Goal: Communication & Community: Ask a question

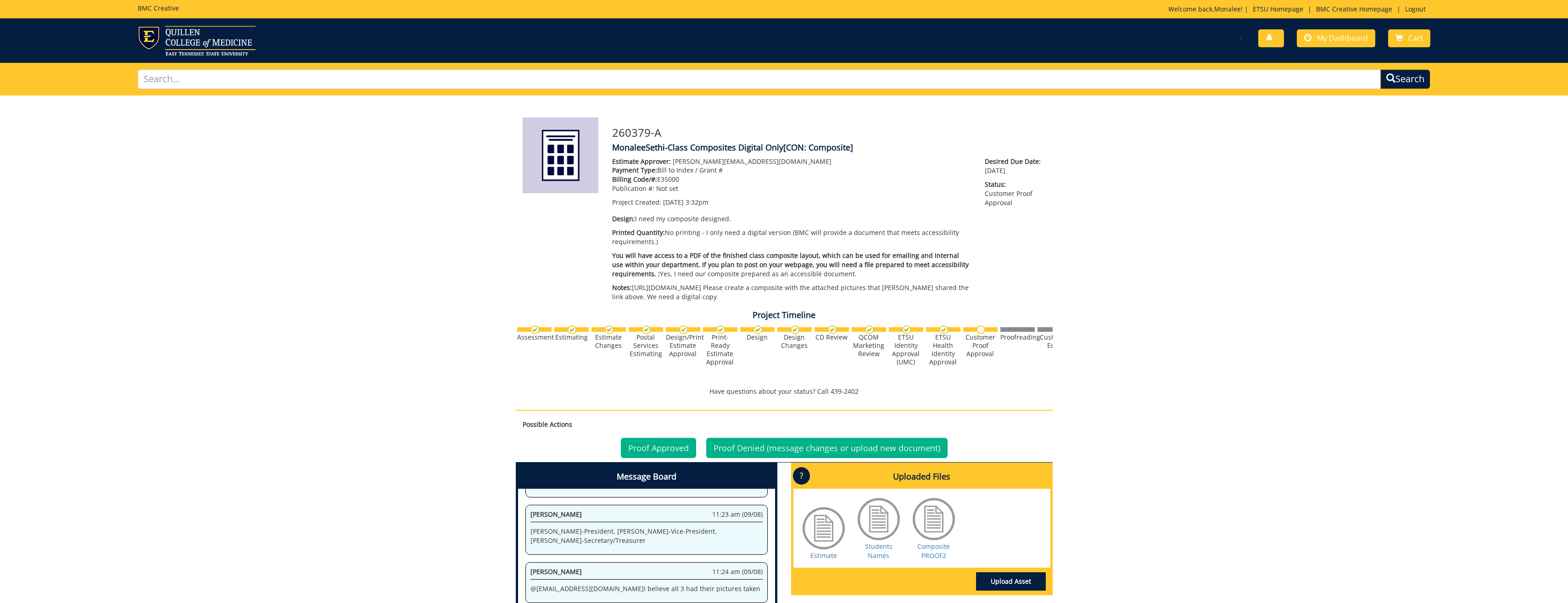
scroll to position [92, 0]
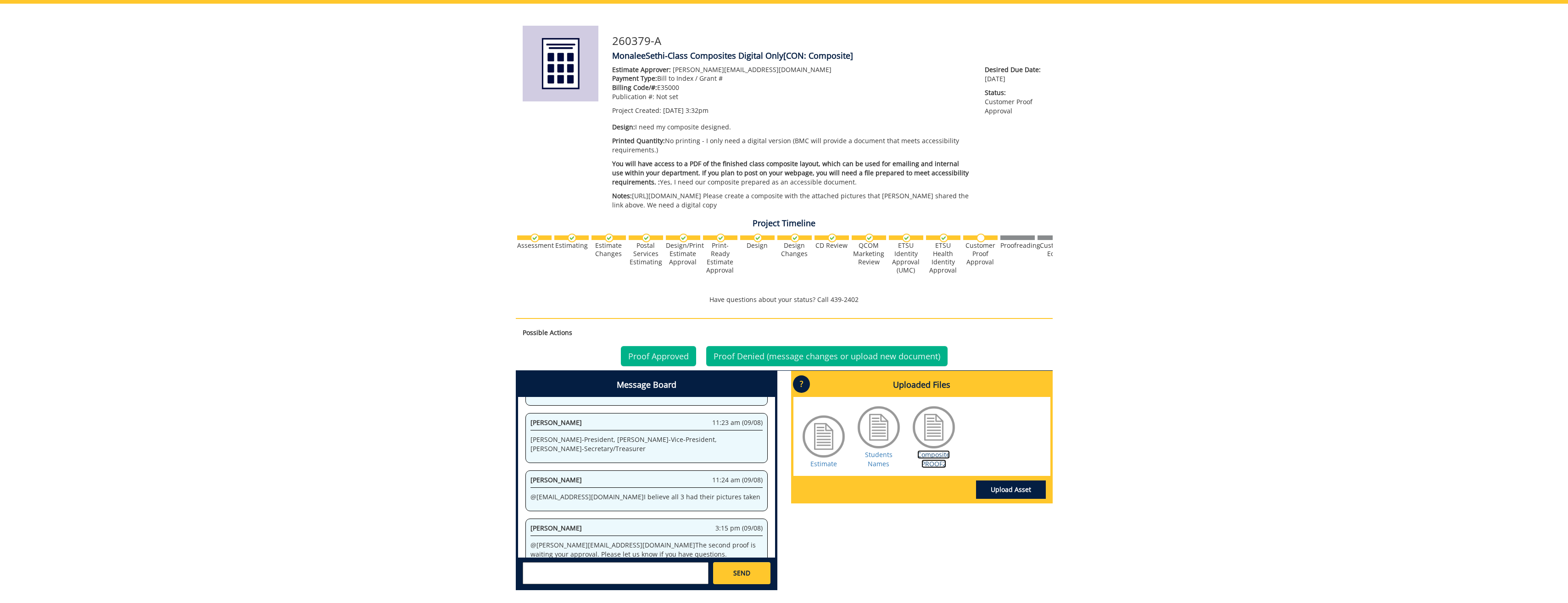
click at [932, 468] on link "Composite PROOF2" at bounding box center [933, 459] width 32 height 18
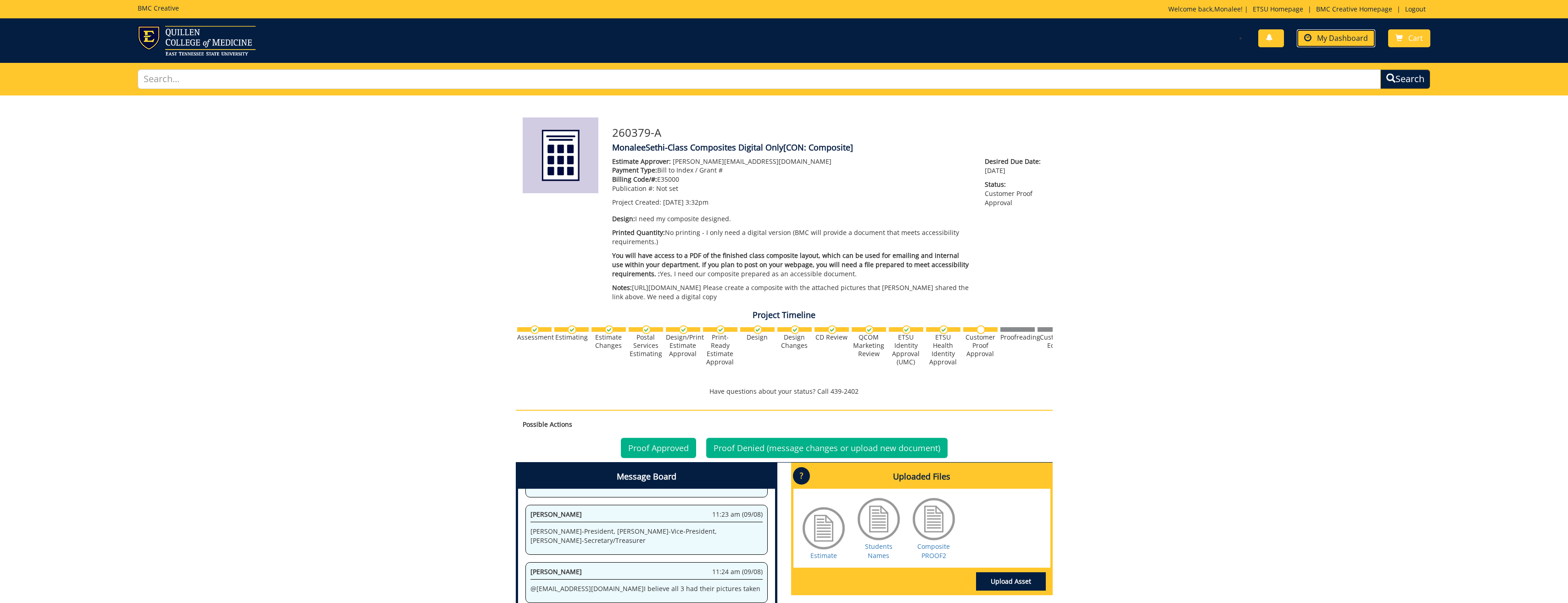
click at [1334, 34] on span "My Dashboard" at bounding box center [1342, 38] width 51 height 10
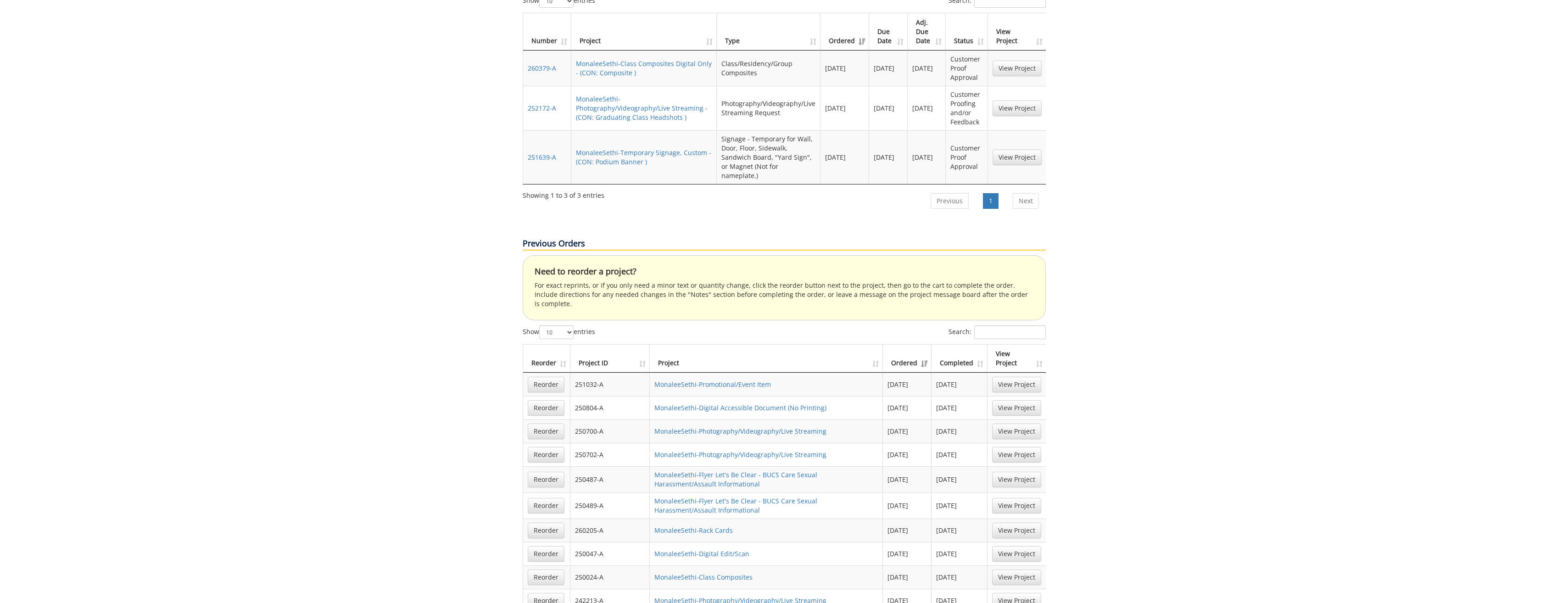
scroll to position [459, 0]
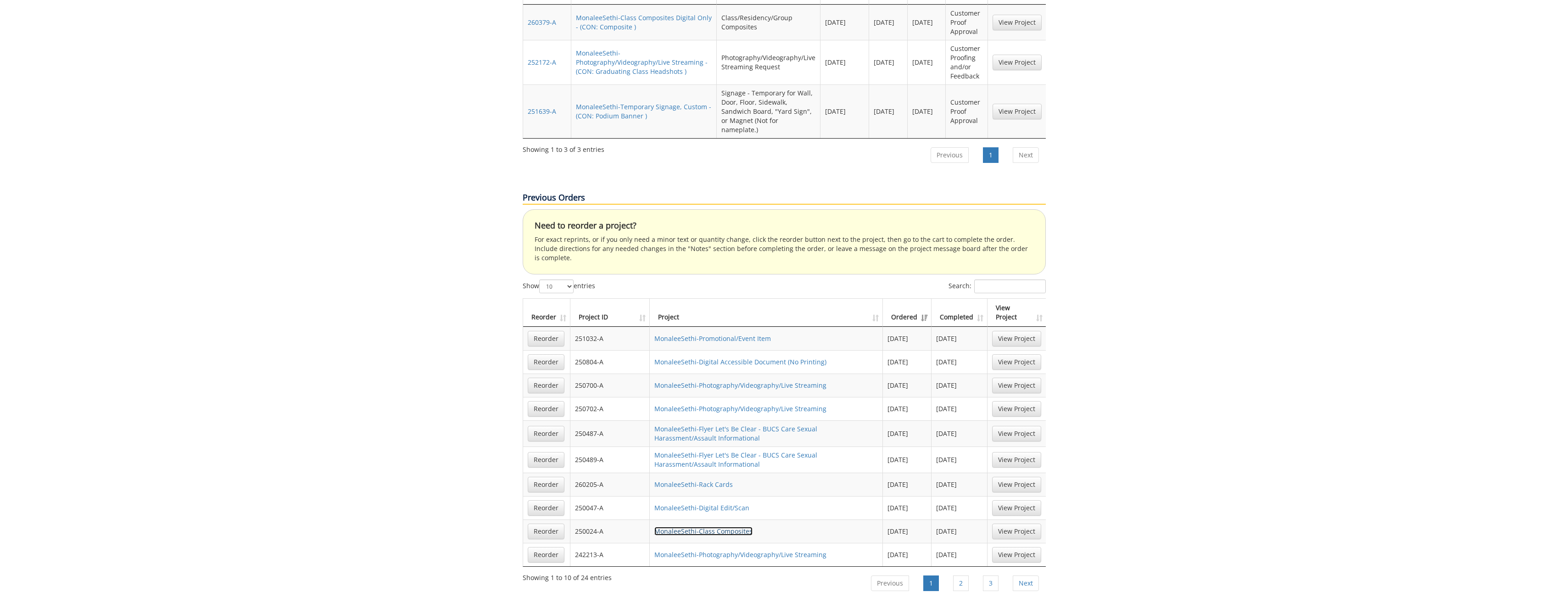
click at [692, 527] on link "MonaleeSethi-Class Composites" at bounding box center [703, 531] width 98 height 9
click at [955, 575] on link "2" at bounding box center [961, 583] width 16 height 16
click at [749, 334] on link "MonaleeSethi-Class Composites Digital Only" at bounding box center [722, 338] width 136 height 9
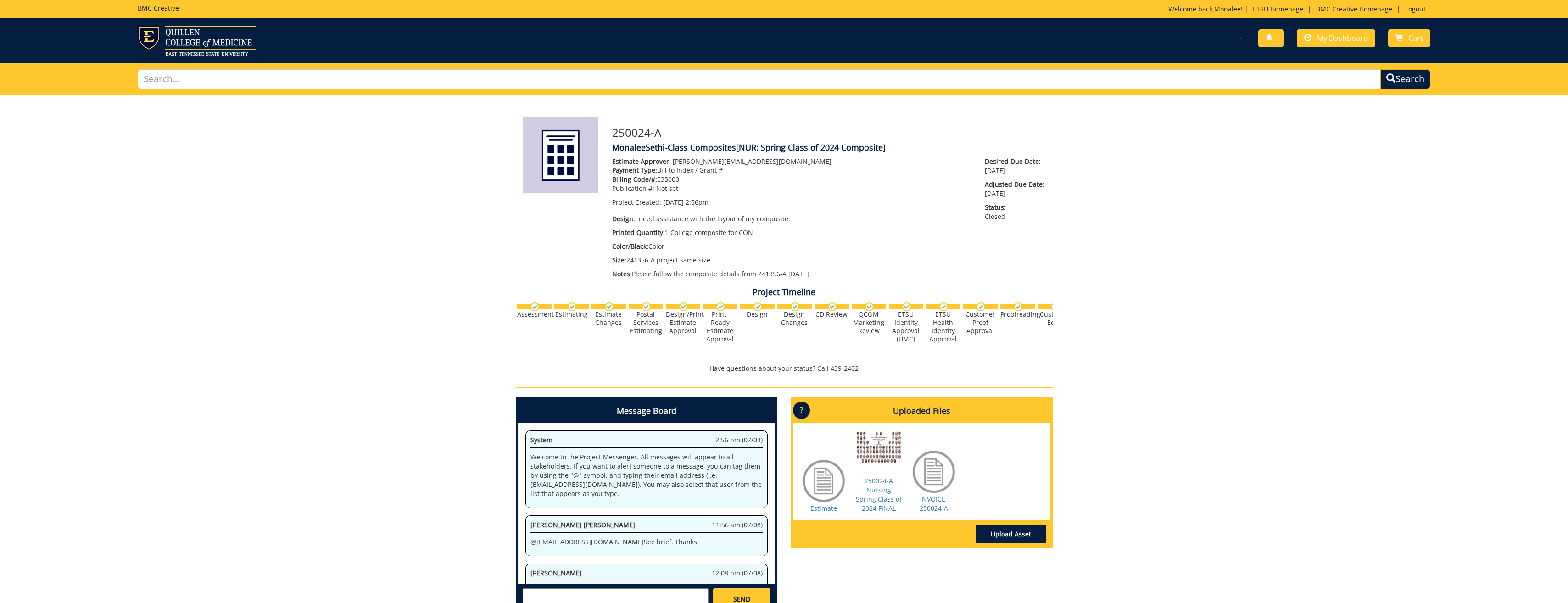
scroll to position [3471, 0]
click at [880, 486] on link "250024-A Nursing Spring Class of 2024 FINAL" at bounding box center [878, 494] width 46 height 36
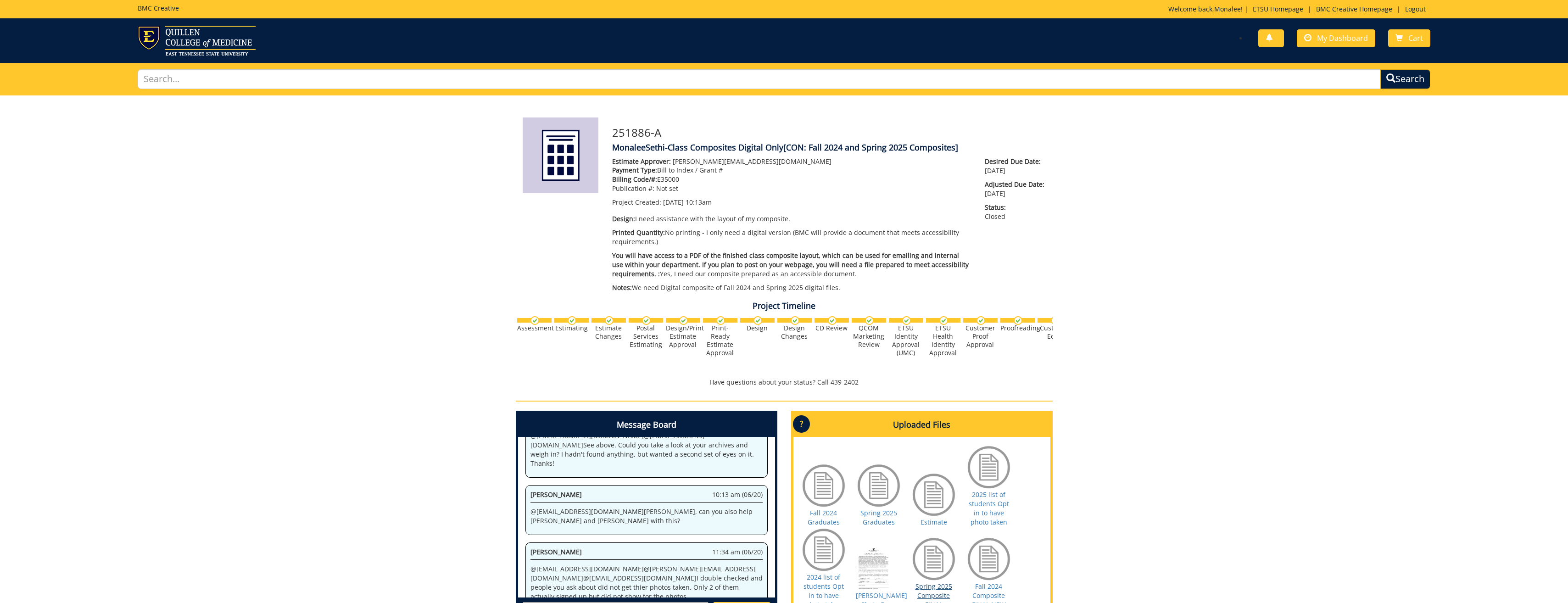
scroll to position [92, 0]
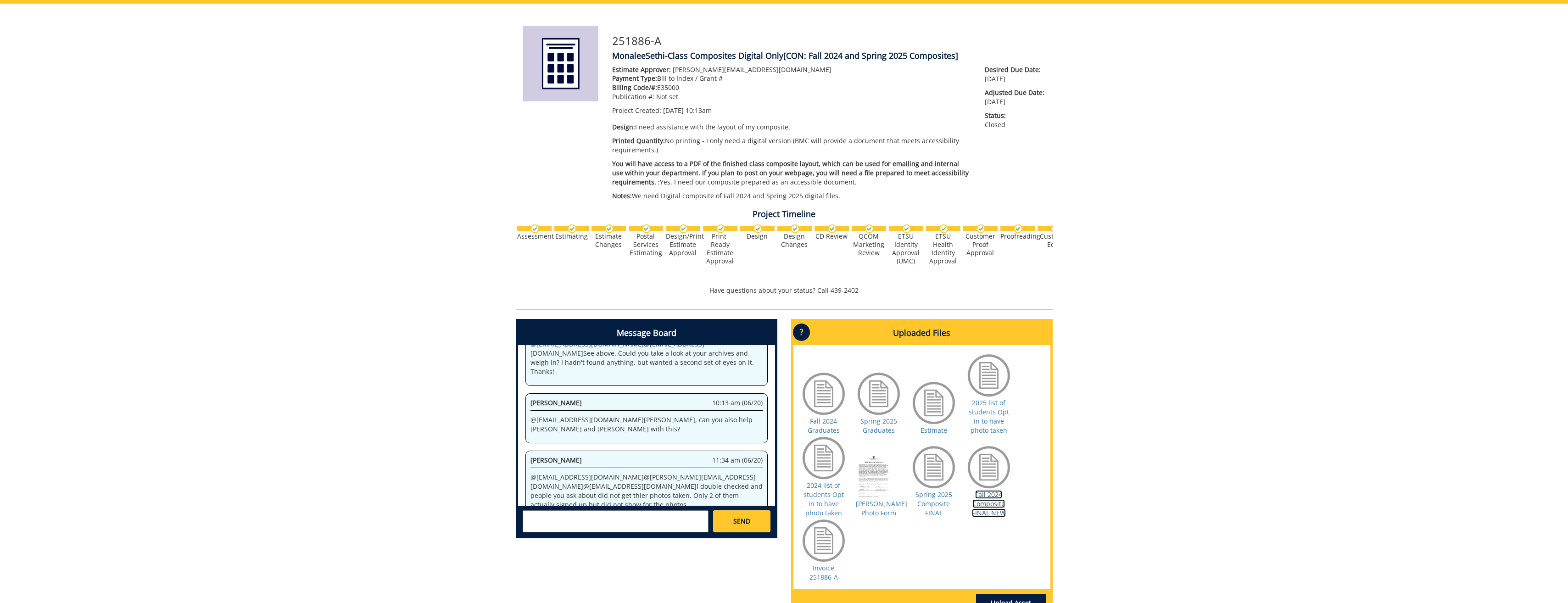
click at [985, 512] on link "Fall 2024 Composite FINAL NEW" at bounding box center [989, 504] width 34 height 27
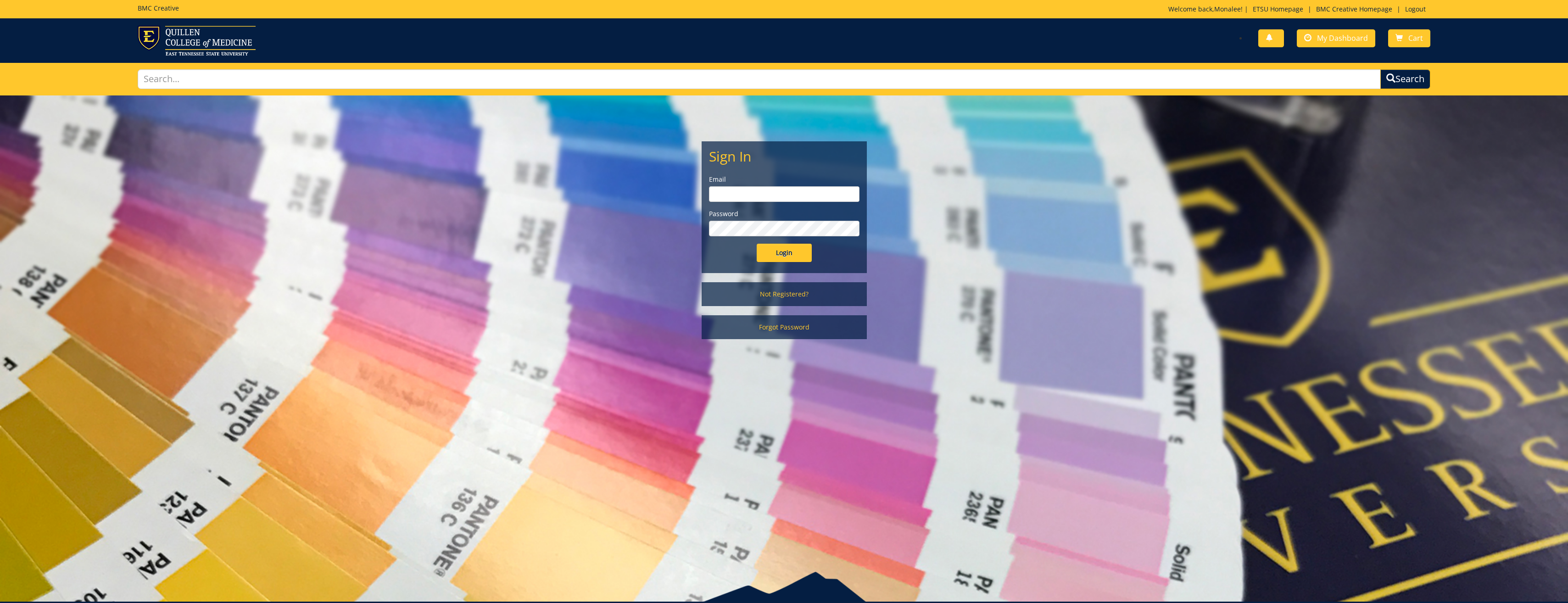
type input "sethim@etsu.edu"
drag, startPoint x: 753, startPoint y: 248, endPoint x: 785, endPoint y: 250, distance: 32.1
click at [754, 248] on div "Login" at bounding box center [784, 253] width 150 height 18
click at [786, 250] on input "Login" at bounding box center [784, 253] width 55 height 18
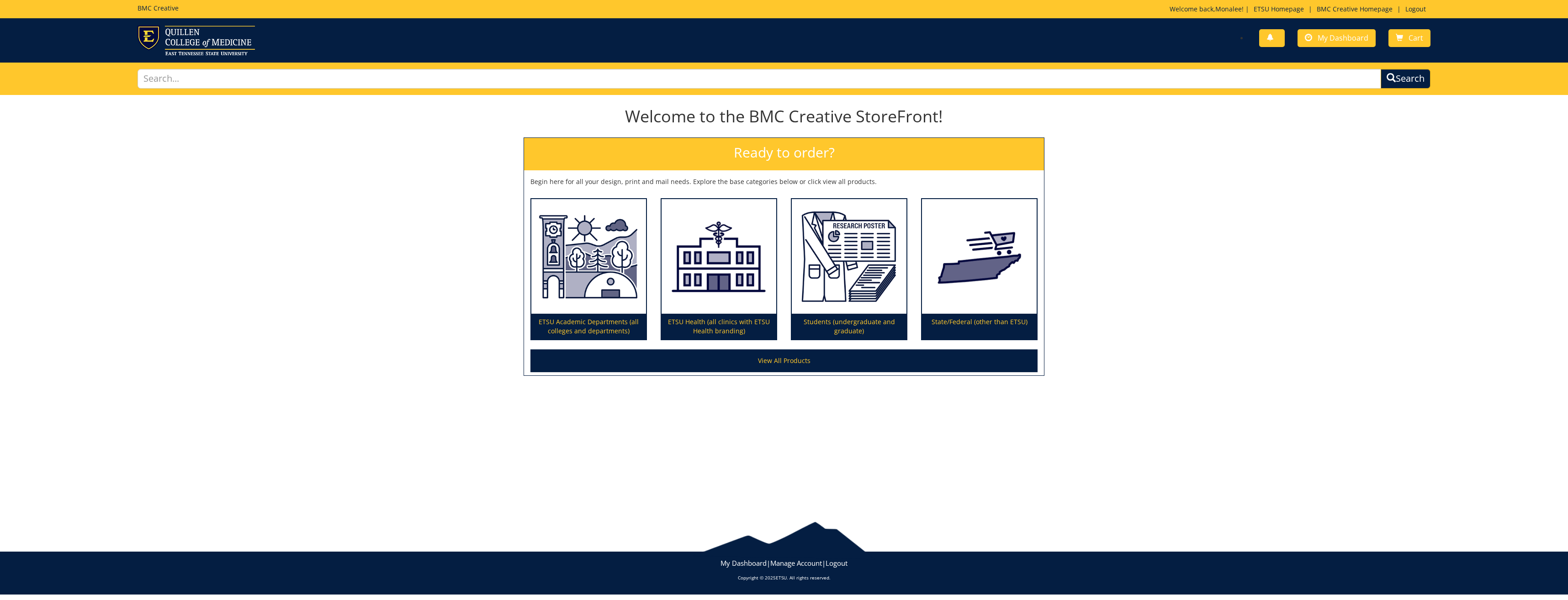
click at [1328, 27] on div "You have no new notifications My Dashboard Cart" at bounding box center [1110, 38] width 653 height 26
click at [1325, 34] on span "My Dashboard" at bounding box center [1343, 38] width 51 height 10
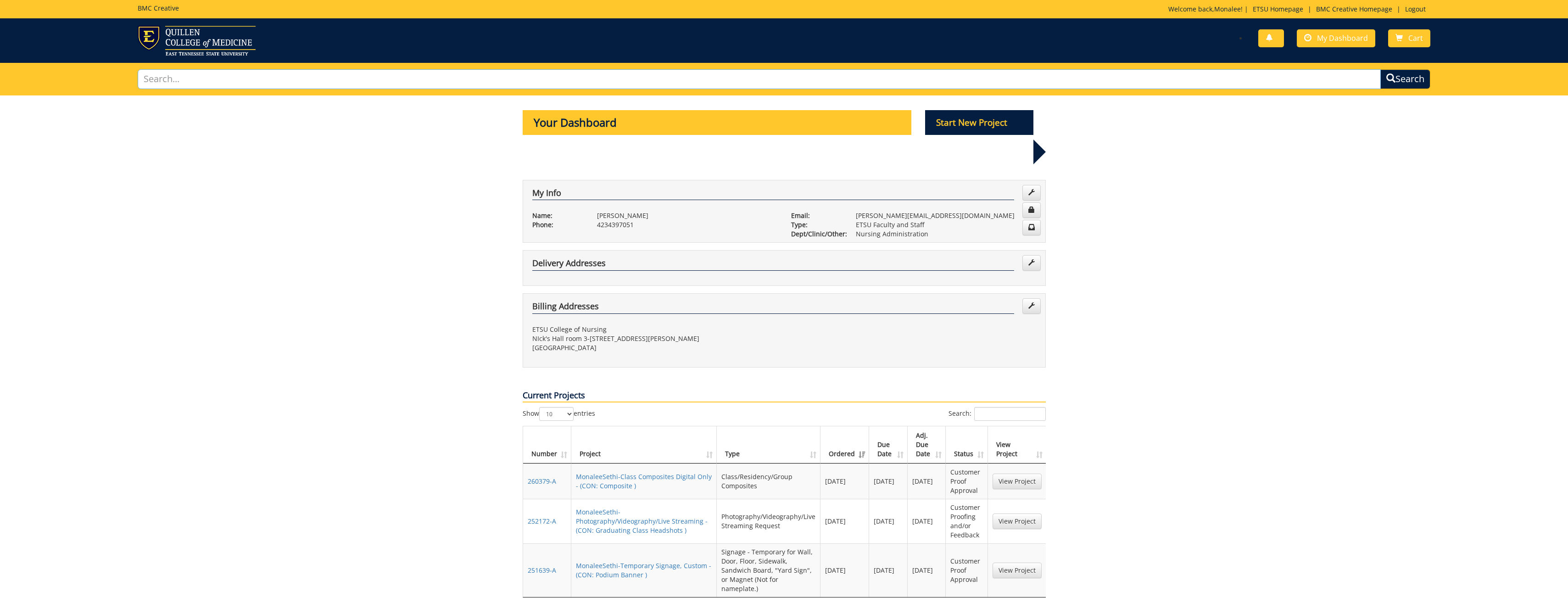
click at [212, 78] on input "text" at bounding box center [759, 79] width 1243 height 20
type input "composite"
click at [1380, 69] on button "Search" at bounding box center [1405, 79] width 50 height 20
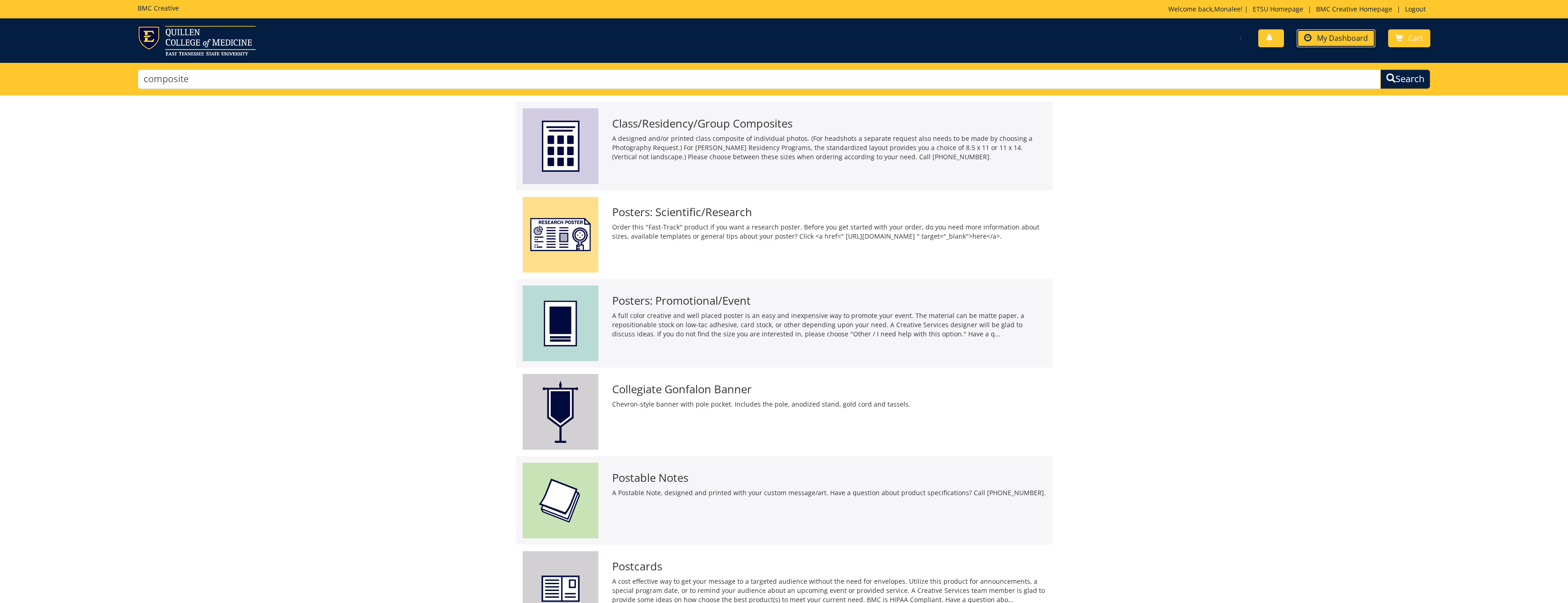
click at [1341, 36] on span "My Dashboard" at bounding box center [1342, 38] width 51 height 10
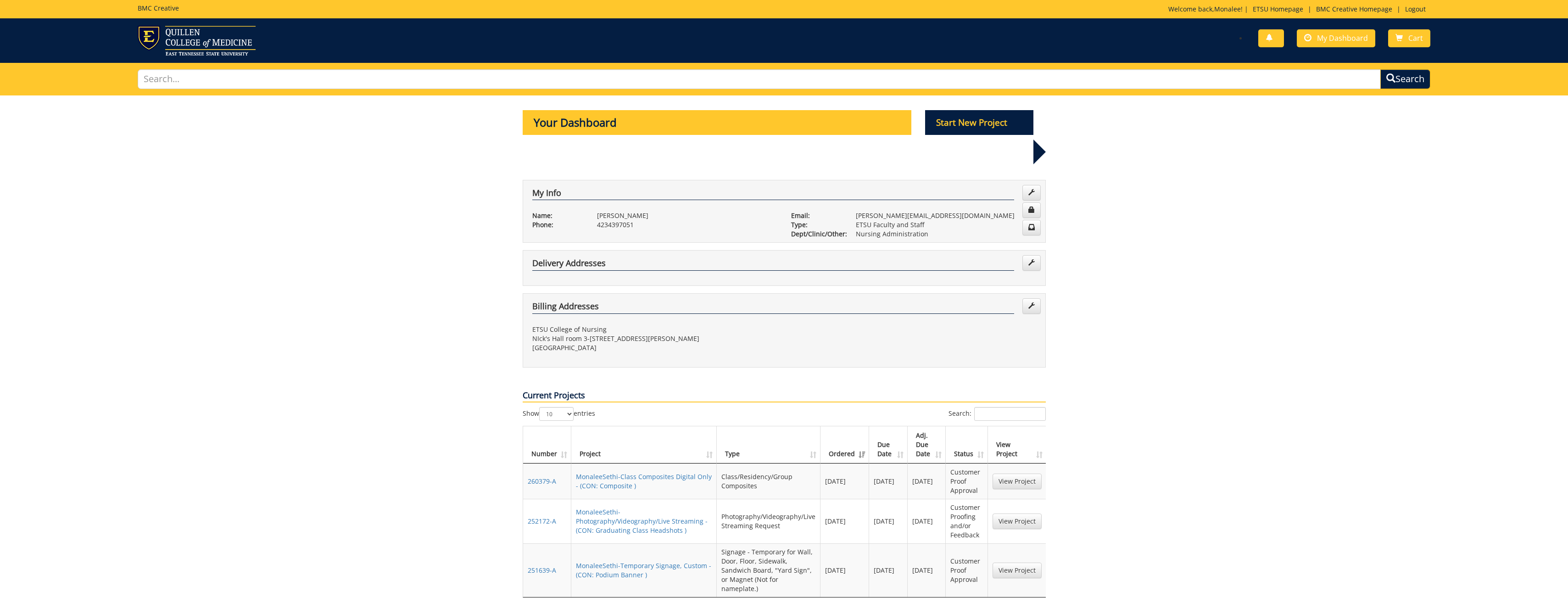
scroll to position [459, 0]
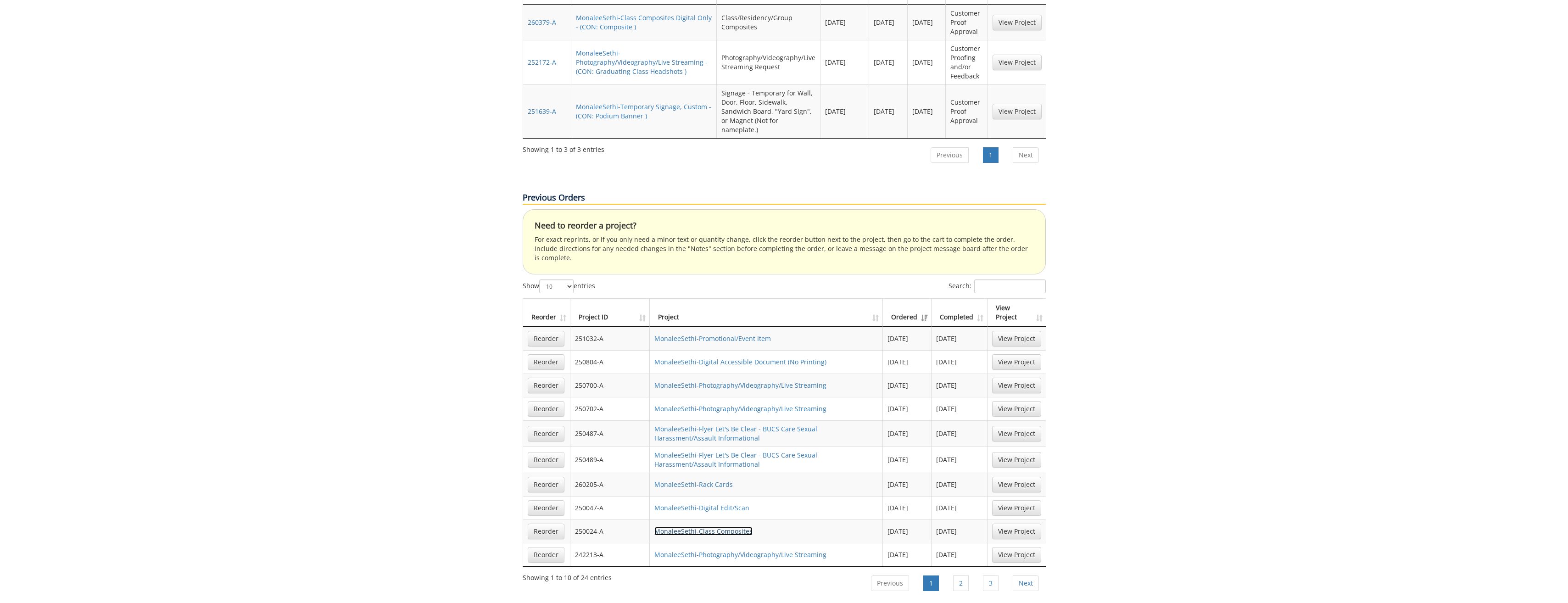
click at [715, 527] on link "MonaleeSethi-Class Composites" at bounding box center [703, 531] width 98 height 9
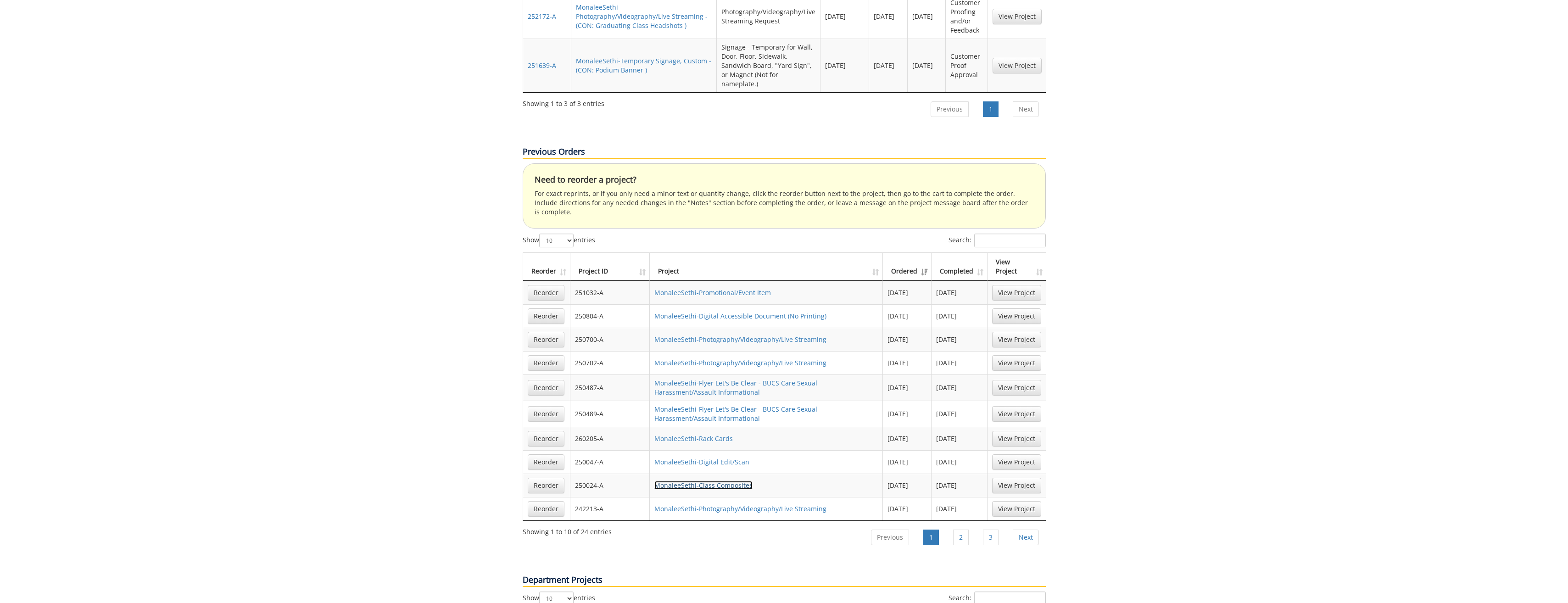
click at [672, 481] on link "MonaleeSethi-Class Composites" at bounding box center [703, 486] width 98 height 9
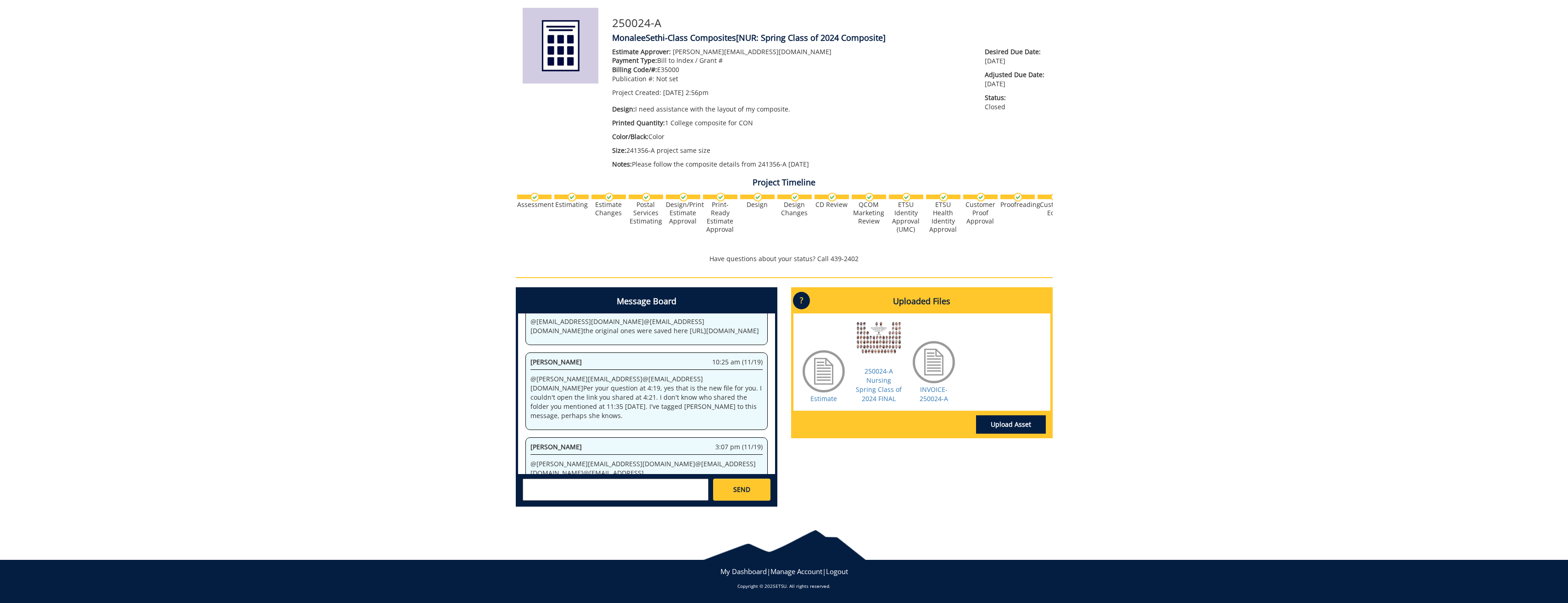
scroll to position [3195, 0]
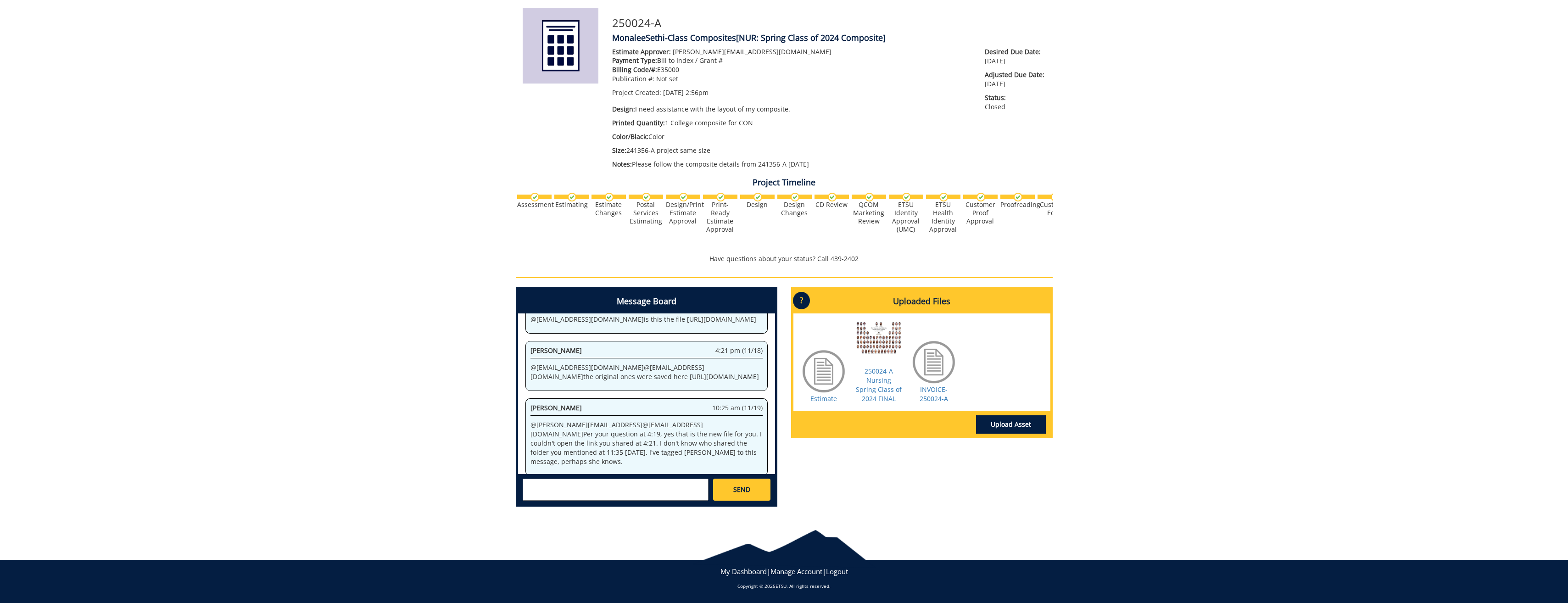
drag, startPoint x: 532, startPoint y: 398, endPoint x: 568, endPoint y: 434, distance: 50.9
click at [568, 505] on p "@ [EMAIL_ADDRESS][DOMAIN_NAME] @ [EMAIL_ADDRESS][DOMAIN_NAME] @ [EMAIL_ADDRESS]…" at bounding box center [647, 533] width 232 height 55
drag, startPoint x: 568, startPoint y: 434, endPoint x: 536, endPoint y: 413, distance: 38.3
click at [536, 505] on p "@ [EMAIL_ADDRESS][DOMAIN_NAME] @ [EMAIL_ADDRESS][DOMAIN_NAME] @ [EMAIL_ADDRESS]…" at bounding box center [647, 533] width 232 height 55
drag, startPoint x: 529, startPoint y: 398, endPoint x: 568, endPoint y: 444, distance: 60.3
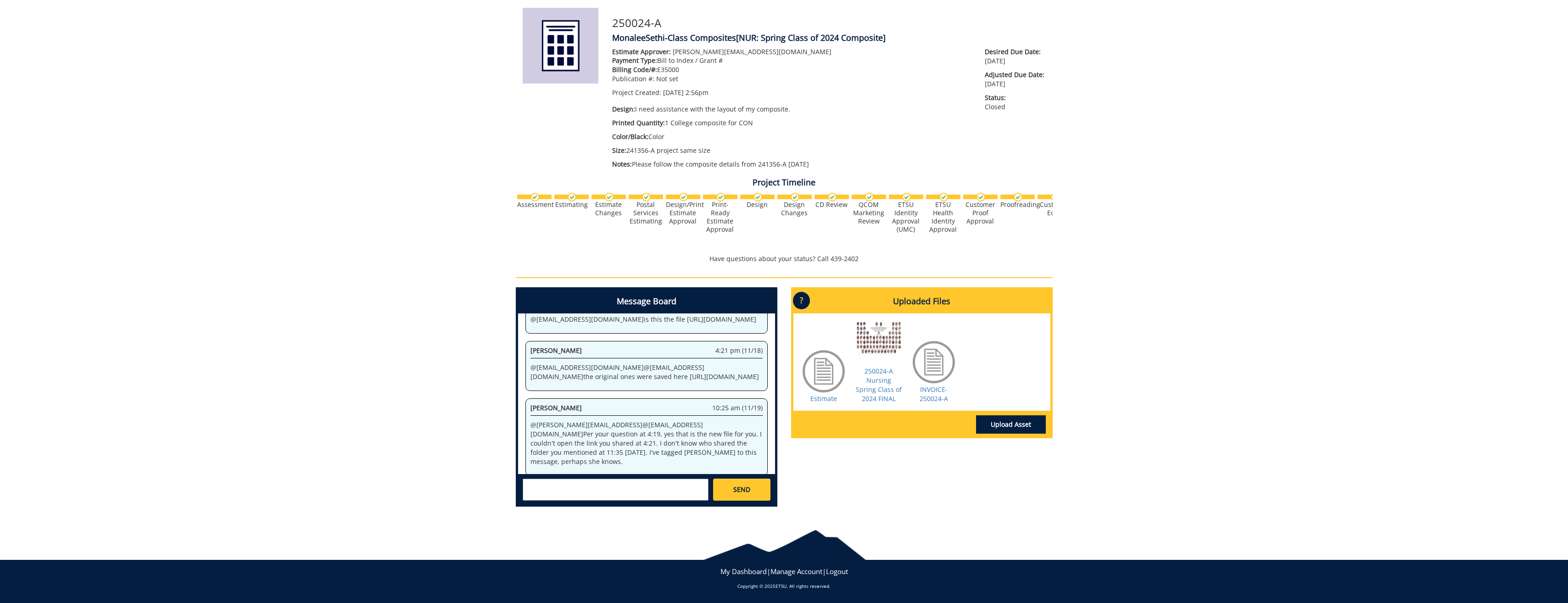
click at [568, 483] on div "Paula Sluder 3:07 pm (11/19) @ sethim@etsu.edu @ fisherr@etsu.edu @ campbelltc@…" at bounding box center [646, 527] width 242 height 87
drag, startPoint x: 568, startPoint y: 444, endPoint x: 561, endPoint y: 428, distance: 17.5
copy p "https://etsu365-my.sharepoint.com/personal/carrollmo_etsu_edu/_layouts/15/onedr…"
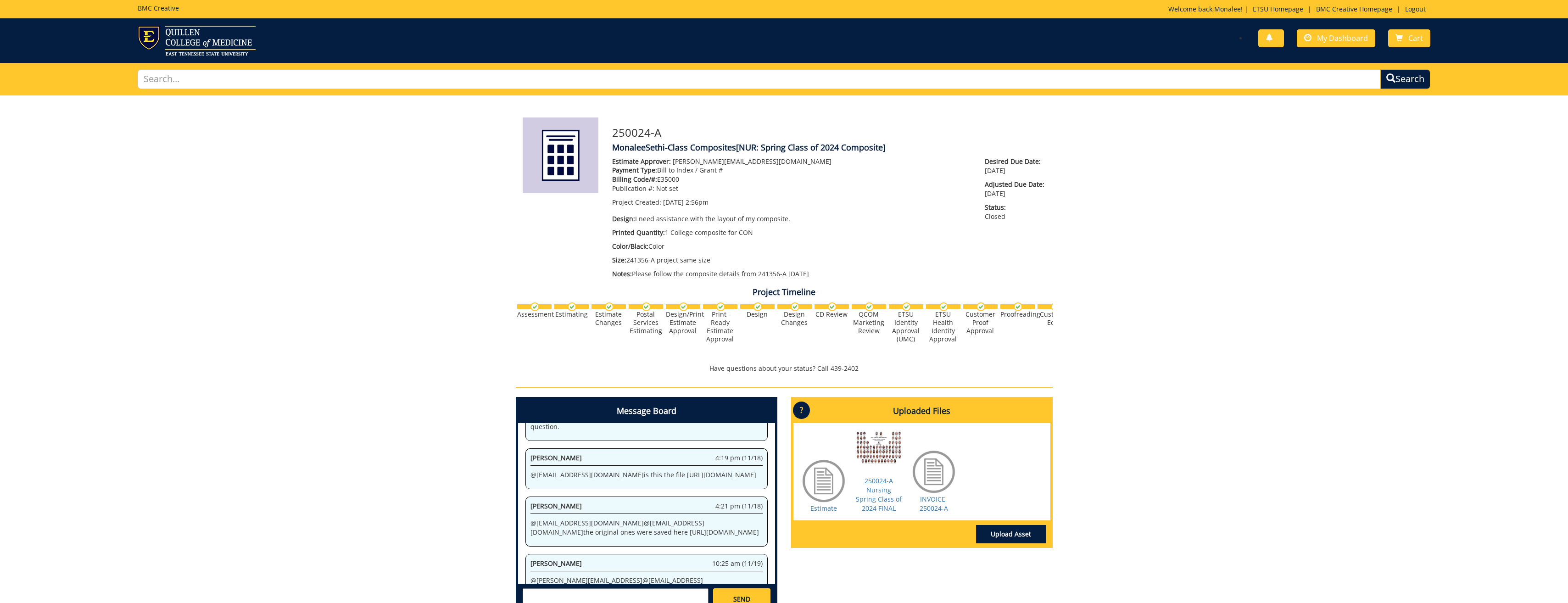
scroll to position [3195, 0]
drag, startPoint x: 534, startPoint y: 511, endPoint x: 578, endPoint y: 549, distance: 58.1
drag, startPoint x: 578, startPoint y: 549, endPoint x: 571, endPoint y: 546, distance: 7.6
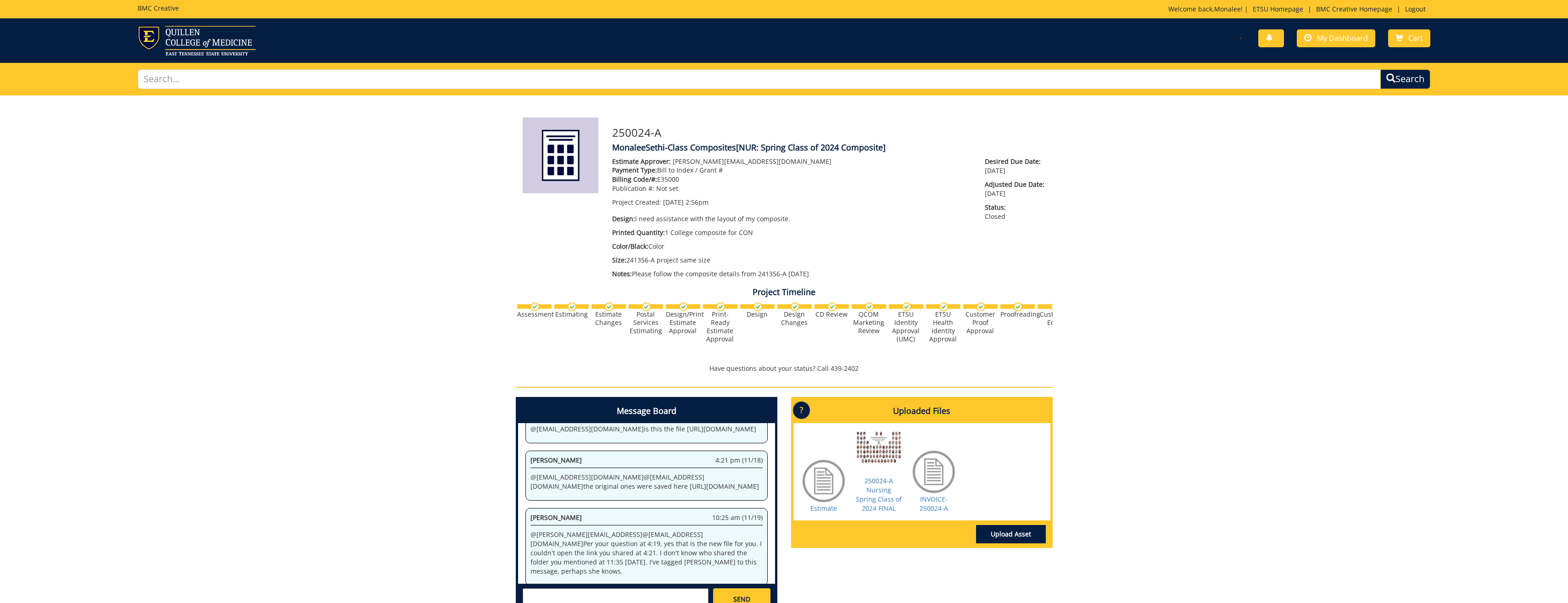
drag, startPoint x: 531, startPoint y: 511, endPoint x: 569, endPoint y: 547, distance: 52.3
drag, startPoint x: 569, startPoint y: 547, endPoint x: 569, endPoint y: 533, distance: 14.0
copy p "https://etsu365-my.sharepoint.com/personal/carrollmo_etsu_edu/_layouts/15/onedr…"
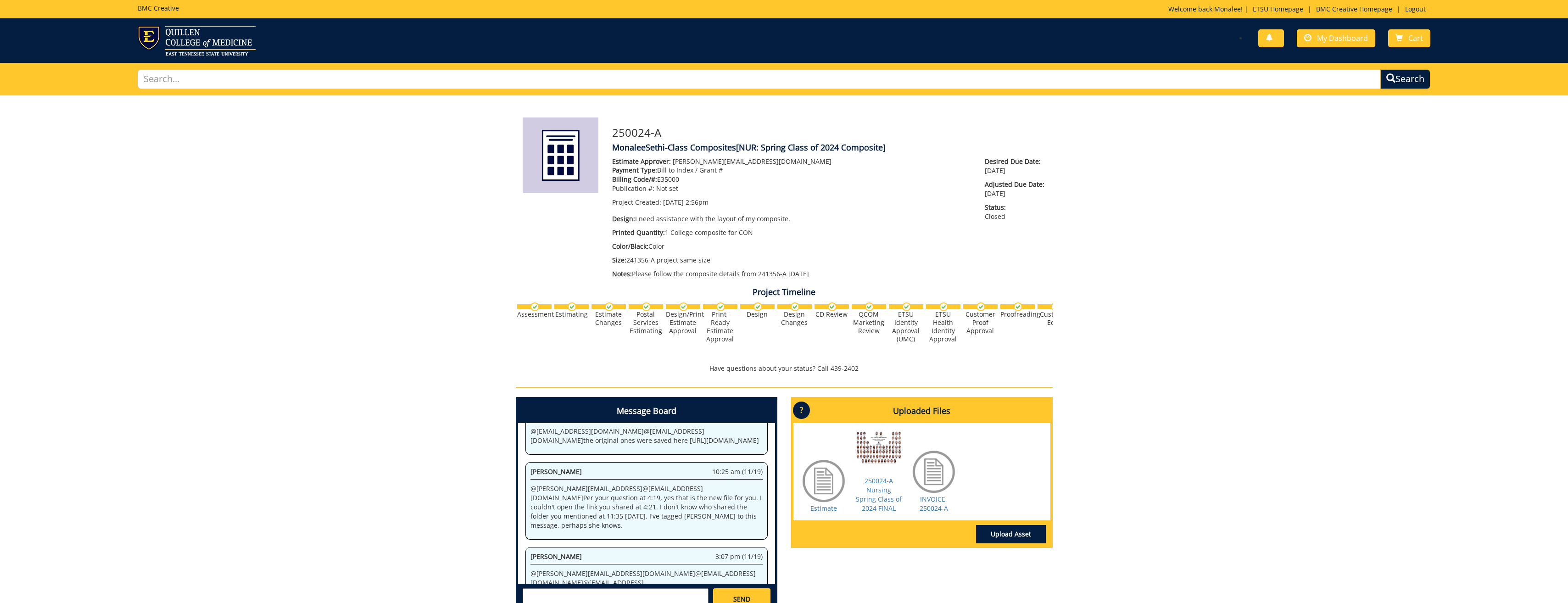
scroll to position [3287, 0]
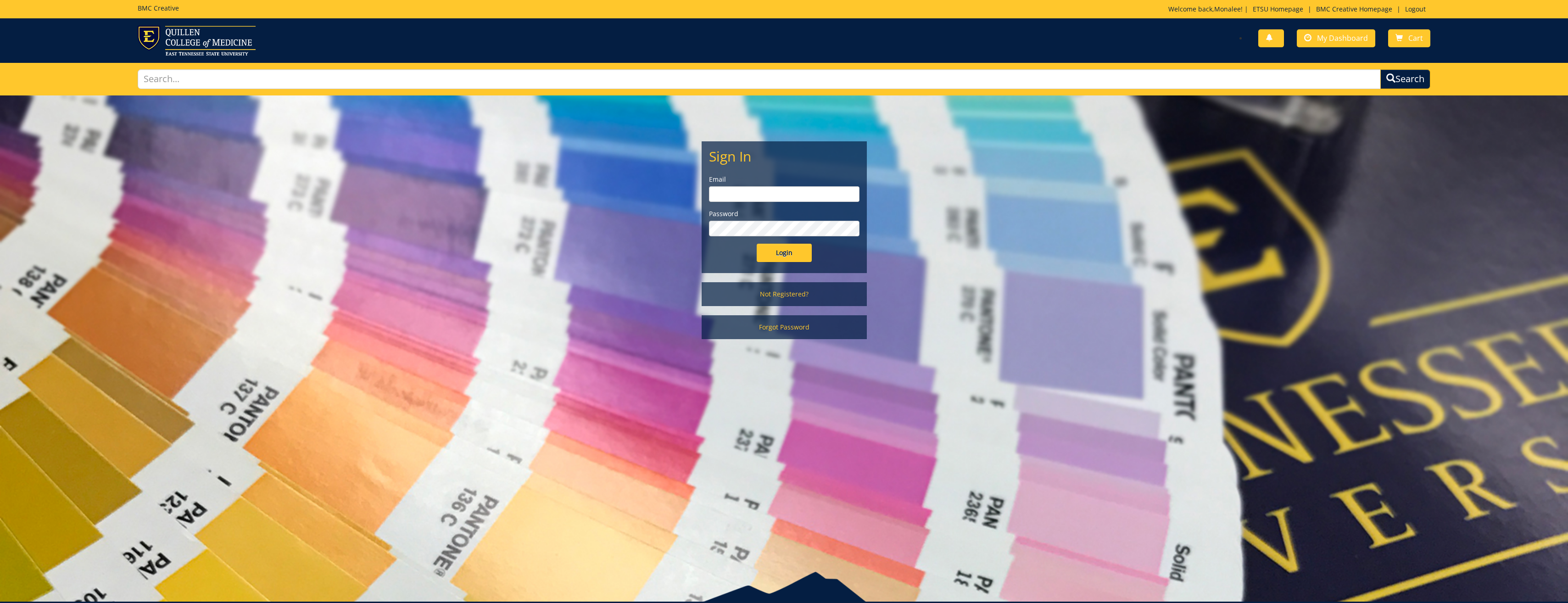
type input "sethim@etsu.edu"
click at [784, 245] on input "Login" at bounding box center [784, 253] width 55 height 18
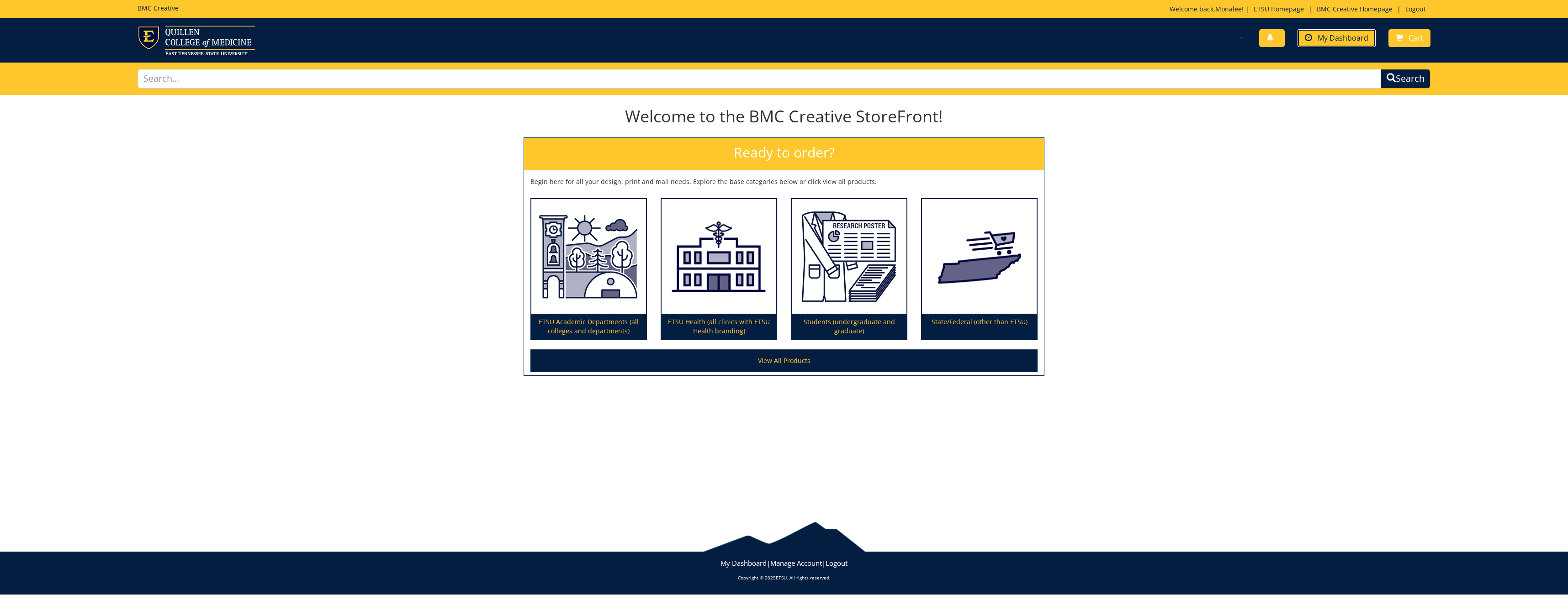
click at [1331, 43] on span "My Dashboard" at bounding box center [1343, 38] width 51 height 10
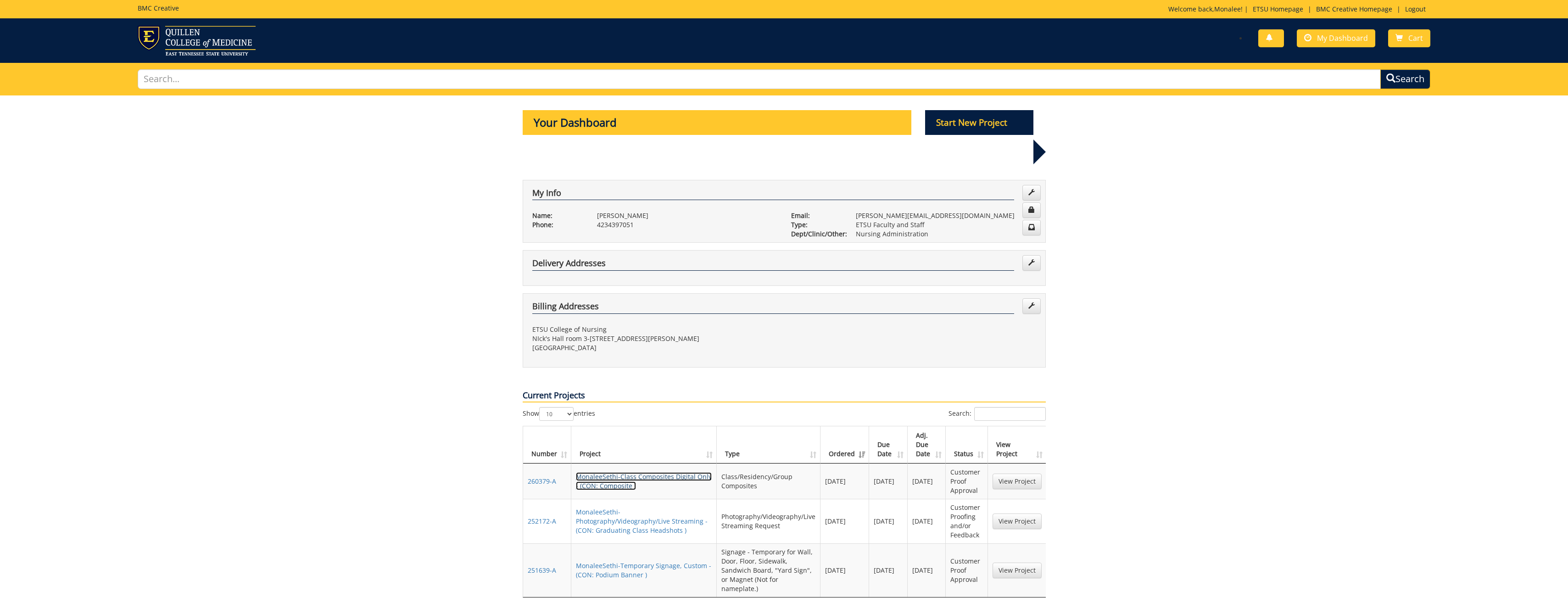
click at [627, 472] on link "MonaleeSethi-Class Composites Digital Only - (CON: Composite )" at bounding box center [644, 481] width 136 height 18
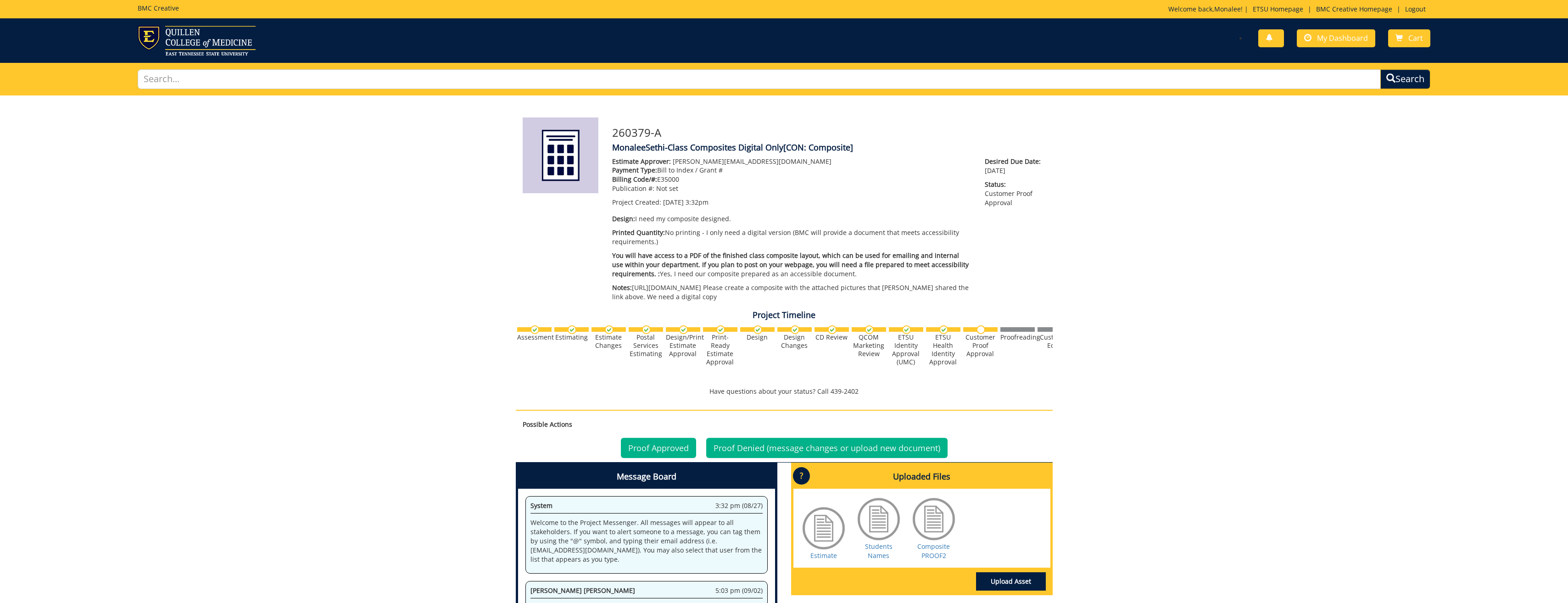
scroll to position [379, 0]
click at [650, 458] on link "Proof Approved" at bounding box center [658, 448] width 75 height 20
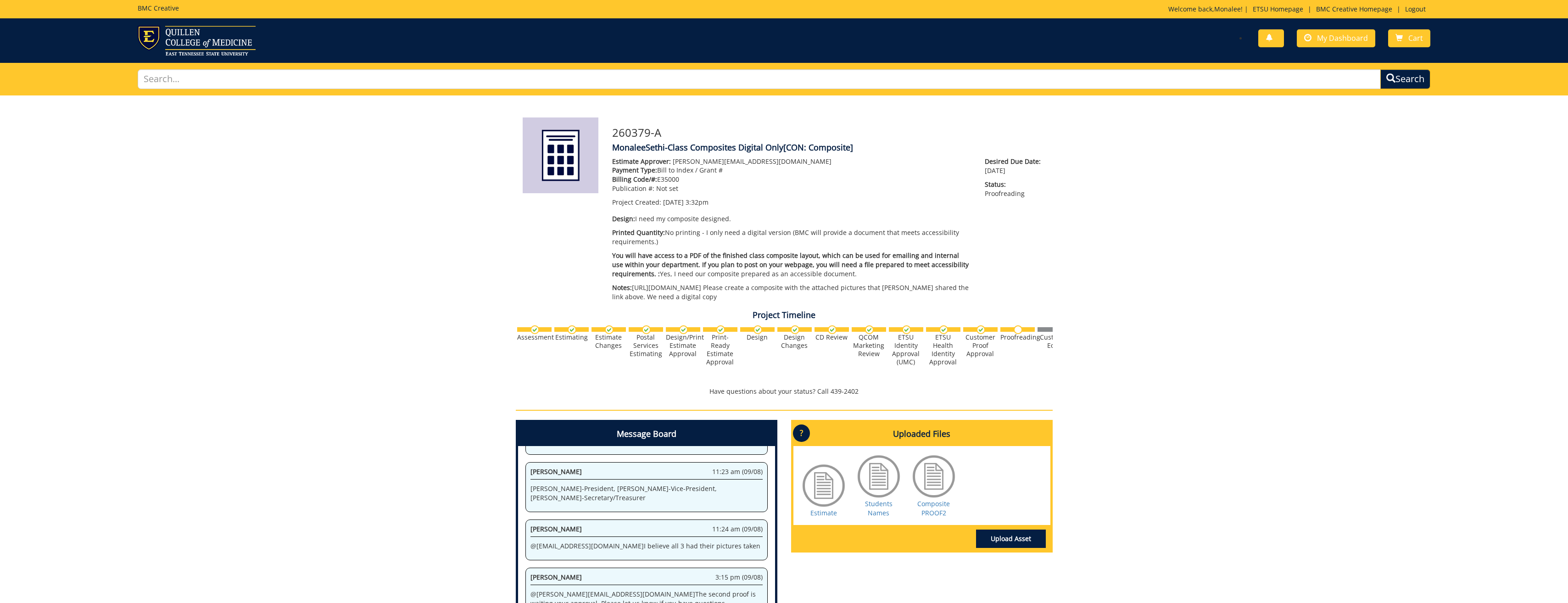
scroll to position [138, 0]
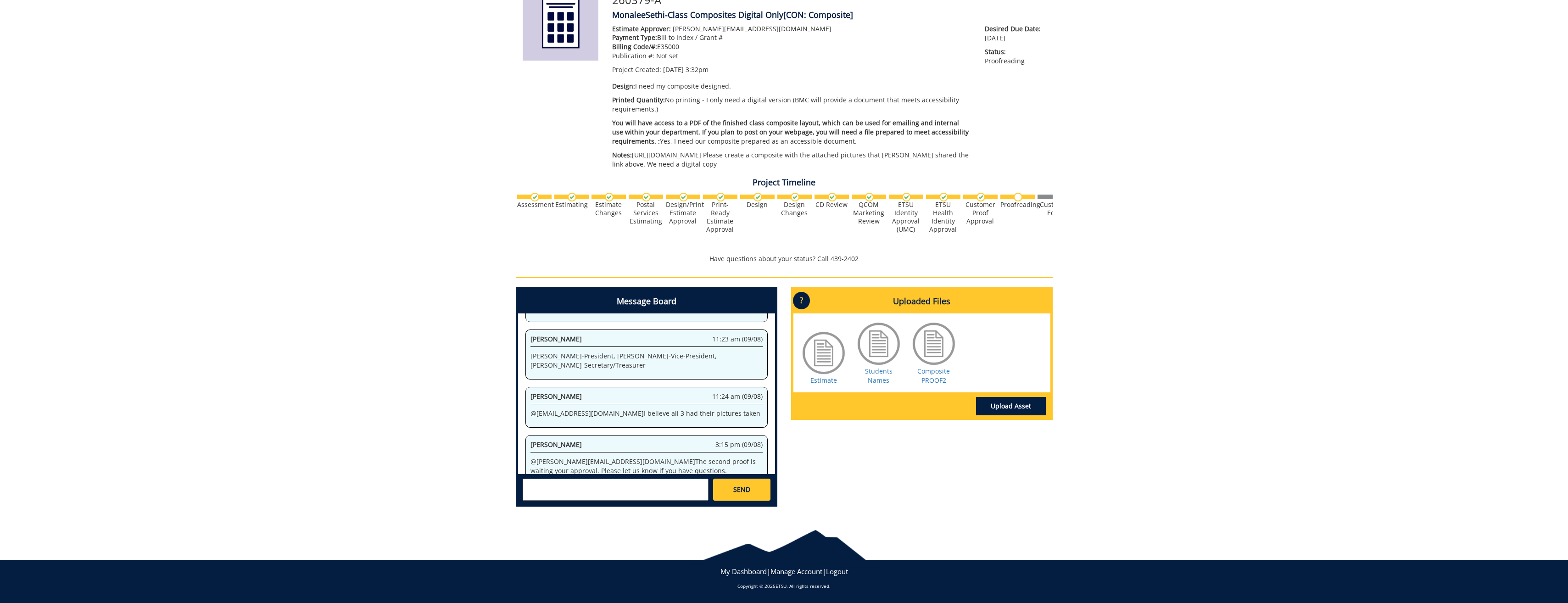
click at [595, 501] on textarea at bounding box center [616, 490] width 186 height 22
click at [609, 501] on textarea at bounding box center [616, 490] width 186 height 22
click at [608, 501] on small "sluderp@etsu.edu" at bounding box center [633, 498] width 91 height 7
type textarea "@sluderp@etsu.edu please do share the link for the composite"
click at [714, 505] on div "Christopher Talbert ctalbert@stellarstudios.com Steve Schultz sschultz@stellars…" at bounding box center [646, 489] width 257 height 31
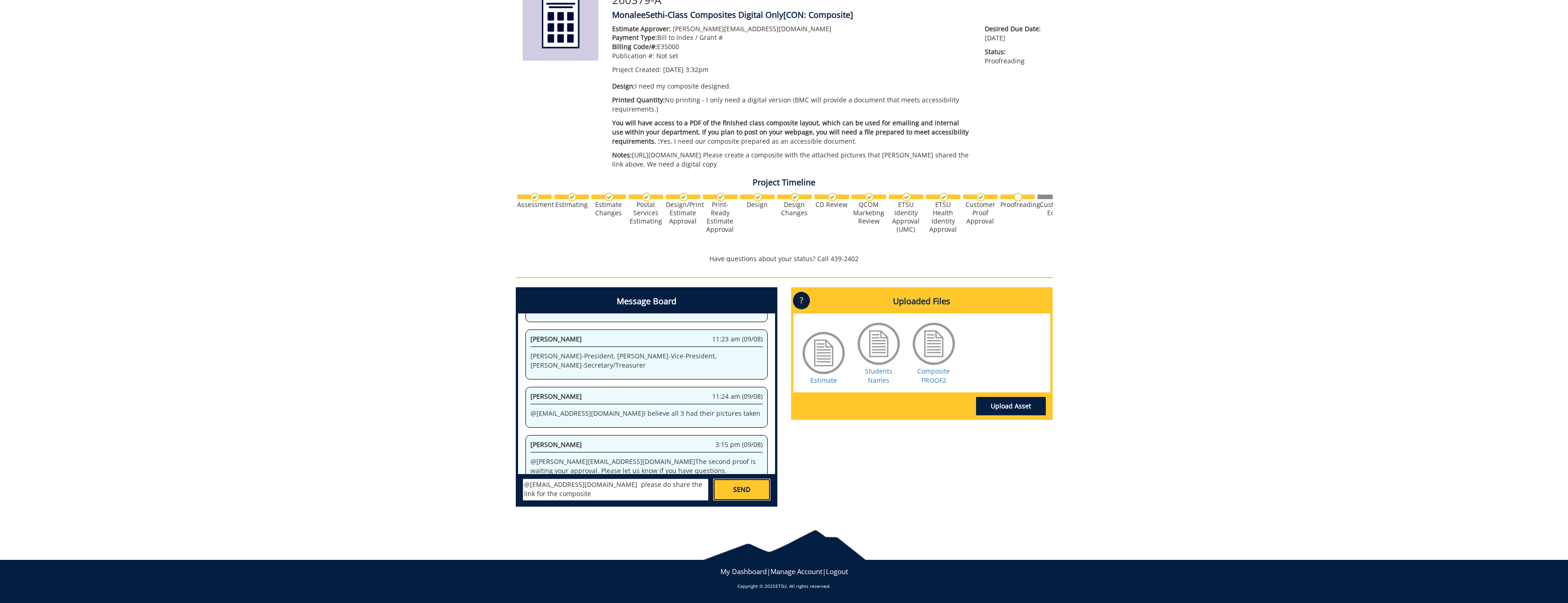
drag, startPoint x: 715, startPoint y: 511, endPoint x: 731, endPoint y: 505, distance: 17.1
click at [731, 501] on link "SEND" at bounding box center [741, 490] width 57 height 22
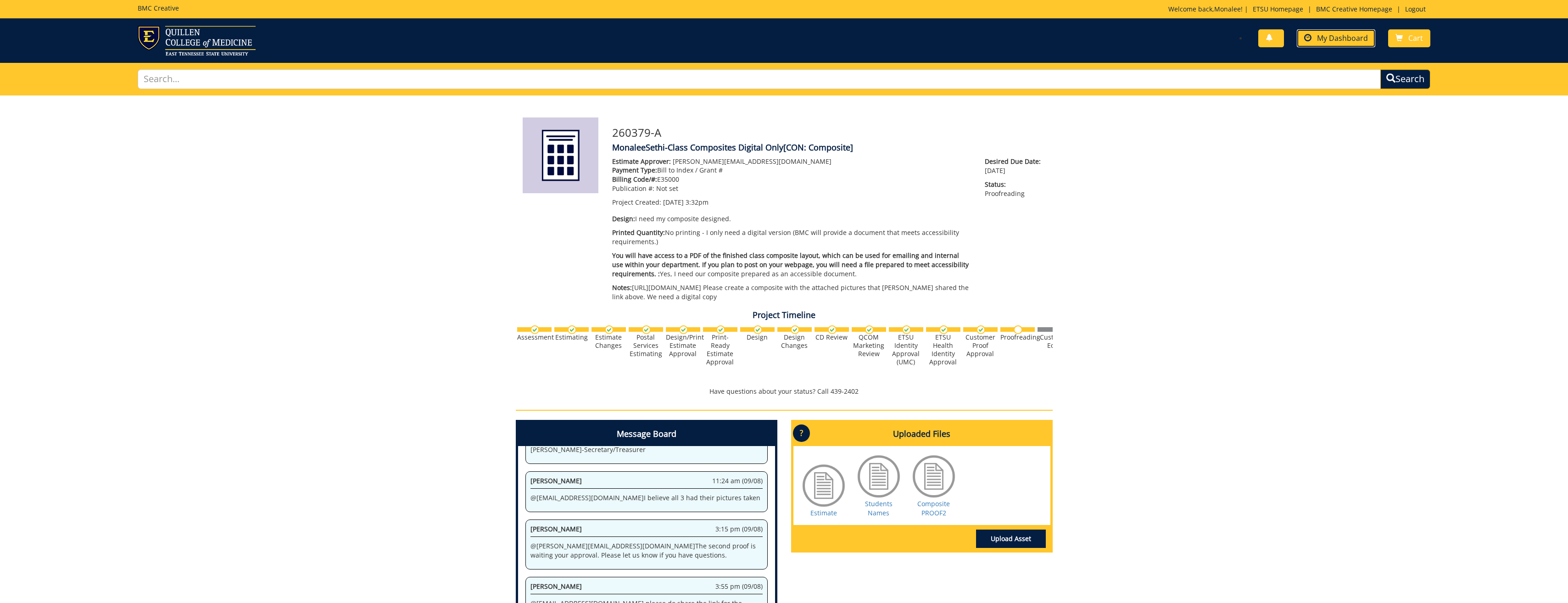
click at [1326, 43] on link "My Dashboard" at bounding box center [1336, 38] width 78 height 18
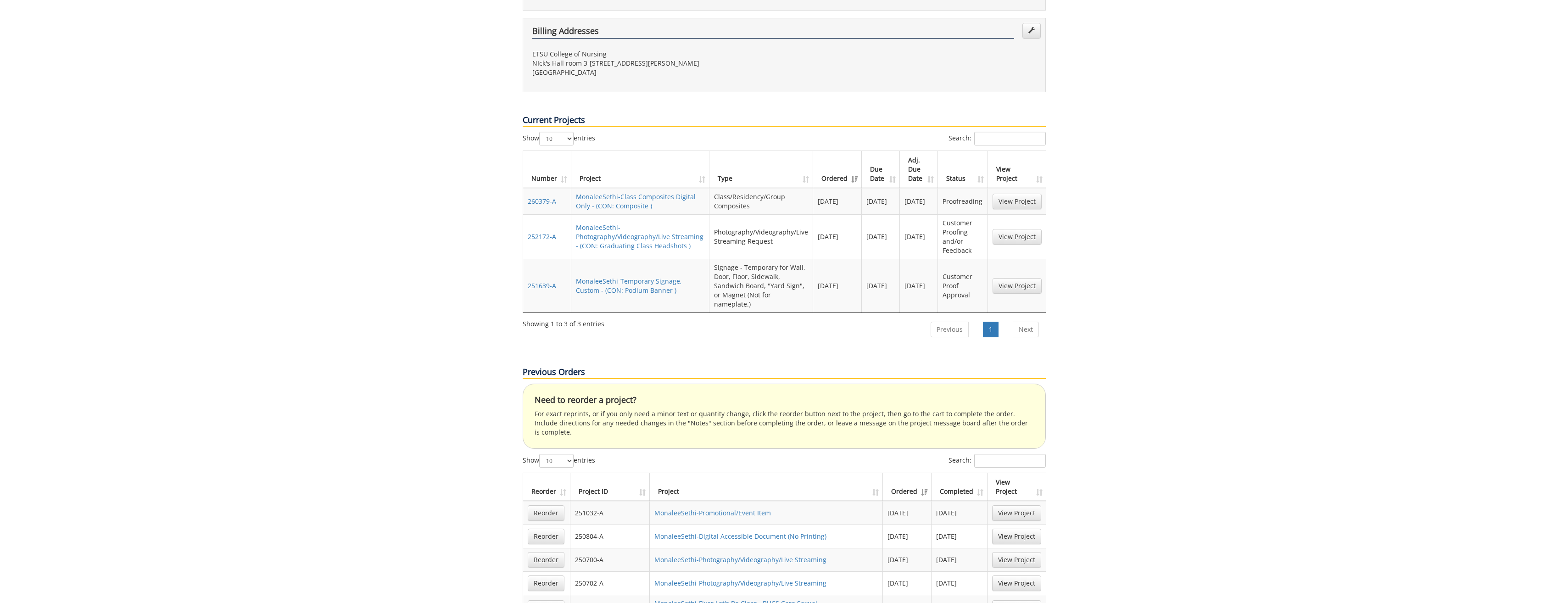
scroll to position [367, 0]
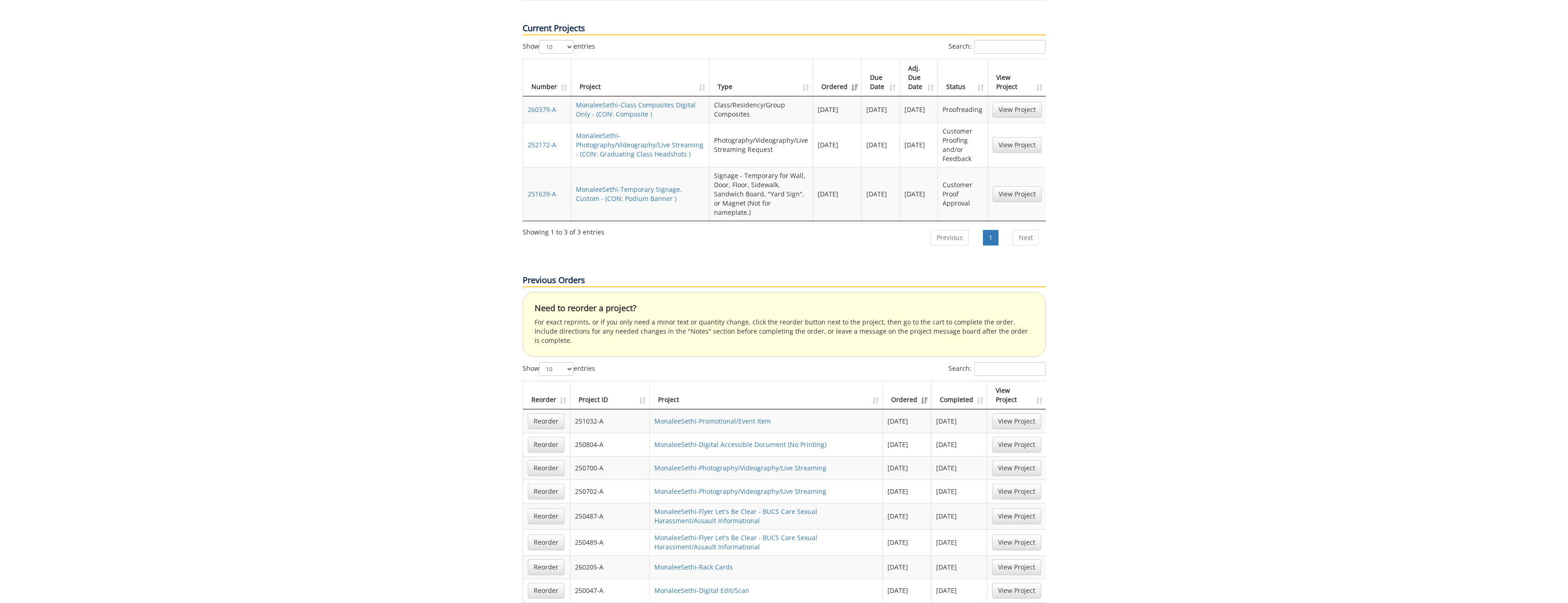
click at [691, 603] on link "MonaleeSethi-Class Composites" at bounding box center [703, 614] width 98 height 9
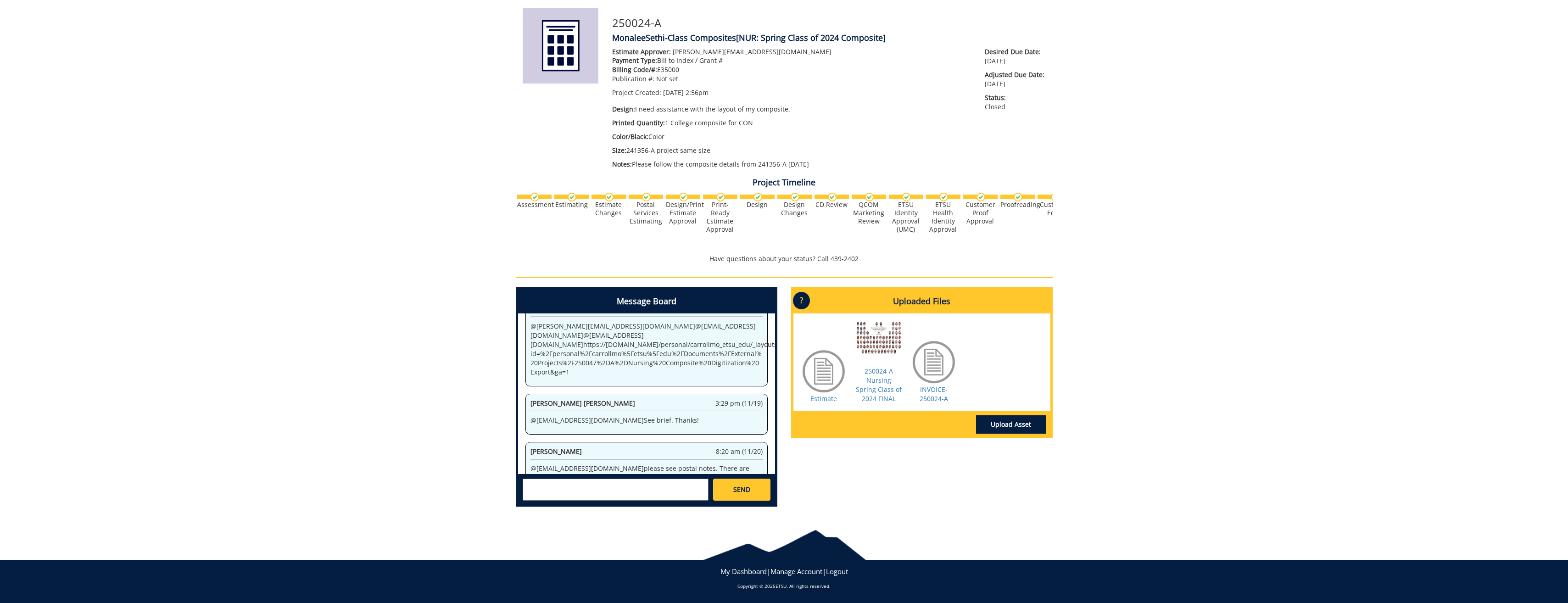
scroll to position [3471, 0]
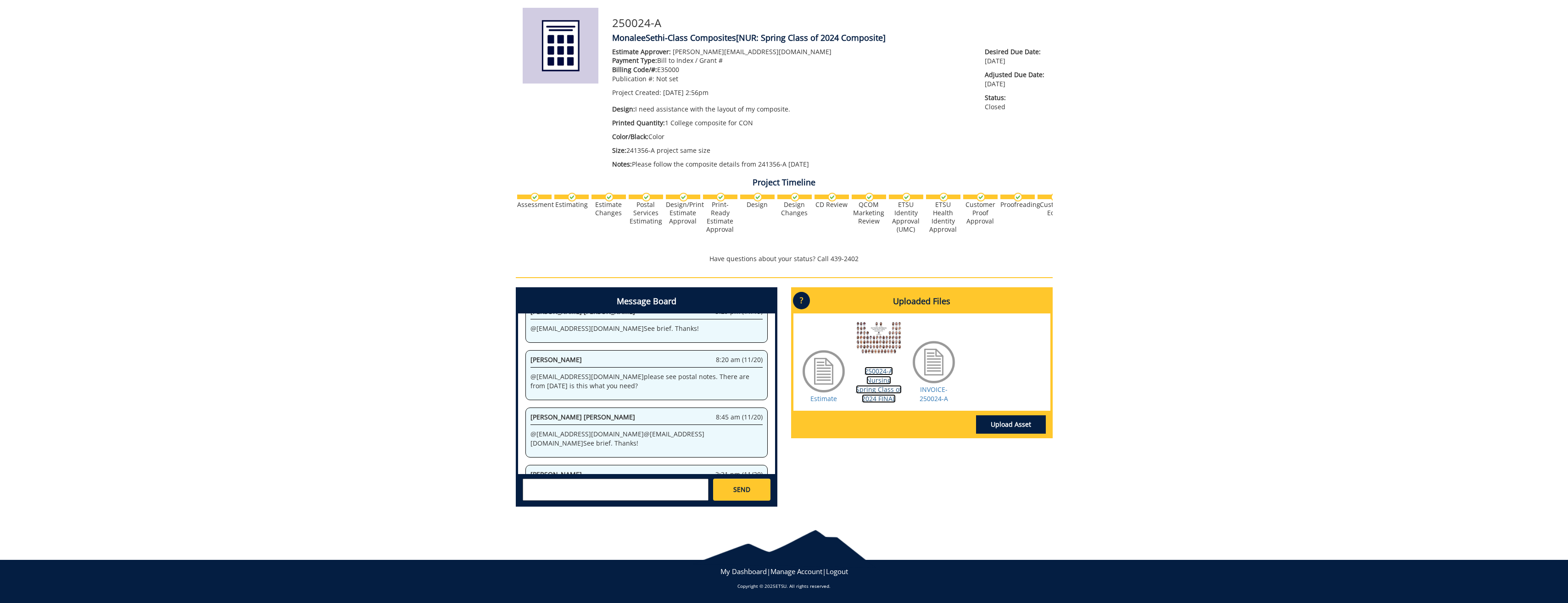
click at [873, 387] on link "250024-A Nursing Spring Class of 2024 FINAL" at bounding box center [878, 385] width 46 height 36
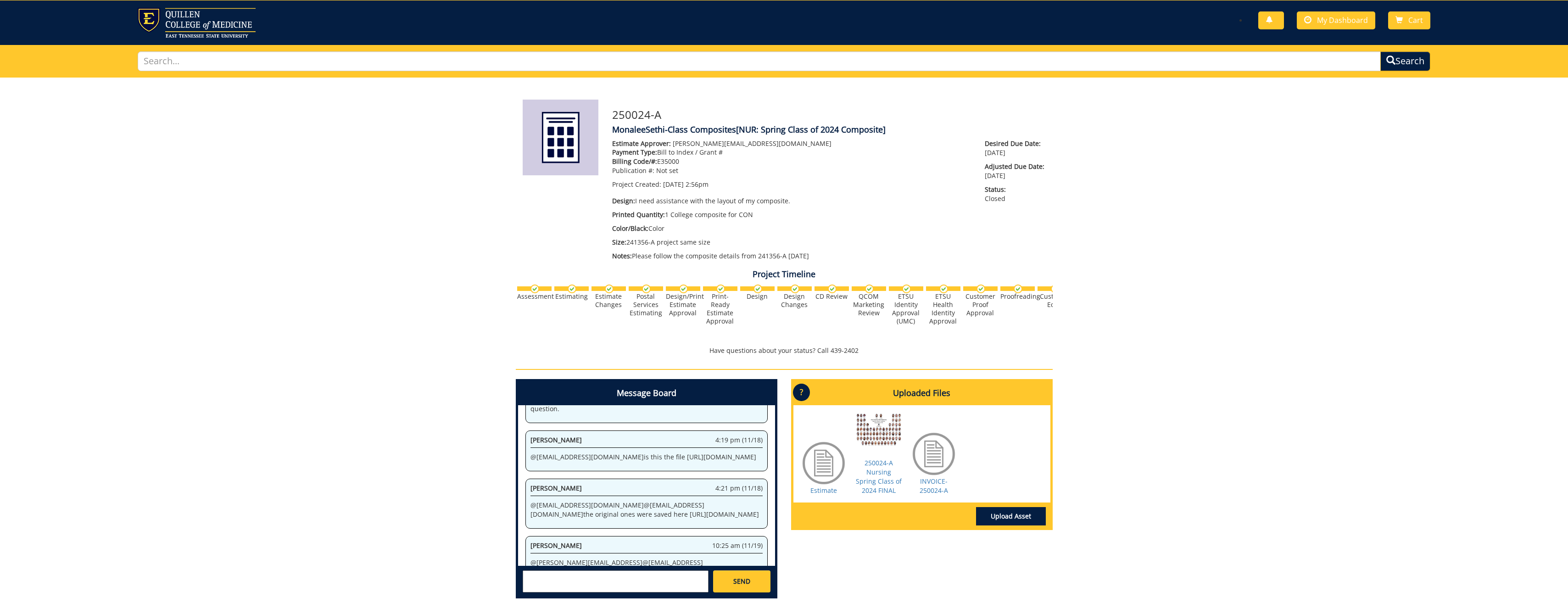
scroll to position [3241, 0]
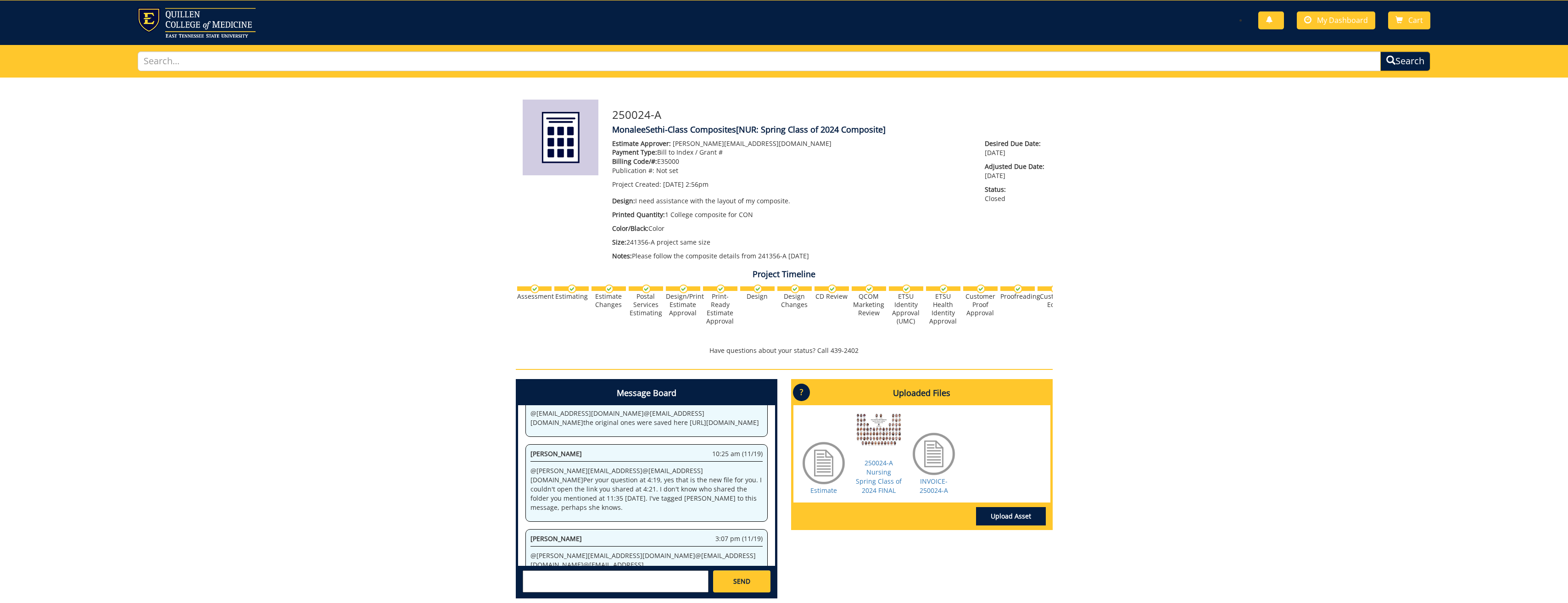
drag, startPoint x: 531, startPoint y: 448, endPoint x: 572, endPoint y: 491, distance: 59.4
click at [572, 529] on div "Paula Sluder 3:07 pm (11/19) @ sethim@etsu.edu @ fisherr@etsu.edu @ campbelltc@…" at bounding box center [646, 572] width 242 height 87
drag, startPoint x: 572, startPoint y: 491, endPoint x: 557, endPoint y: 474, distance: 22.7
copy p "https://etsu365-my.sharepoint.com/personal/carrollmo_etsu_edu/_layouts/15/onedr…"
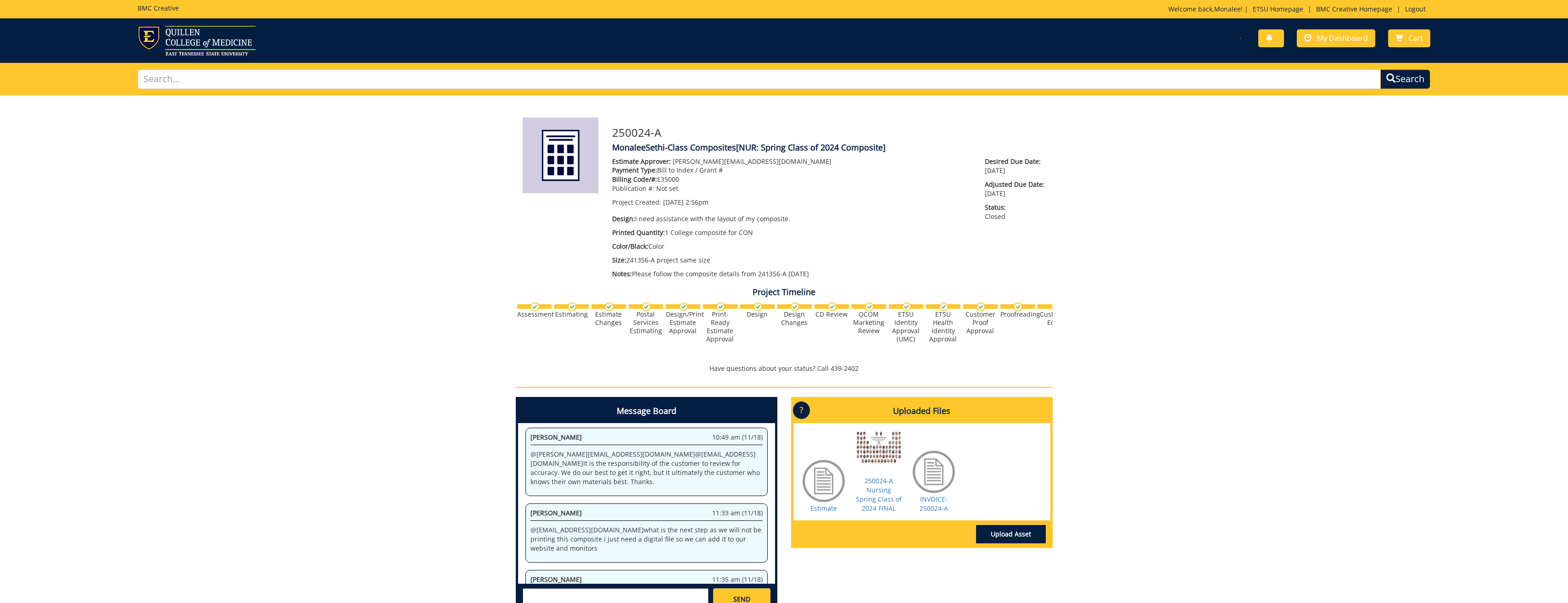
scroll to position [2966, 0]
drag, startPoint x: 588, startPoint y: 500, endPoint x: 655, endPoint y: 538, distance: 77.0
drag, startPoint x: 655, startPoint y: 538, endPoint x: 632, endPoint y: 520, distance: 29.2
copy p "is this the file https://veillent.bmccreative.org/uploads/250024-a%20nursing%20…"
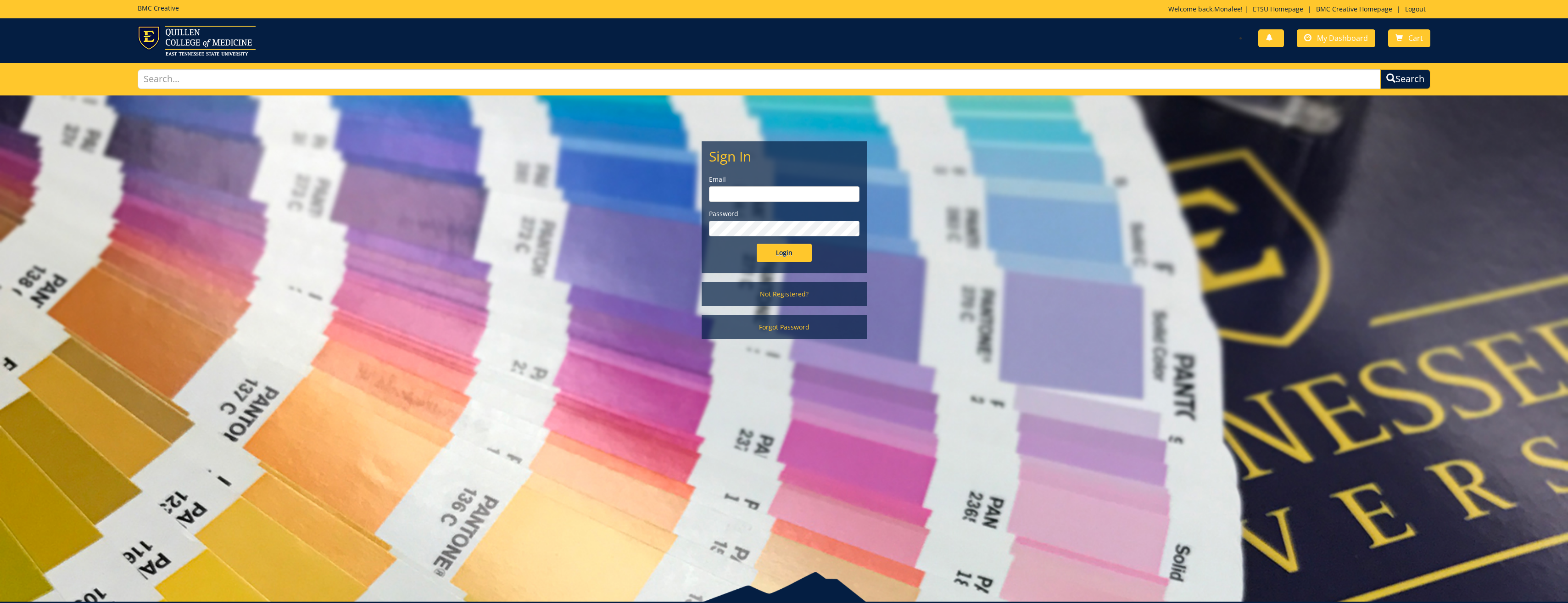
type input "[PERSON_NAME][EMAIL_ADDRESS][DOMAIN_NAME]"
click at [778, 253] on input "Login" at bounding box center [784, 253] width 55 height 18
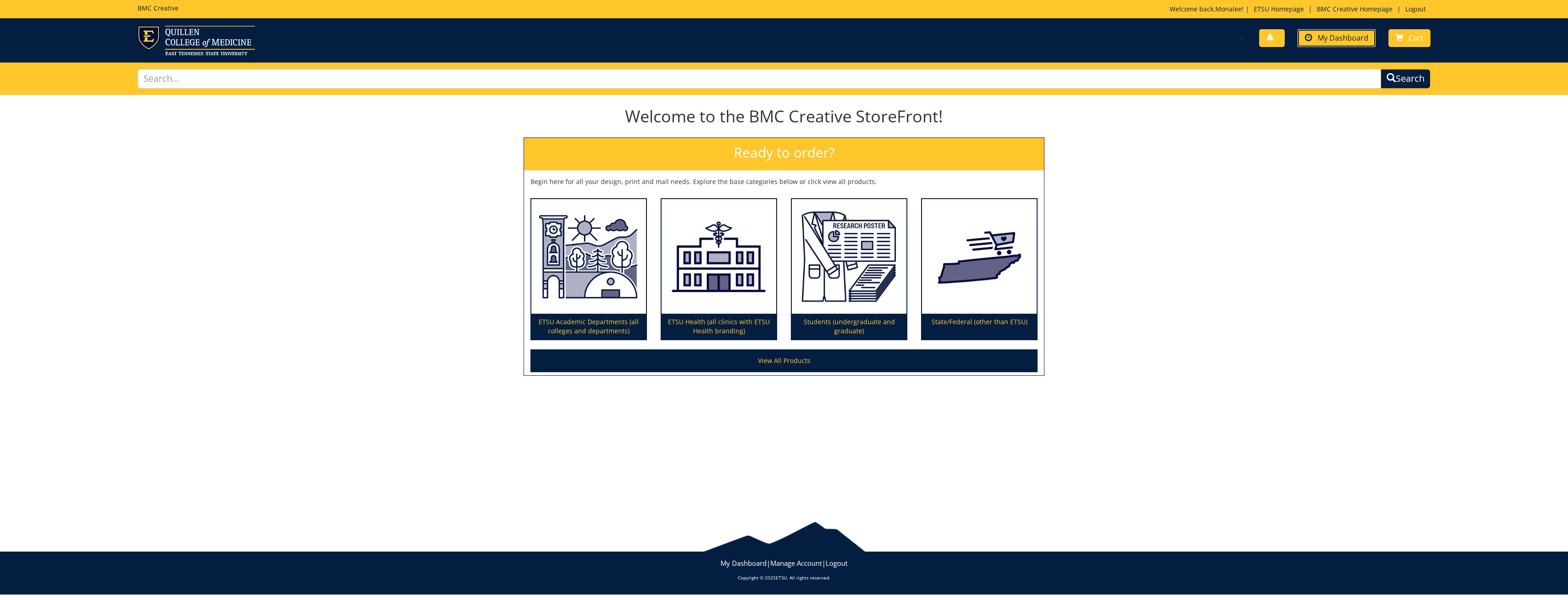
click at [1321, 37] on span "My Dashboard" at bounding box center [1343, 38] width 51 height 10
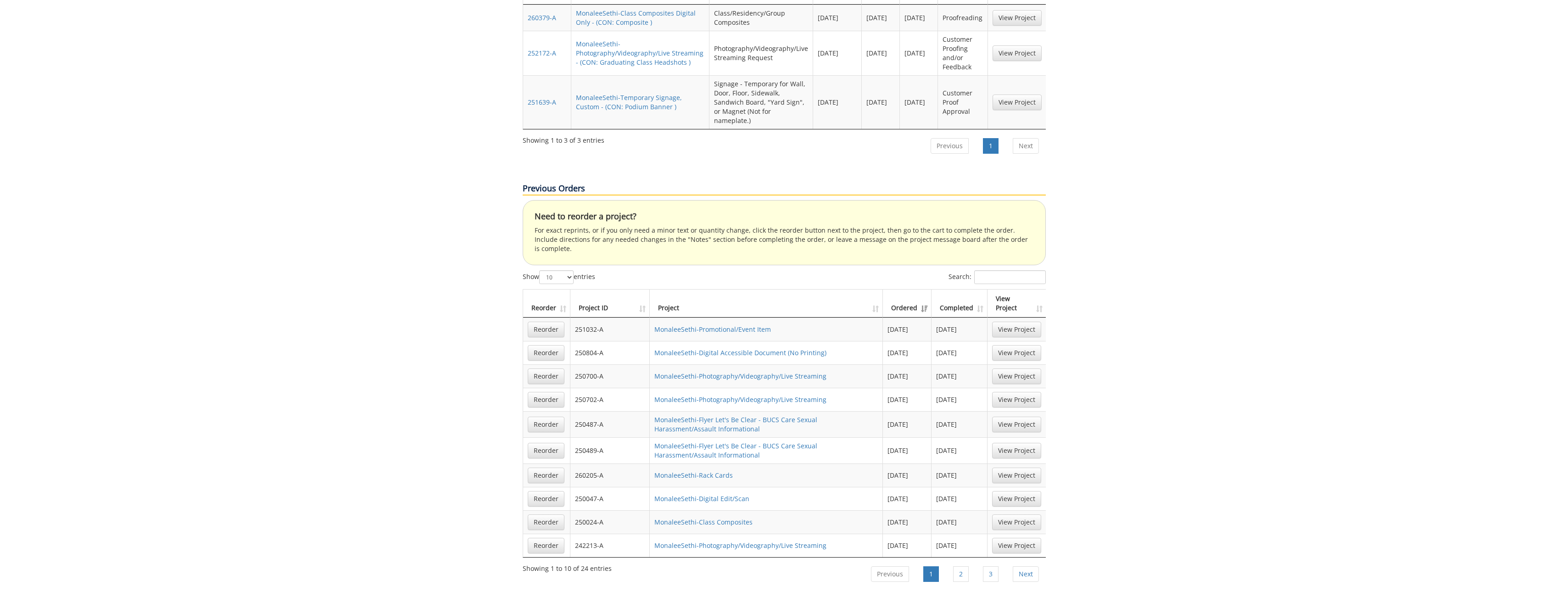
scroll to position [505, 0]
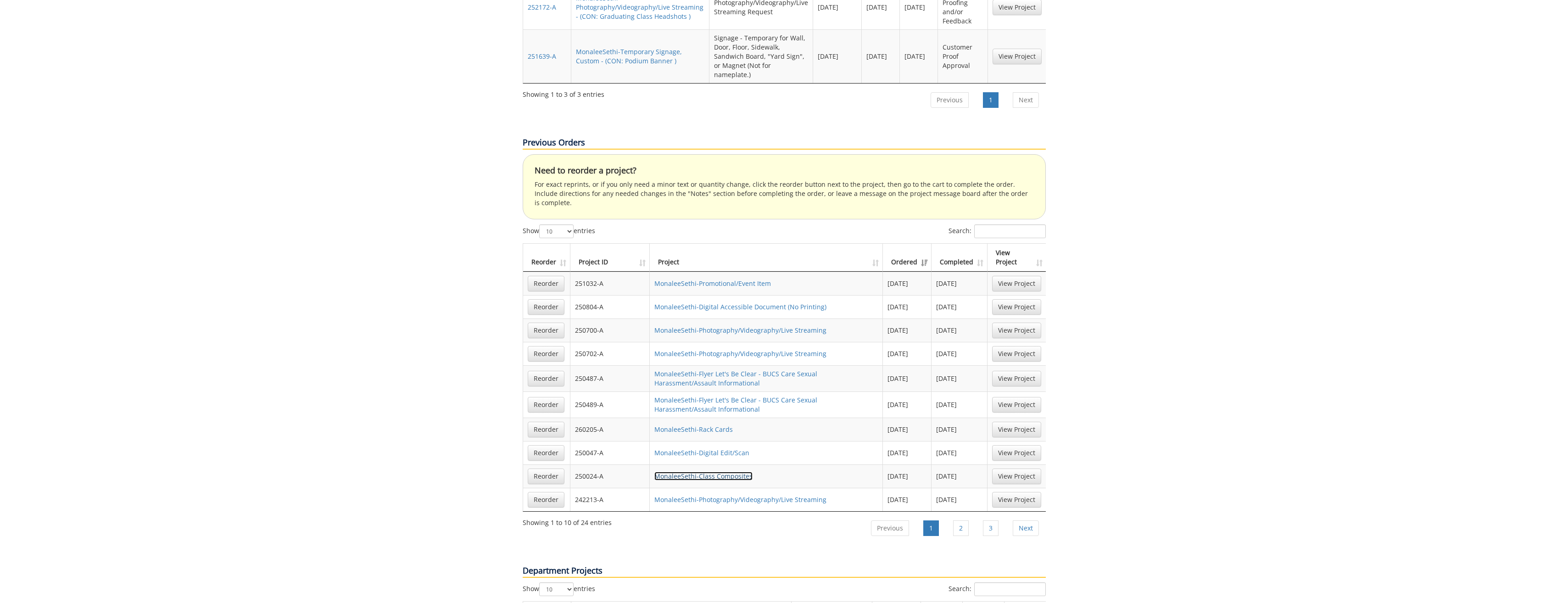
click at [725, 472] on link "MonaleeSethi-Class Composites" at bounding box center [703, 476] width 98 height 9
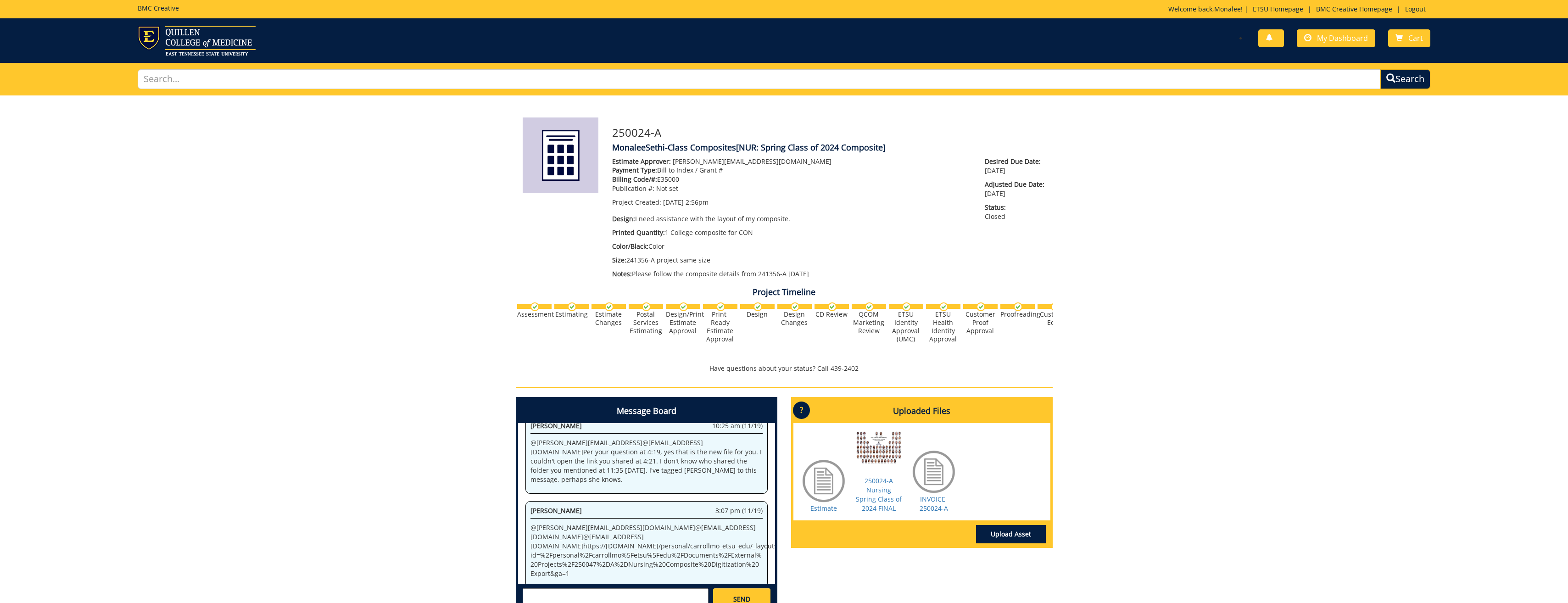
scroll to position [3241, 0]
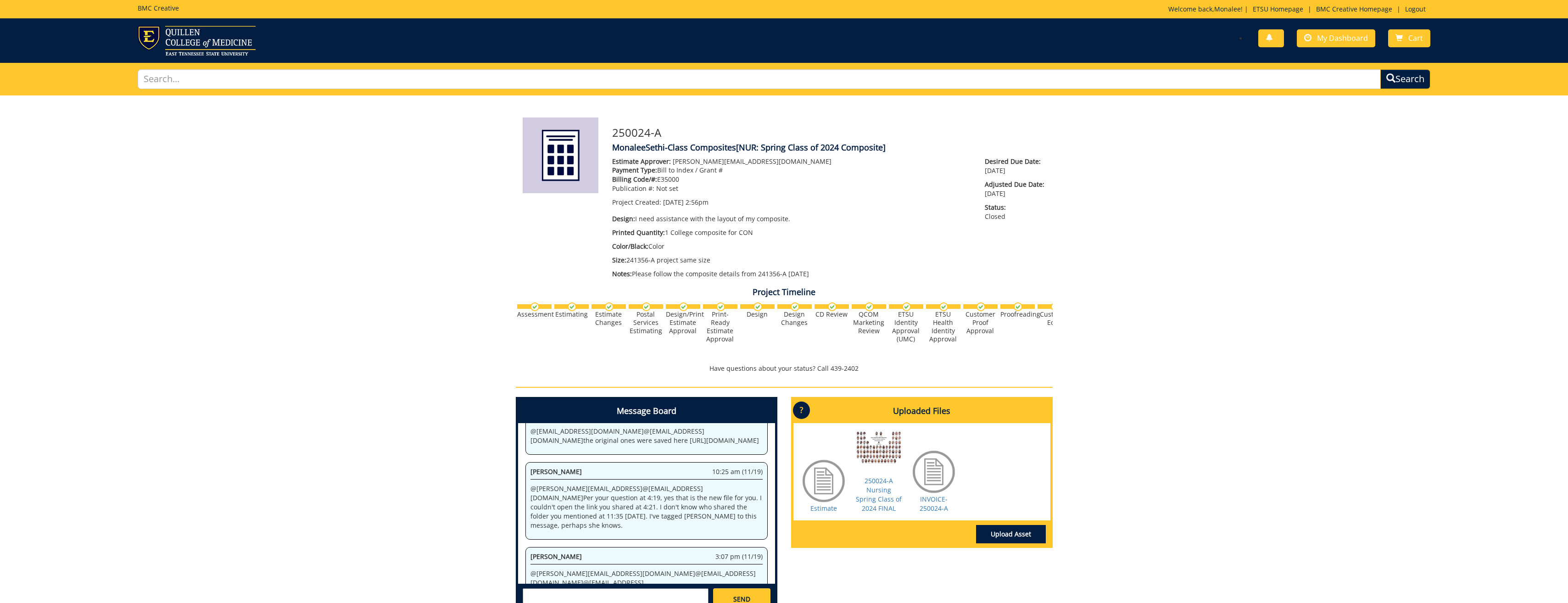
drag, startPoint x: 532, startPoint y: 475, endPoint x: 587, endPoint y: 500, distance: 60.4
click at [587, 569] on p "@ [EMAIL_ADDRESS][DOMAIN_NAME] @ [EMAIL_ADDRESS][DOMAIN_NAME] @ [EMAIL_ADDRESS]…" at bounding box center [647, 597] width 232 height 55
drag, startPoint x: 587, startPoint y: 500, endPoint x: 532, endPoint y: 463, distance: 66.3
click at [532, 569] on p "@ [EMAIL_ADDRESS][DOMAIN_NAME] @ [EMAIL_ADDRESS][DOMAIN_NAME] @ [EMAIL_ADDRESS]…" at bounding box center [647, 597] width 232 height 55
drag, startPoint x: 531, startPoint y: 464, endPoint x: 601, endPoint y: 507, distance: 82.2
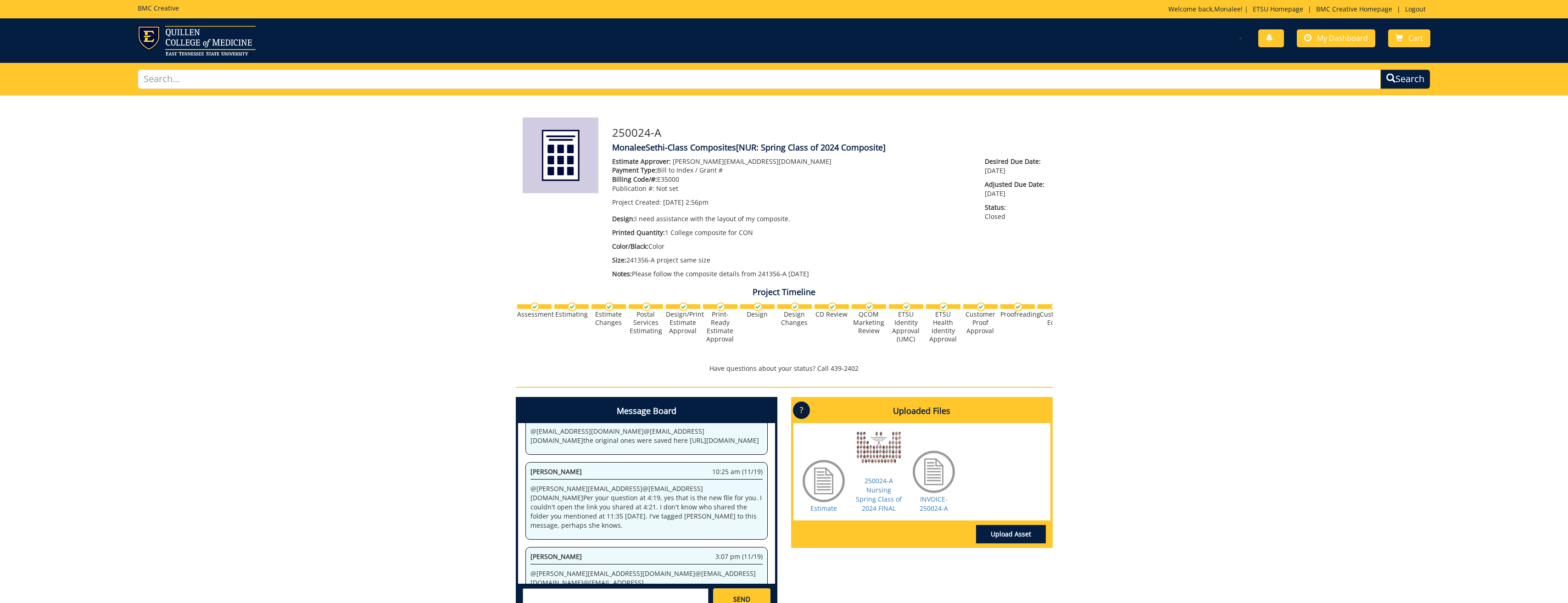
click at [601, 547] on div "Paula Sluder 3:07 pm (11/19) @ sethim@etsu.edu @ fisherr@etsu.edu @ campbelltc@…" at bounding box center [646, 591] width 242 height 87
drag, startPoint x: 601, startPoint y: 507, endPoint x: 581, endPoint y: 483, distance: 31.2
copy p "https://etsu365-my.sharepoint.com/personal/carrollmo_etsu_edu/_layouts/15/onedr…"
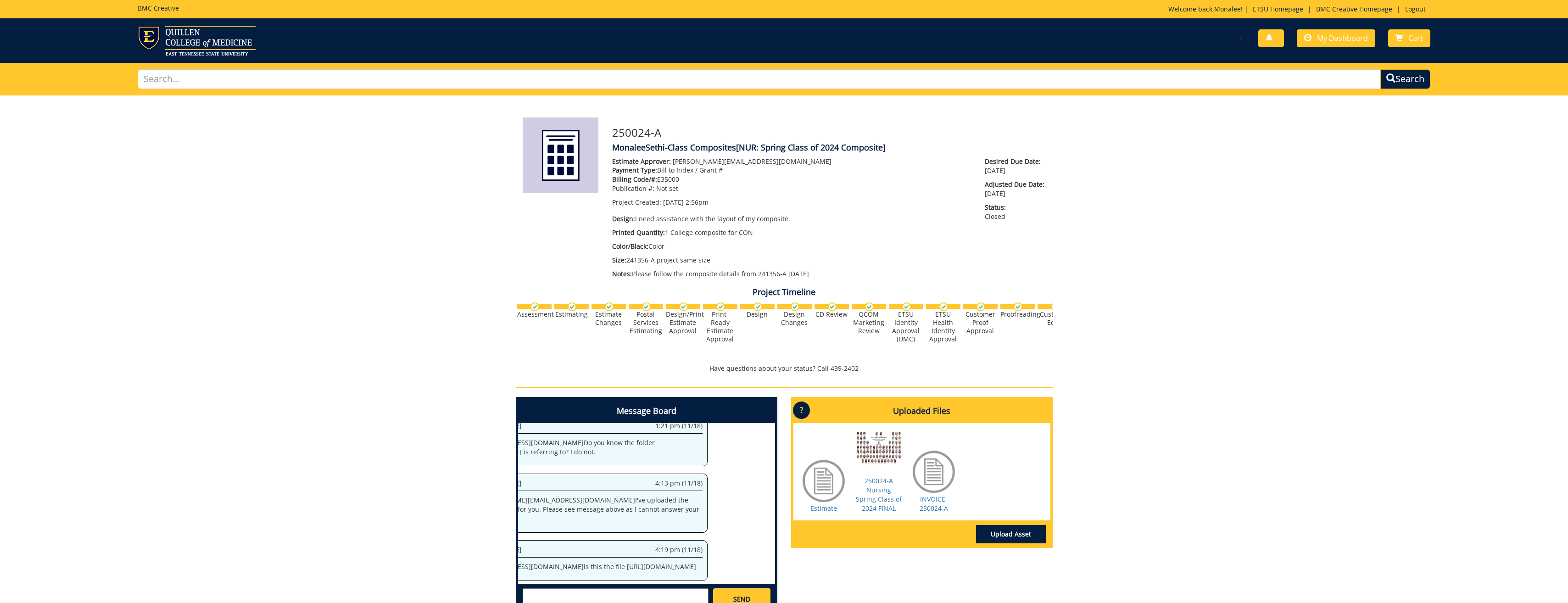
scroll to position [3058, 252]
drag, startPoint x: 529, startPoint y: 496, endPoint x: 770, endPoint y: 516, distance: 241.8
click at [770, 516] on div "System 2:56 pm (07/03) Welcome to the Project Messenger. All messages will appe…" at bounding box center [646, 503] width 257 height 161
copy p "[URL][DOMAIN_NAME]"
click at [1342, 31] on link "My Dashboard" at bounding box center [1336, 38] width 78 height 18
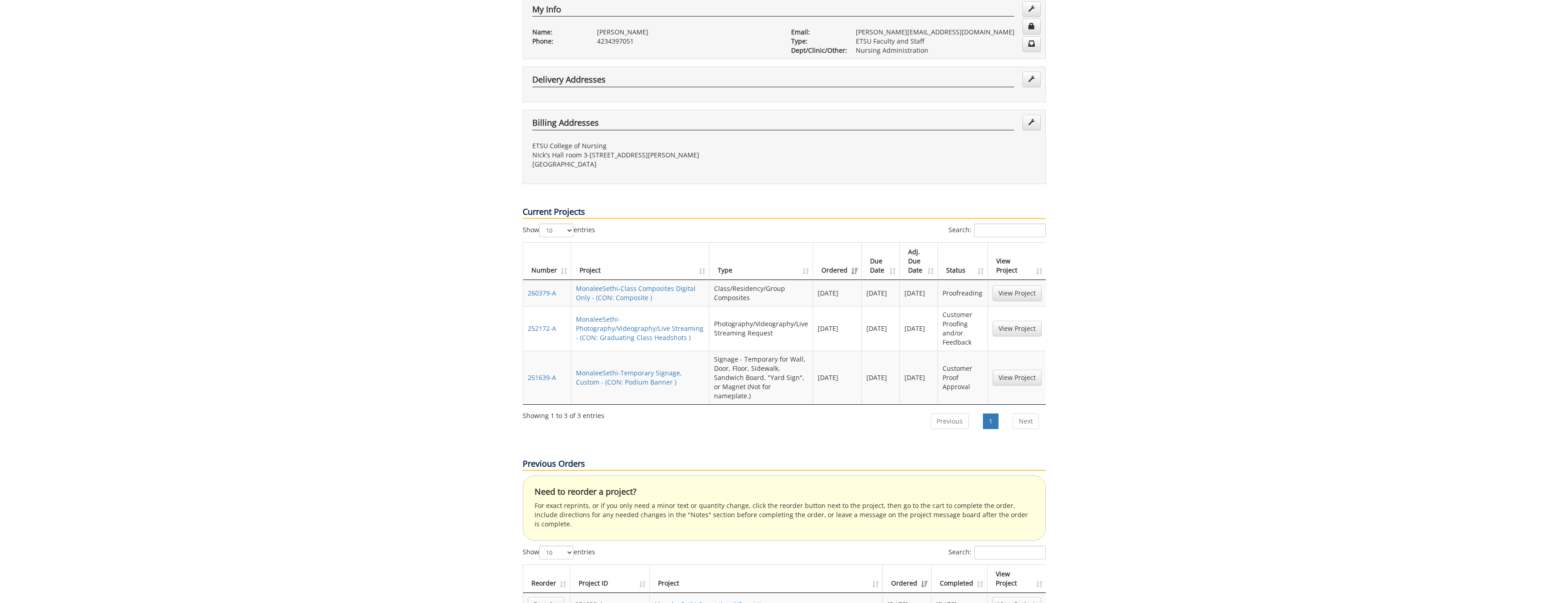
scroll to position [46, 0]
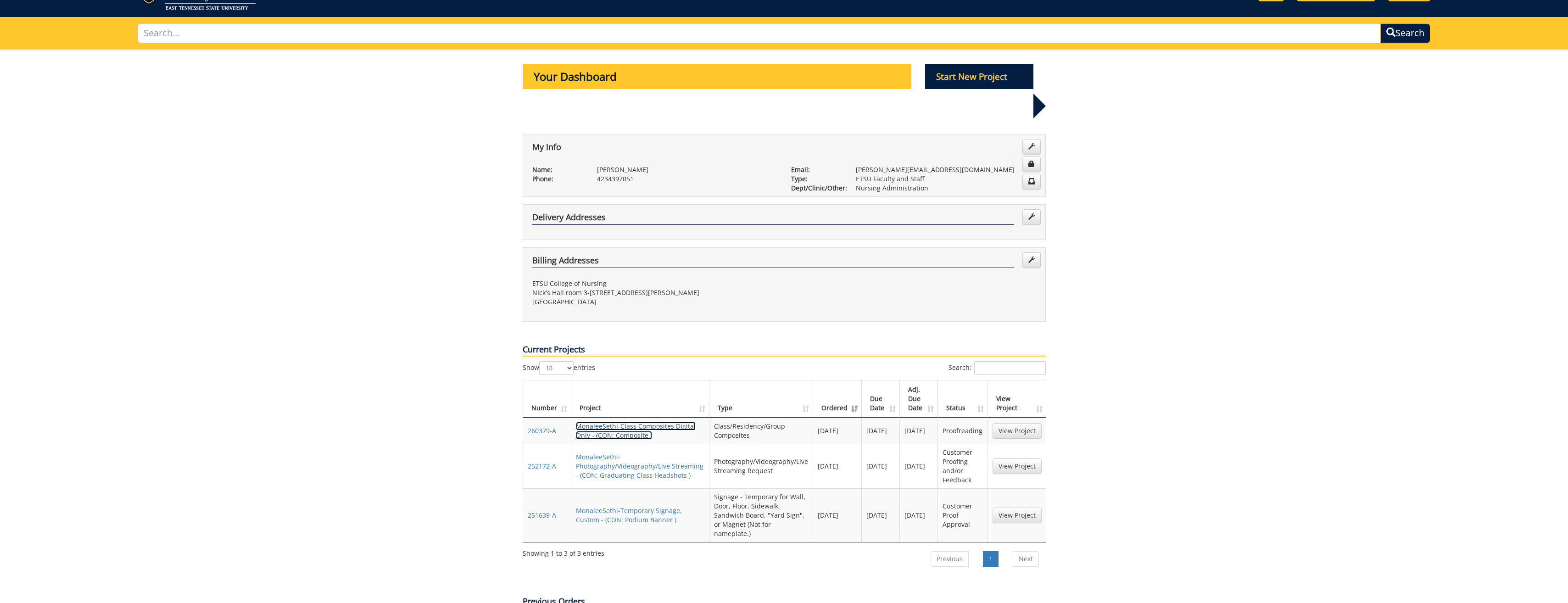
click at [603, 422] on link "MonaleeSethi-Class Composites Digital Only - (CON: Composite )" at bounding box center [636, 431] width 120 height 18
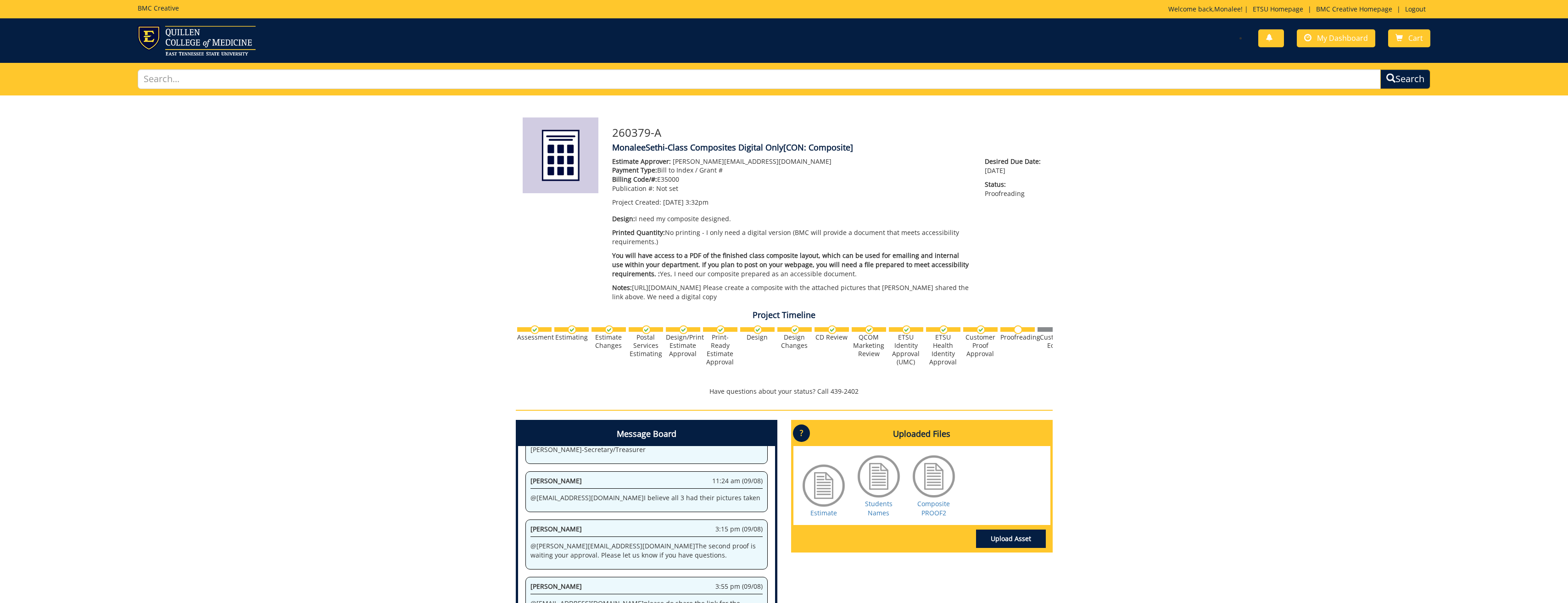
scroll to position [151, 0]
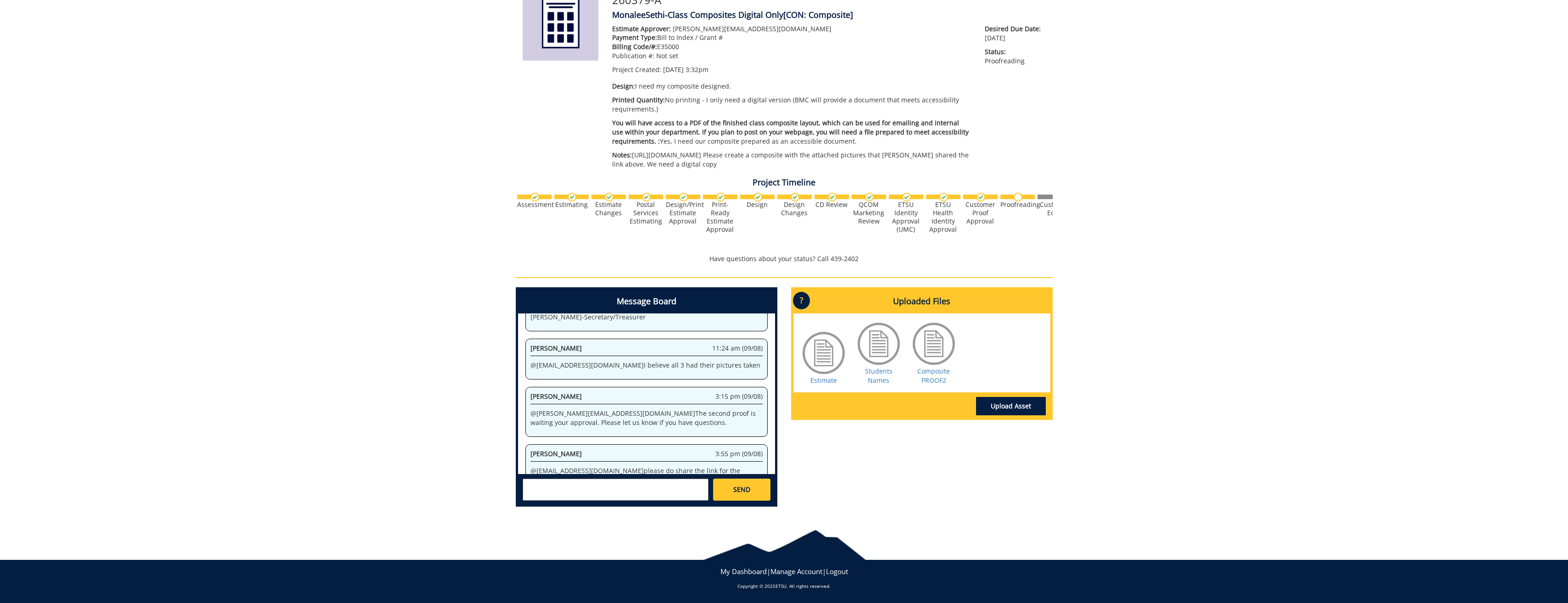
click at [558, 490] on textarea at bounding box center [616, 490] width 186 height 22
click at [559, 494] on strong "[PERSON_NAME]" at bounding box center [561, 497] width 51 height 9
paste textarea "https://etsu365-my.sharepoint.com/personal/carrollmo_etsu_edu/_layouts/15/onedr…"
type textarea "@sluderp@etsu.edu can they be saved under this link https://etsu365-my.sharepoi…"
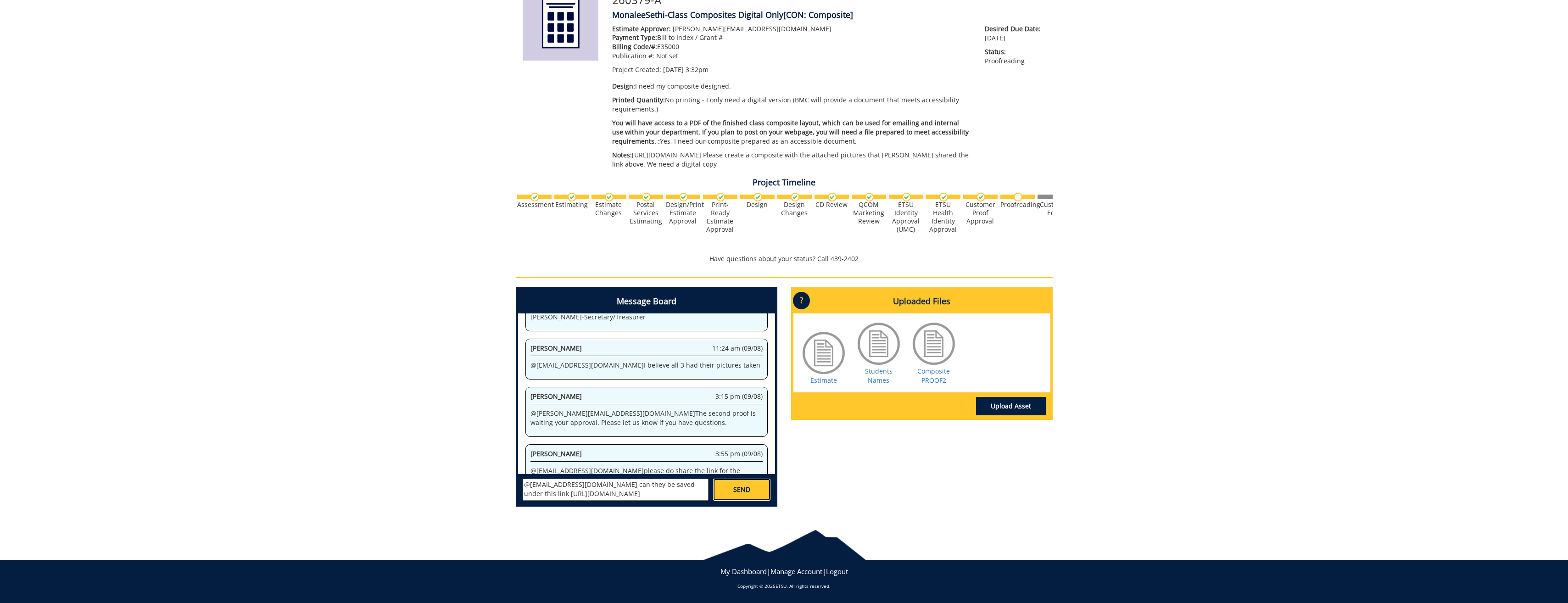
click at [757, 488] on link "SEND" at bounding box center [741, 490] width 57 height 22
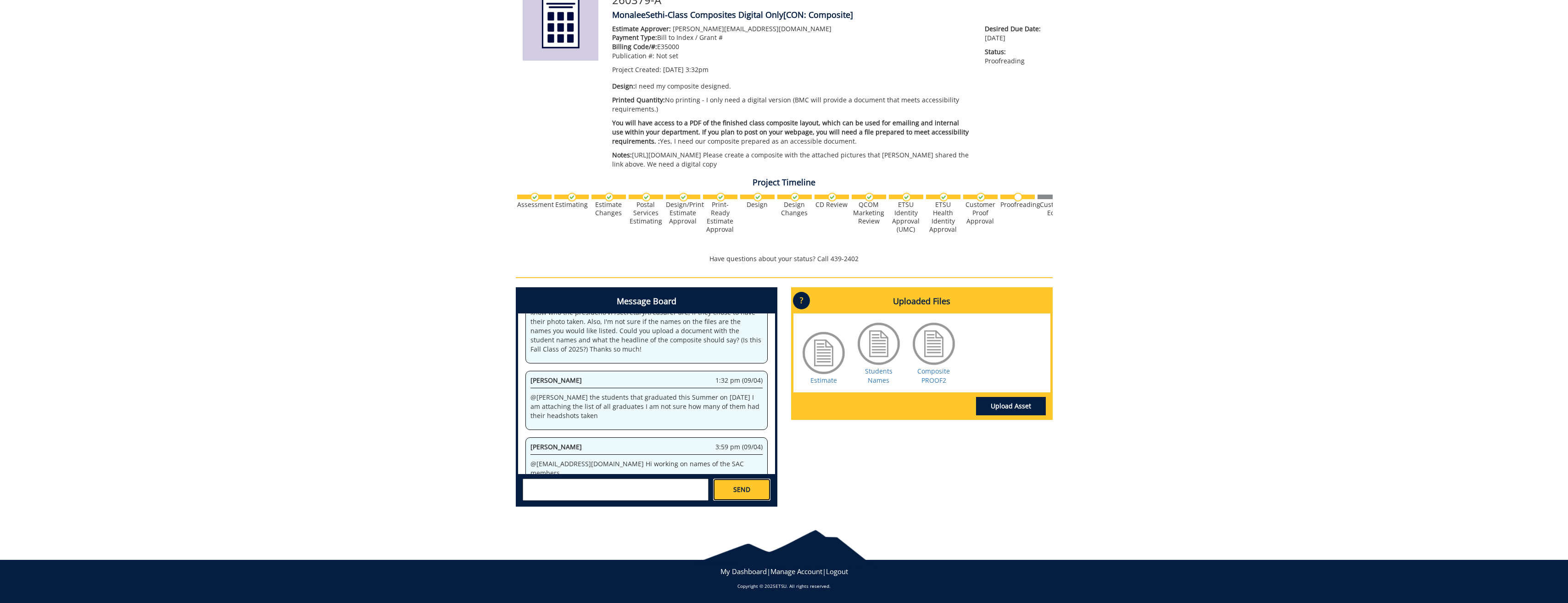
scroll to position [0, 0]
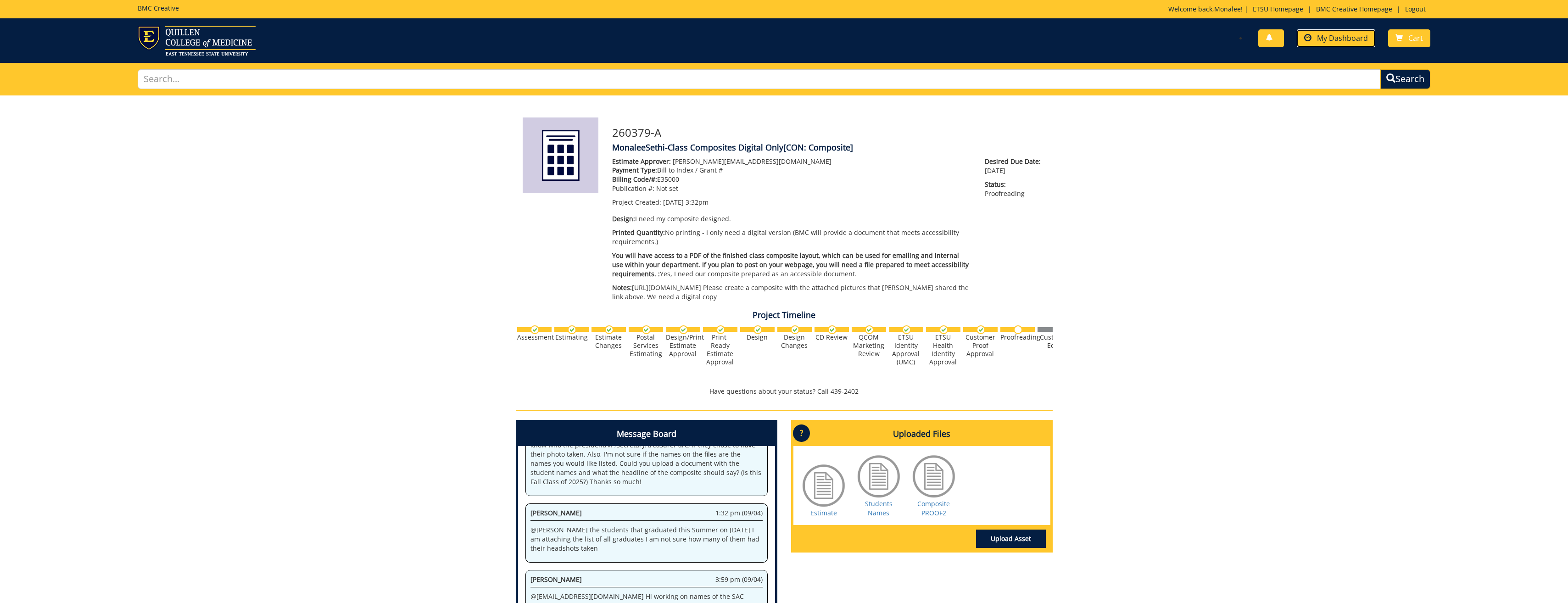
click at [1305, 40] on link "My Dashboard" at bounding box center [1336, 38] width 78 height 18
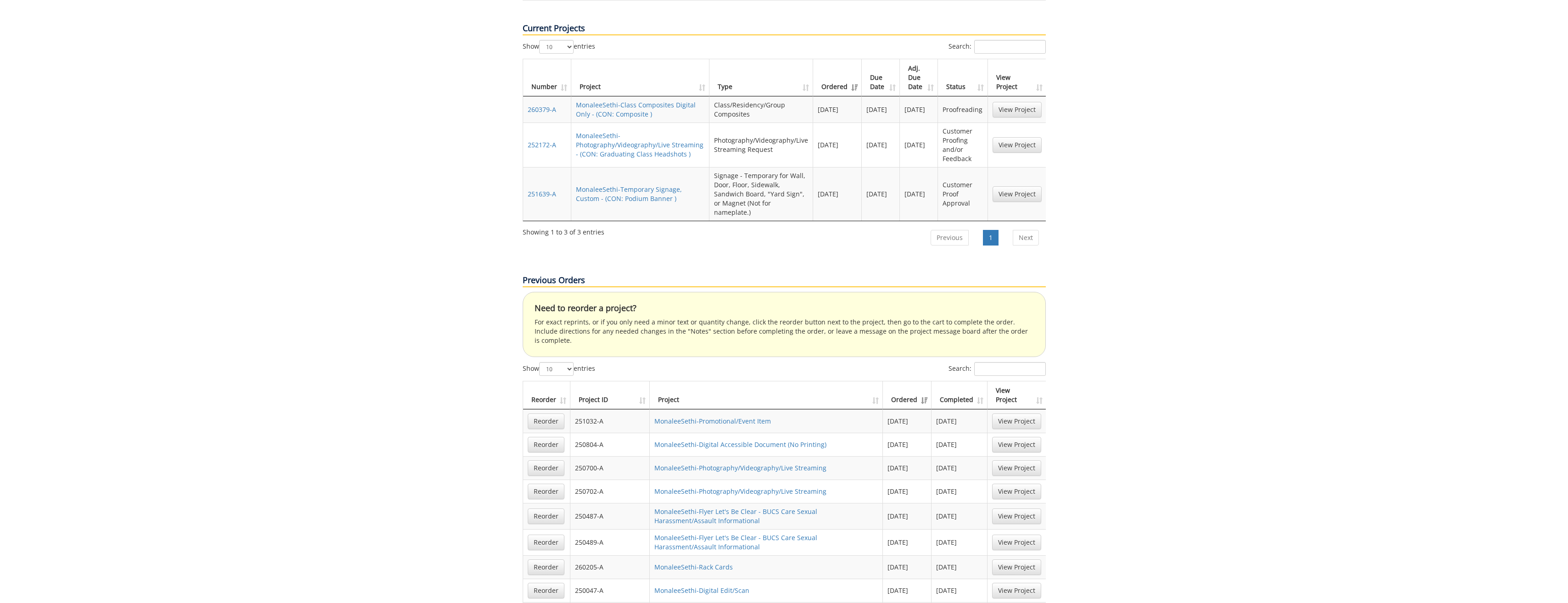
scroll to position [551, 0]
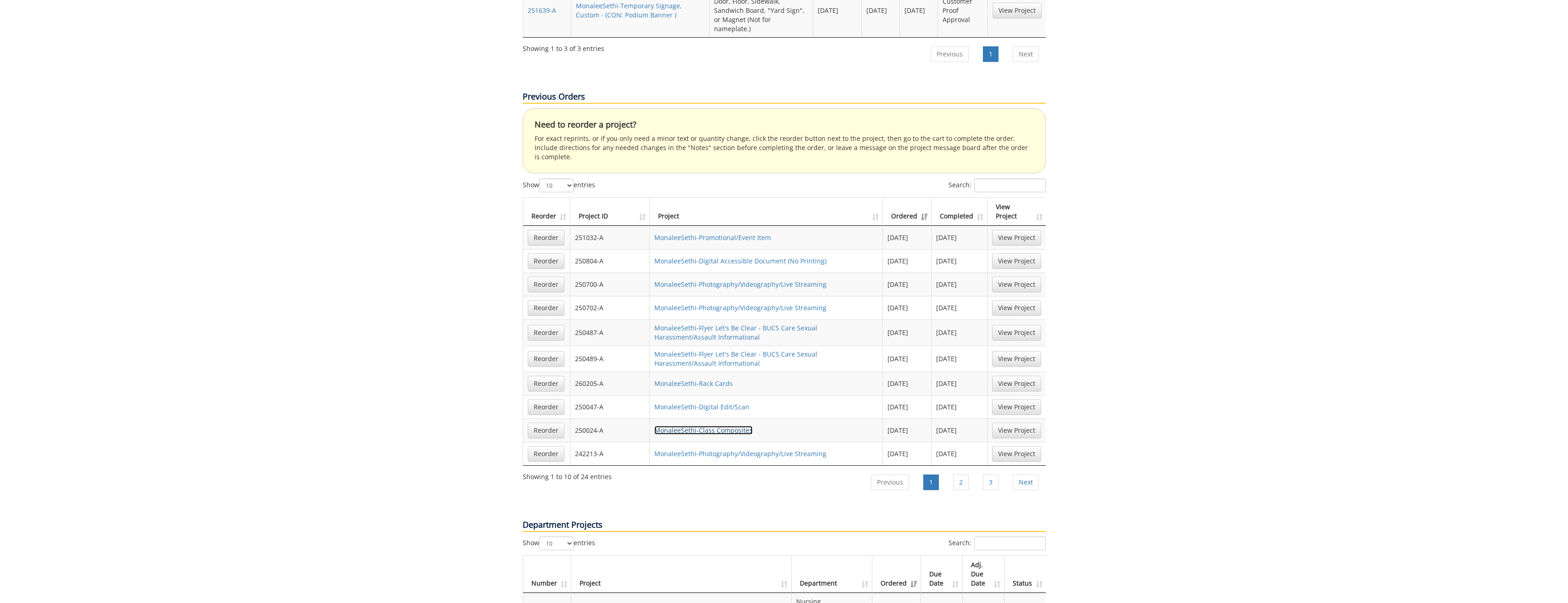
click at [693, 426] on link "MonaleeSethi-Class Composites" at bounding box center [703, 431] width 98 height 9
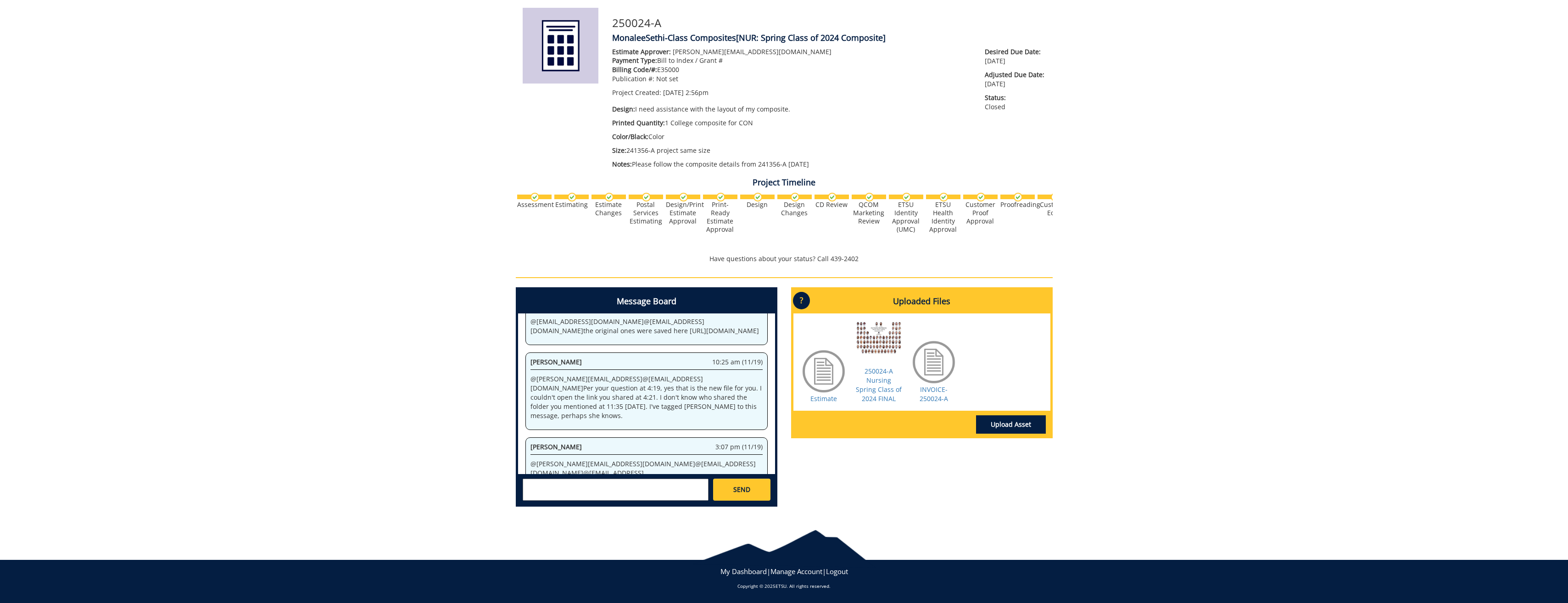
scroll to position [3195, 0]
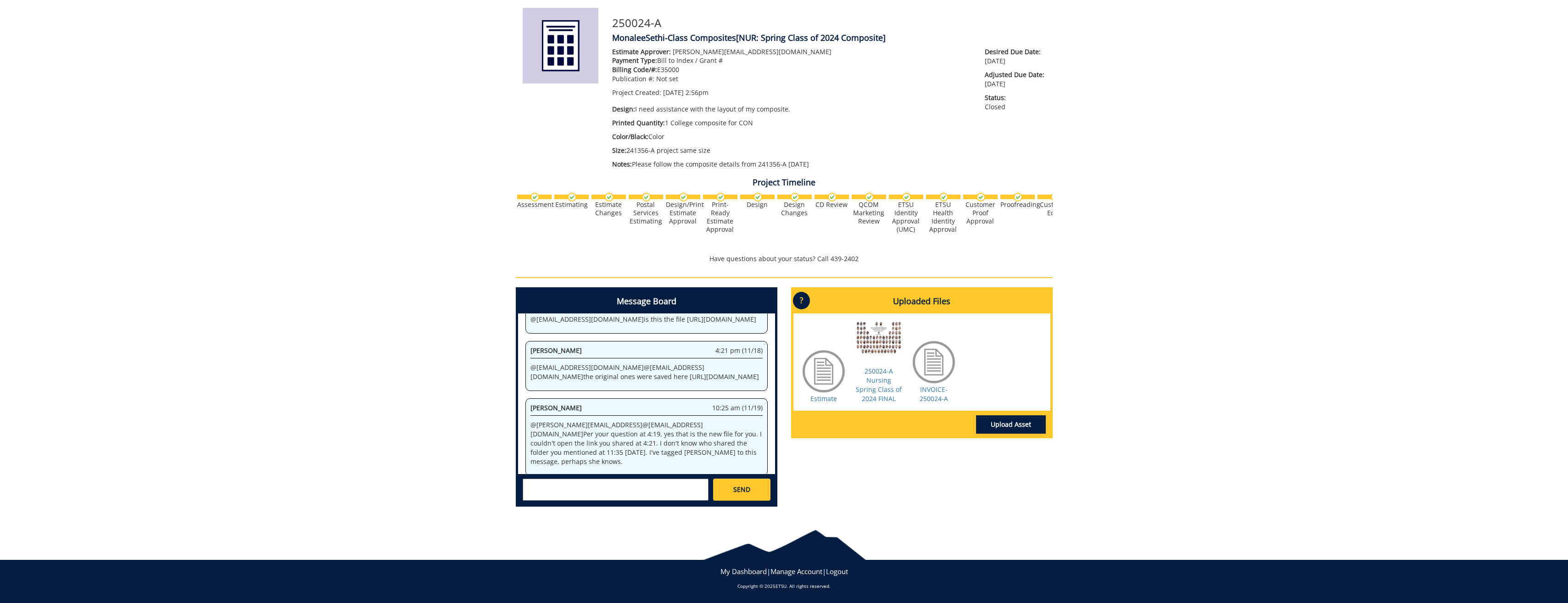
drag, startPoint x: 531, startPoint y: 399, endPoint x: 569, endPoint y: 438, distance: 54.5
click at [569, 505] on p "@ [EMAIL_ADDRESS][DOMAIN_NAME] @ [EMAIL_ADDRESS][DOMAIN_NAME] @ [EMAIL_ADDRESS]…" at bounding box center [647, 533] width 232 height 55
drag, startPoint x: 569, startPoint y: 438, endPoint x: 560, endPoint y: 420, distance: 20.1
copy p "https://[DOMAIN_NAME]/personal/carrollmo_etsu_edu/_layouts/15/onedrive.aspx?id=…"
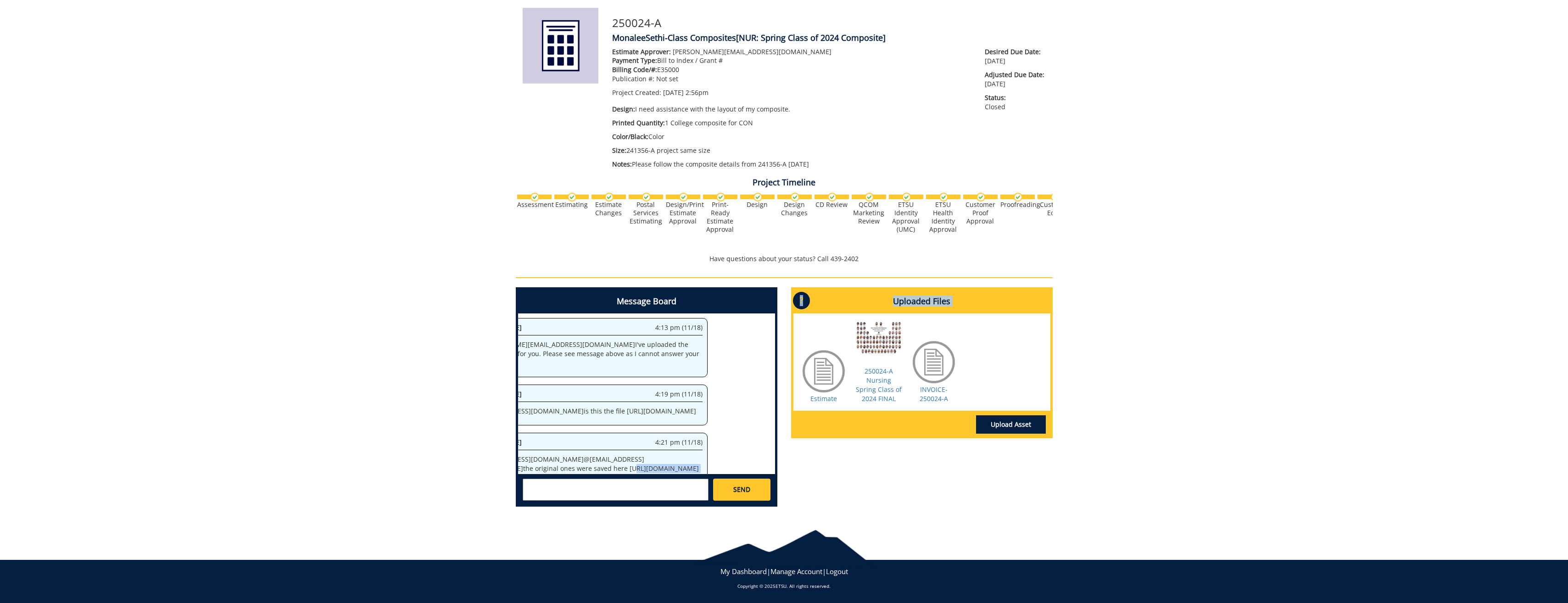
scroll to position [3104, 252]
drag, startPoint x: 530, startPoint y: 341, endPoint x: 803, endPoint y: 369, distance: 274.4
click at [803, 369] on div "Message Board System 2:56 pm (07/03) Welcome to the Project Messenger. All mess…" at bounding box center [784, 401] width 551 height 227
copy div "[URL][DOMAIN_NAME] [PERSON_NAME] 10:25 am (11/19) @ [PERSON_NAME][EMAIL_ADDRESS…"
click at [237, 1] on div "250024-A MonaleeSethi-Class Composites [NUR: Spring Class of 2024 Composite] Es…" at bounding box center [784, 250] width 1568 height 529
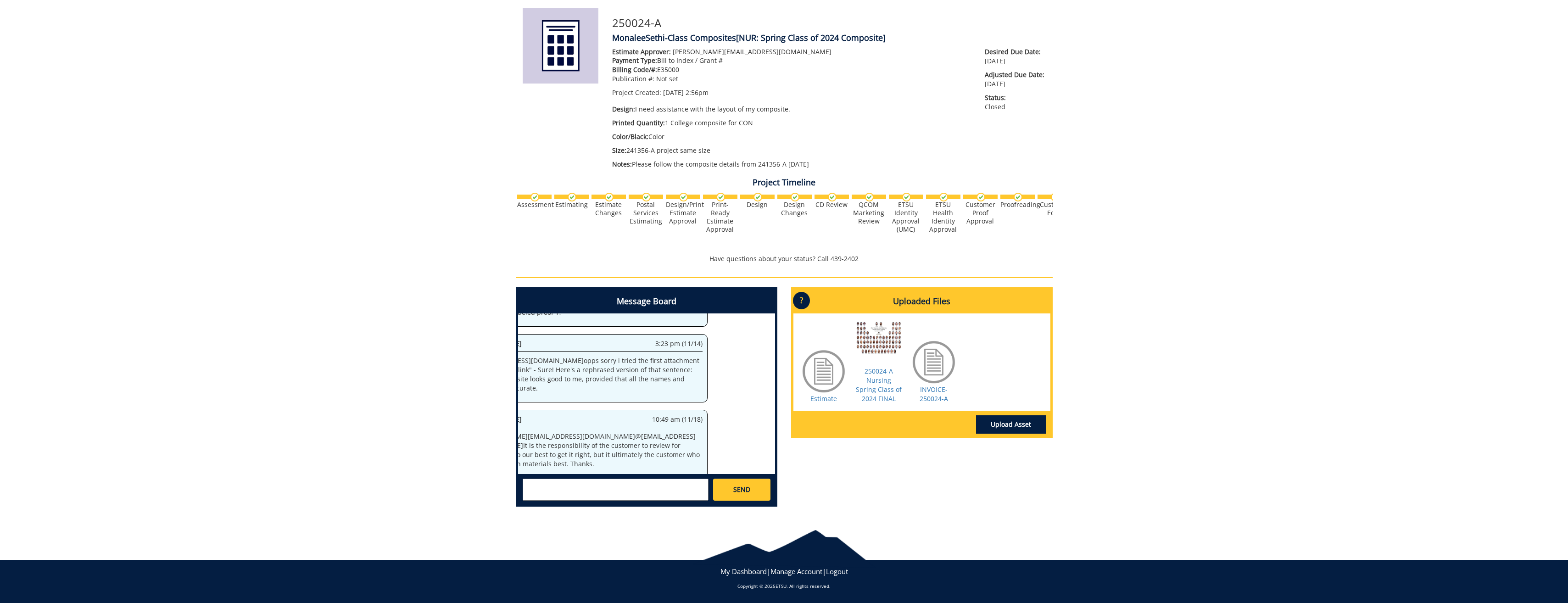
scroll to position [2369, 252]
click at [871, 385] on link "250024-A Nursing Spring Class of 2024 FINAL" at bounding box center [878, 385] width 46 height 36
drag, startPoint x: 878, startPoint y: 390, endPoint x: 872, endPoint y: 490, distance: 100.2
click at [872, 490] on div "Message Board System 2:56 pm (07/03) Welcome to the Project Messenger. All mess…" at bounding box center [784, 401] width 551 height 227
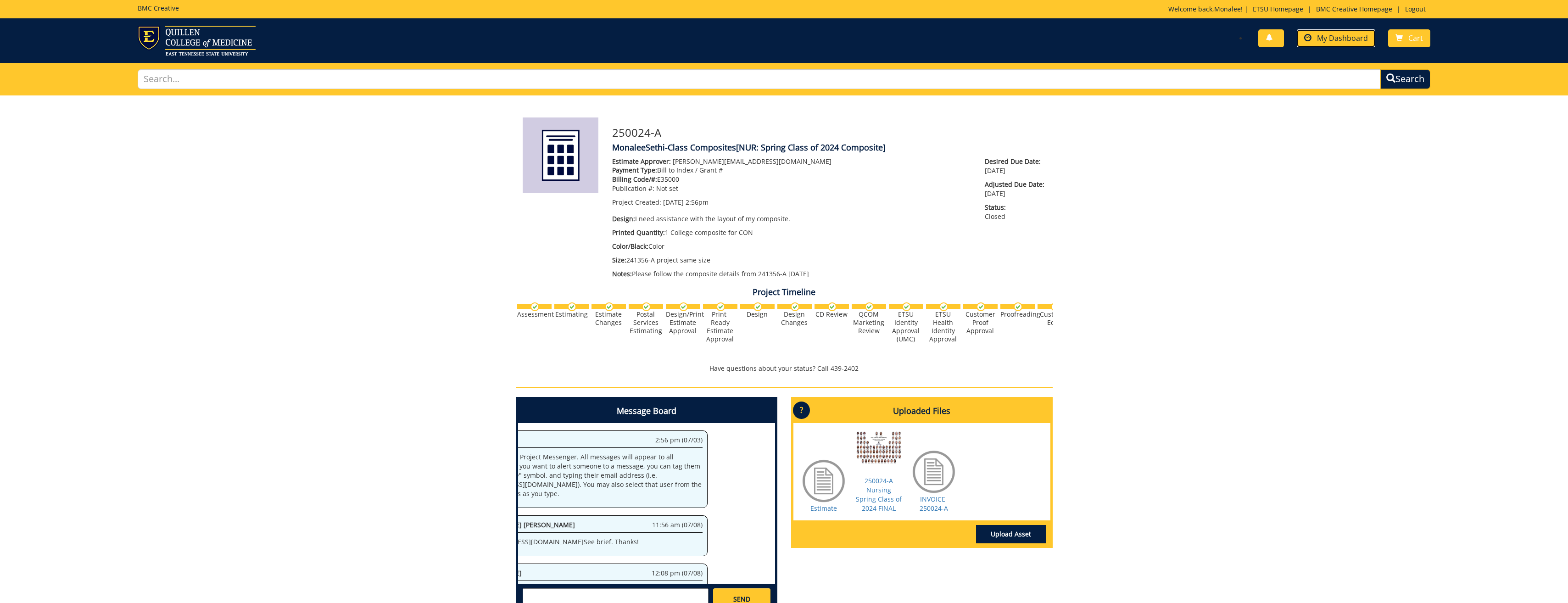
click at [1353, 31] on link "My Dashboard" at bounding box center [1336, 38] width 78 height 18
click at [1349, 40] on span "My Dashboard" at bounding box center [1342, 38] width 51 height 10
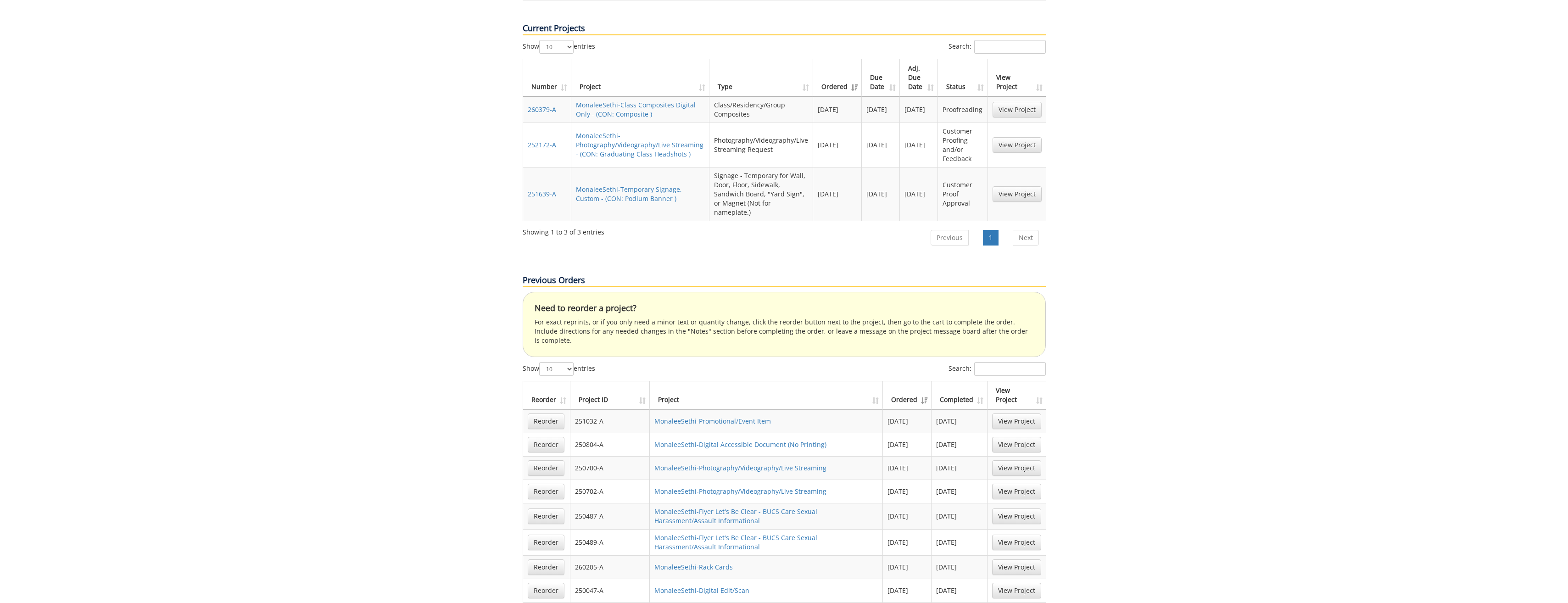
scroll to position [413, 0]
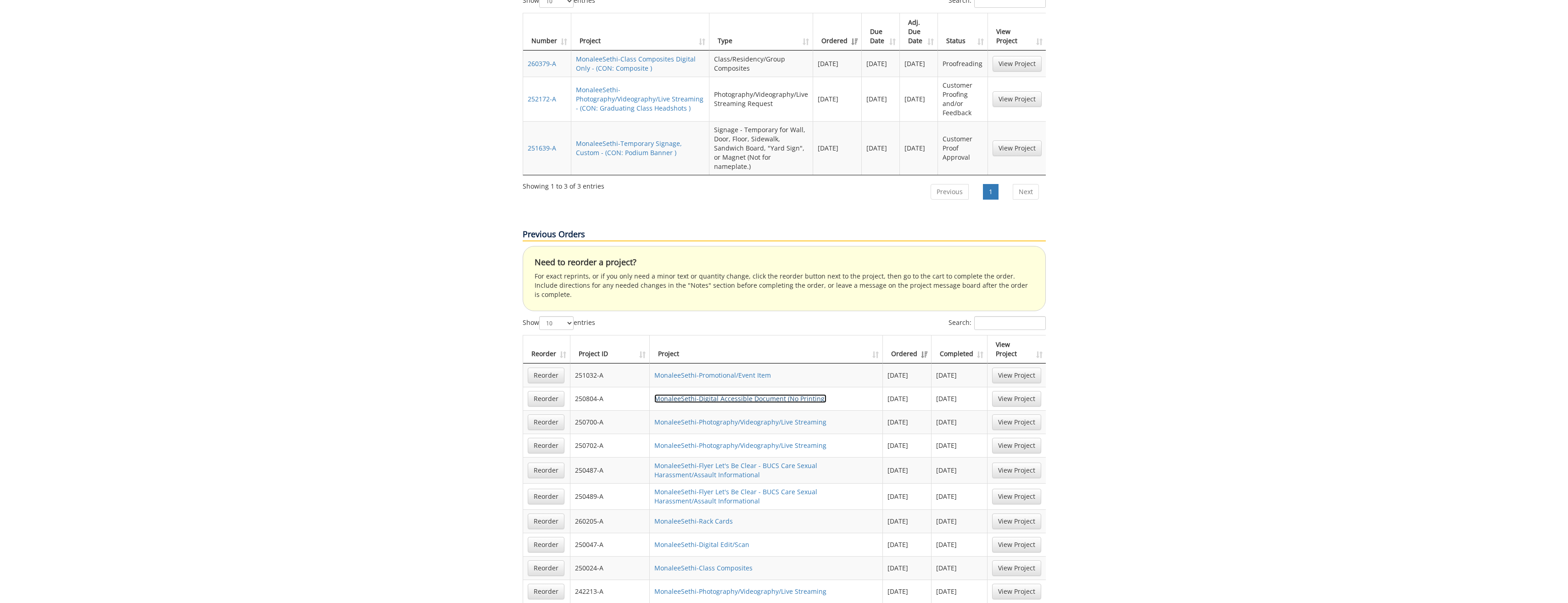
click at [743, 394] on link "MonaleeSethi-Digital Accessible Document (No Printing)" at bounding box center [740, 399] width 172 height 9
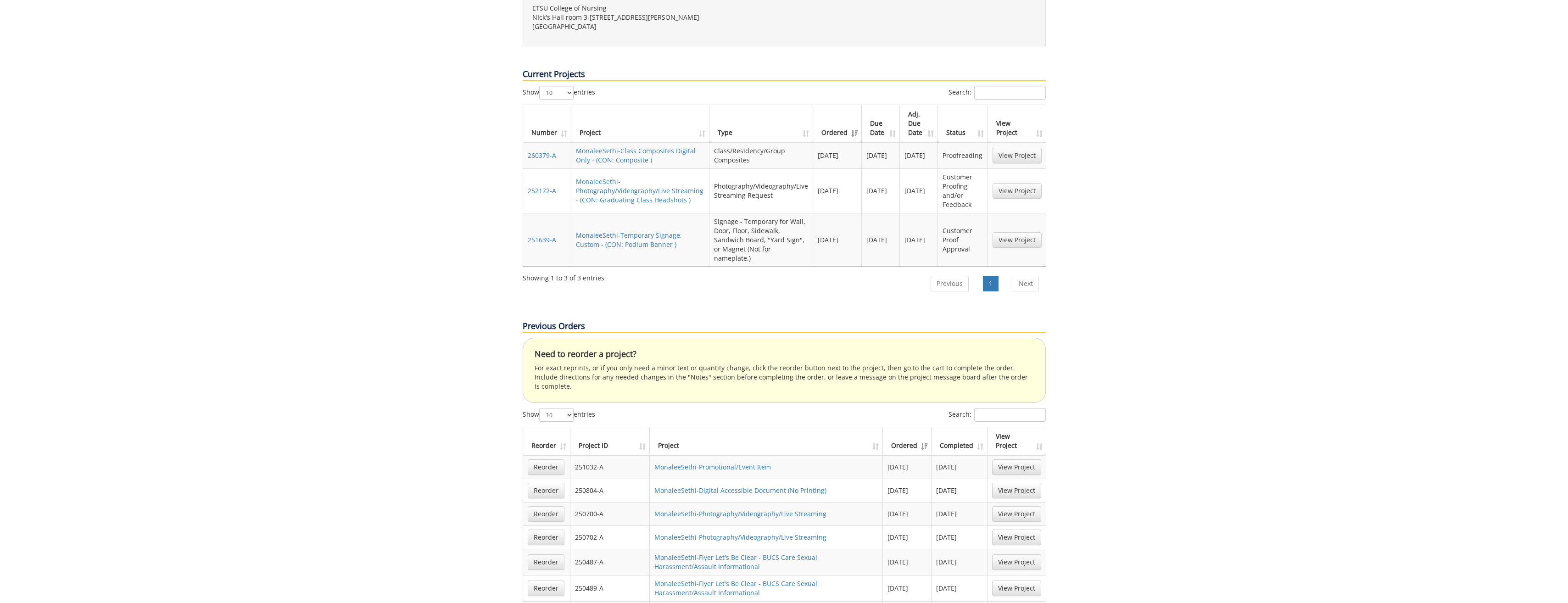
scroll to position [275, 0]
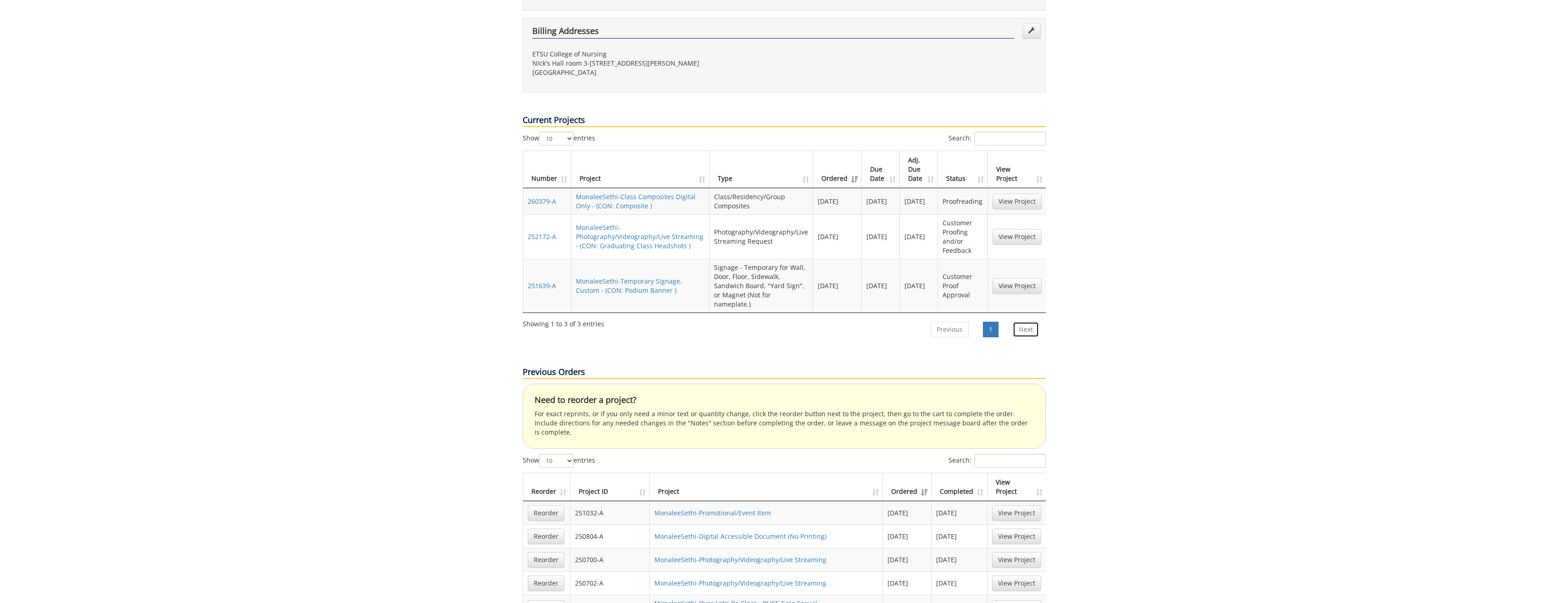
click at [1031, 322] on link "Next" at bounding box center [1026, 330] width 26 height 16
click at [1025, 322] on link "Next" at bounding box center [1026, 330] width 26 height 16
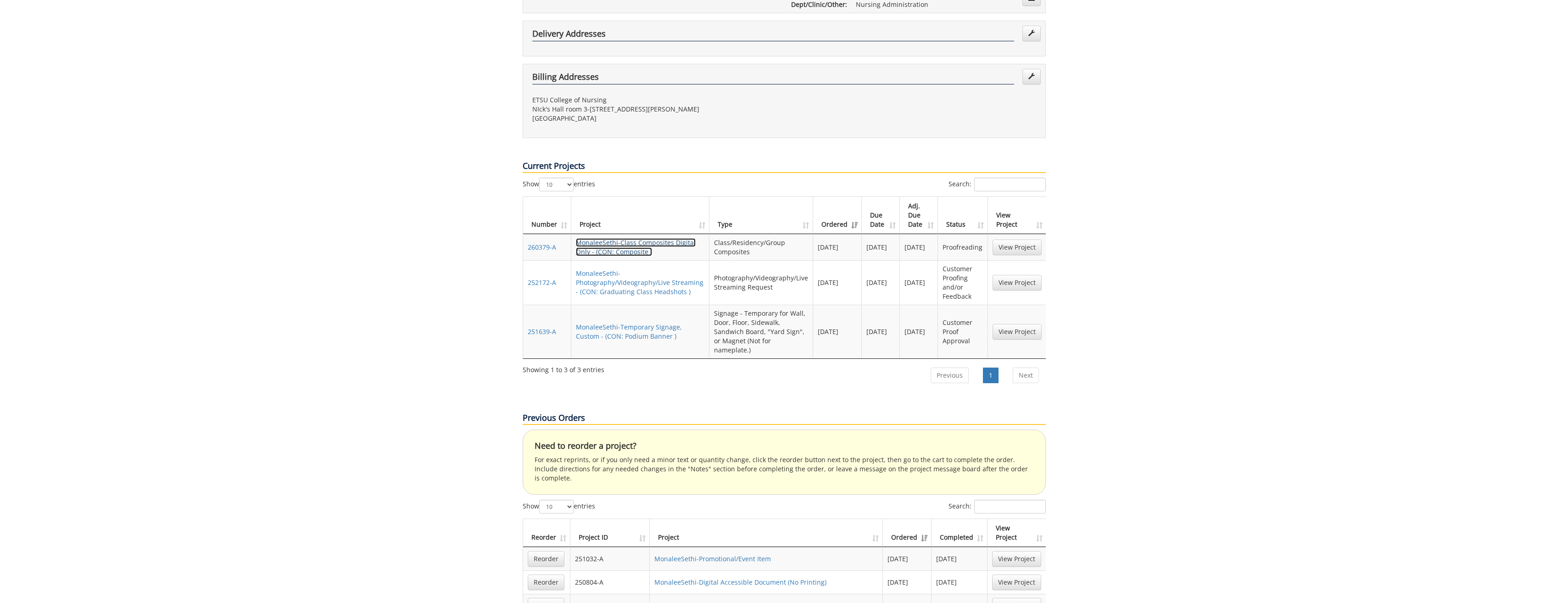
click at [617, 239] on link "MonaleeSethi-Class Composites Digital Only - (CON: Composite )" at bounding box center [636, 247] width 120 height 18
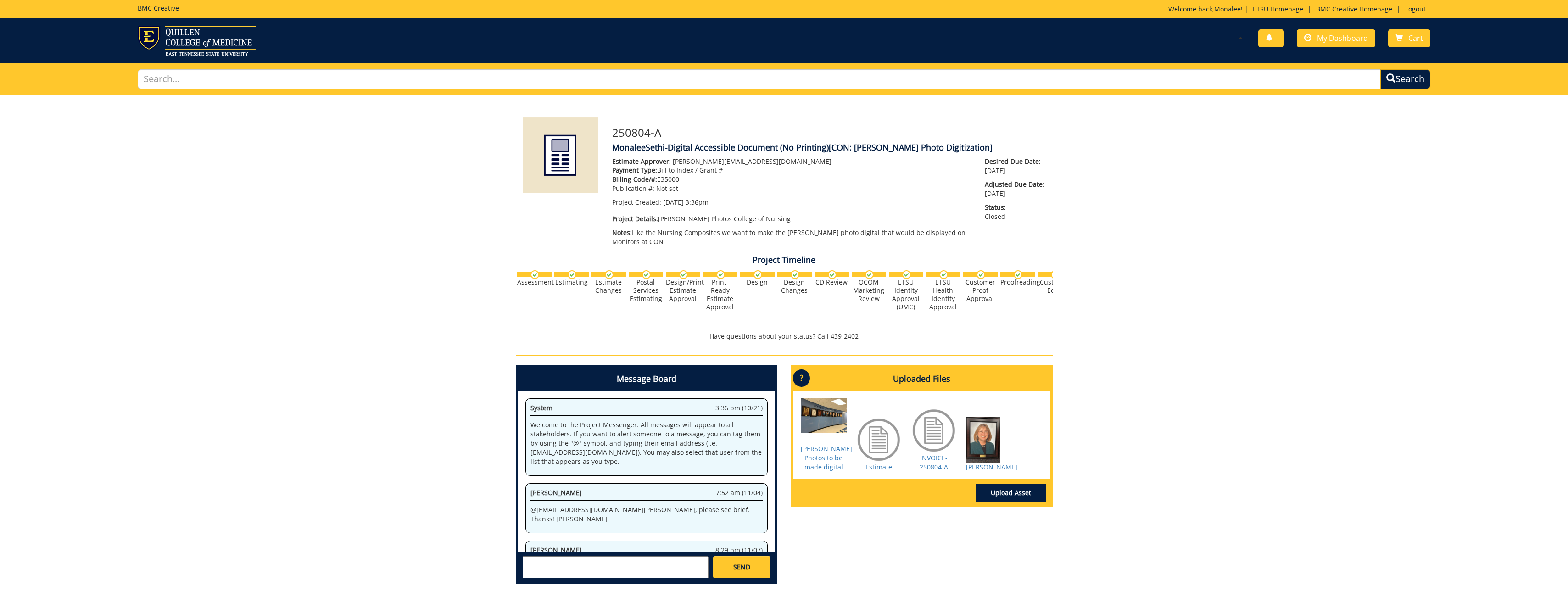
scroll to position [648, 0]
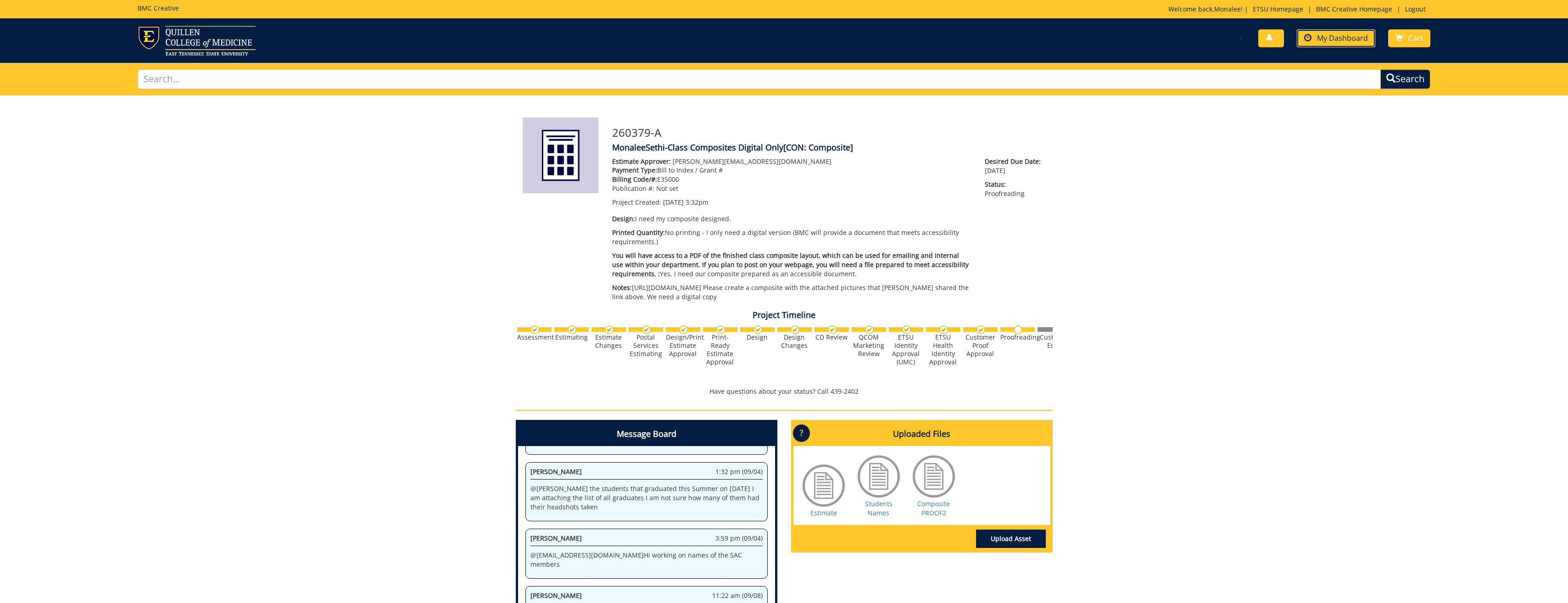
click at [1349, 40] on span "My Dashboard" at bounding box center [1342, 38] width 51 height 10
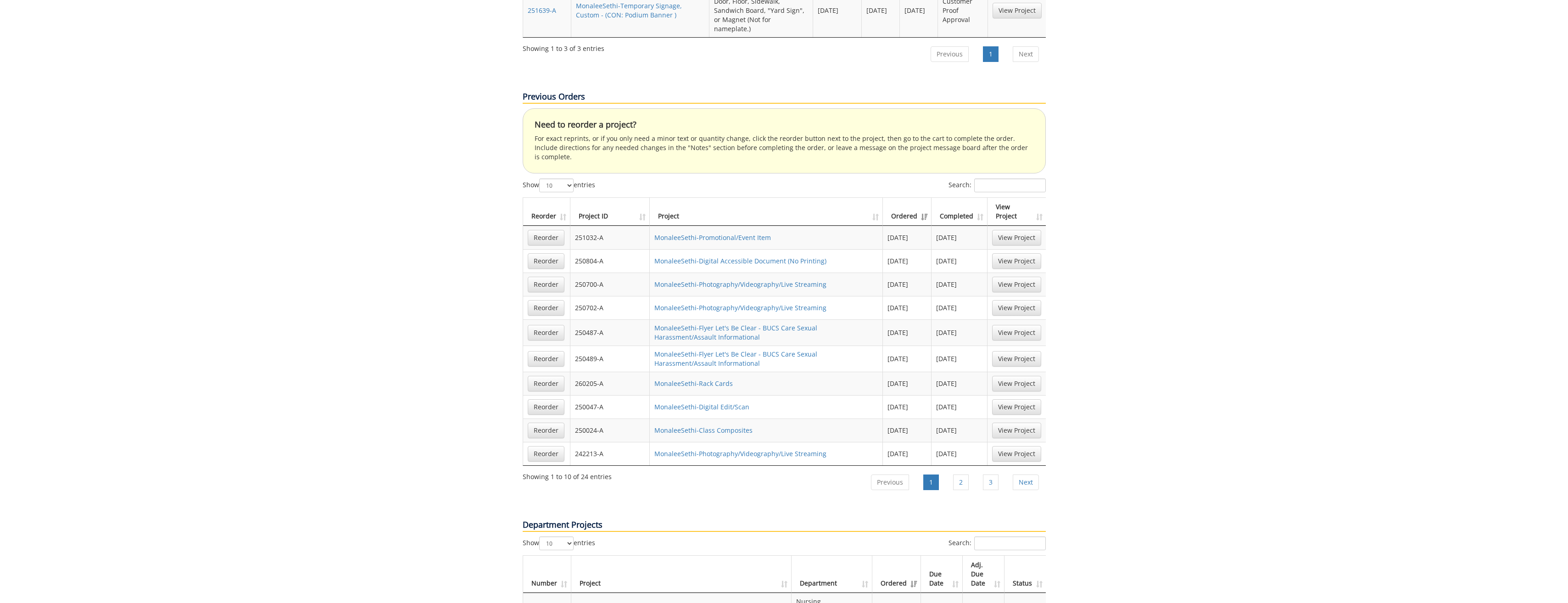
scroll to position [597, 0]
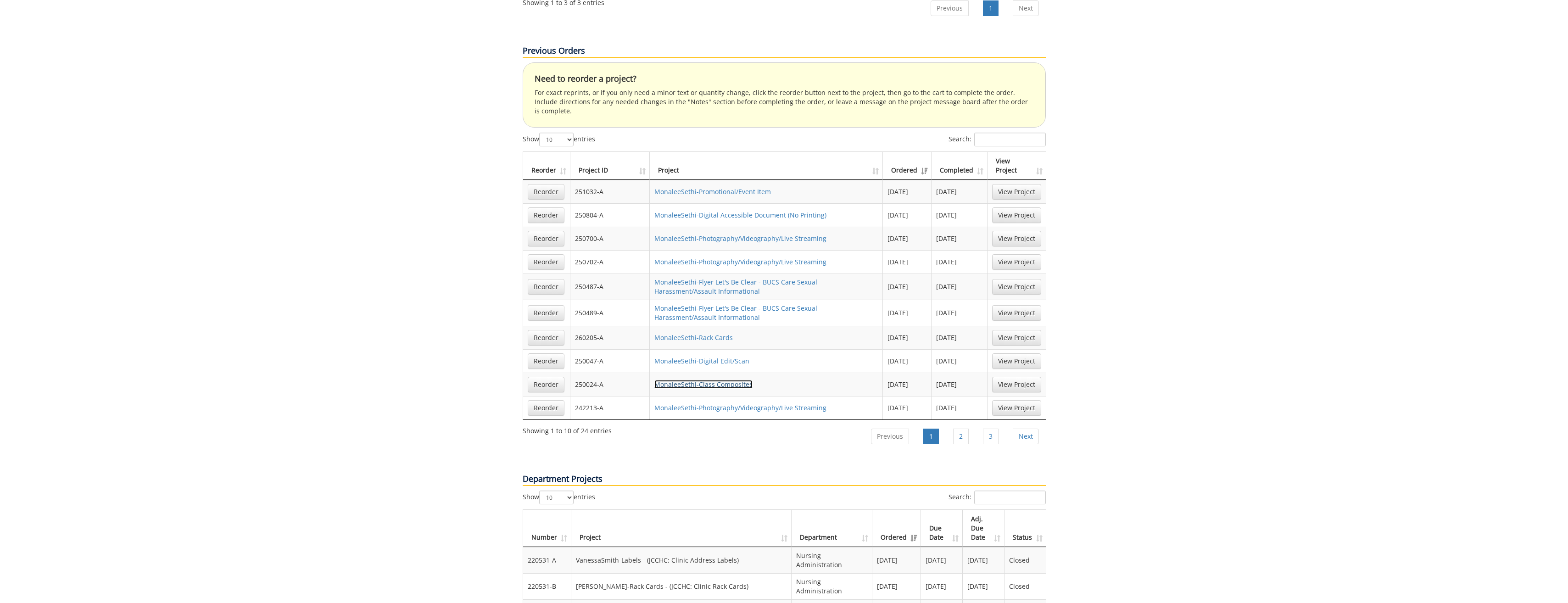
click at [709, 380] on link "MonaleeSethi-Class Composites" at bounding box center [703, 384] width 98 height 9
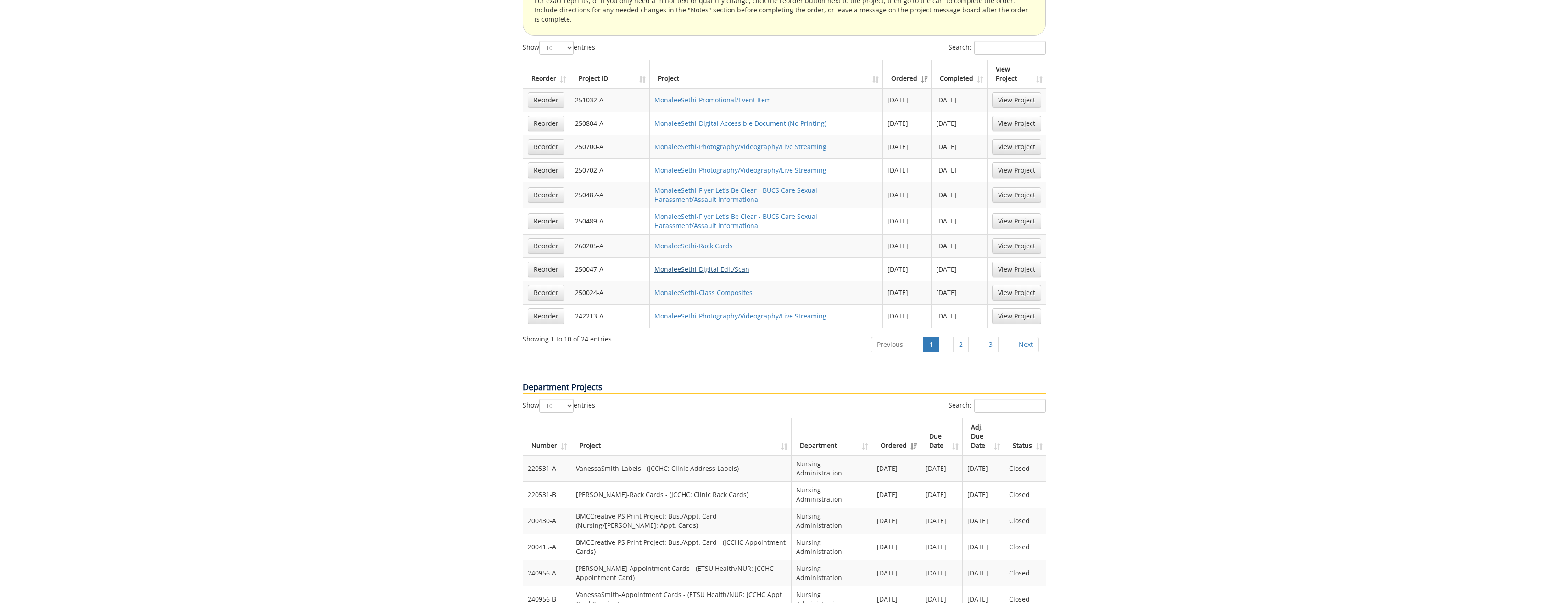
scroll to position [643, 0]
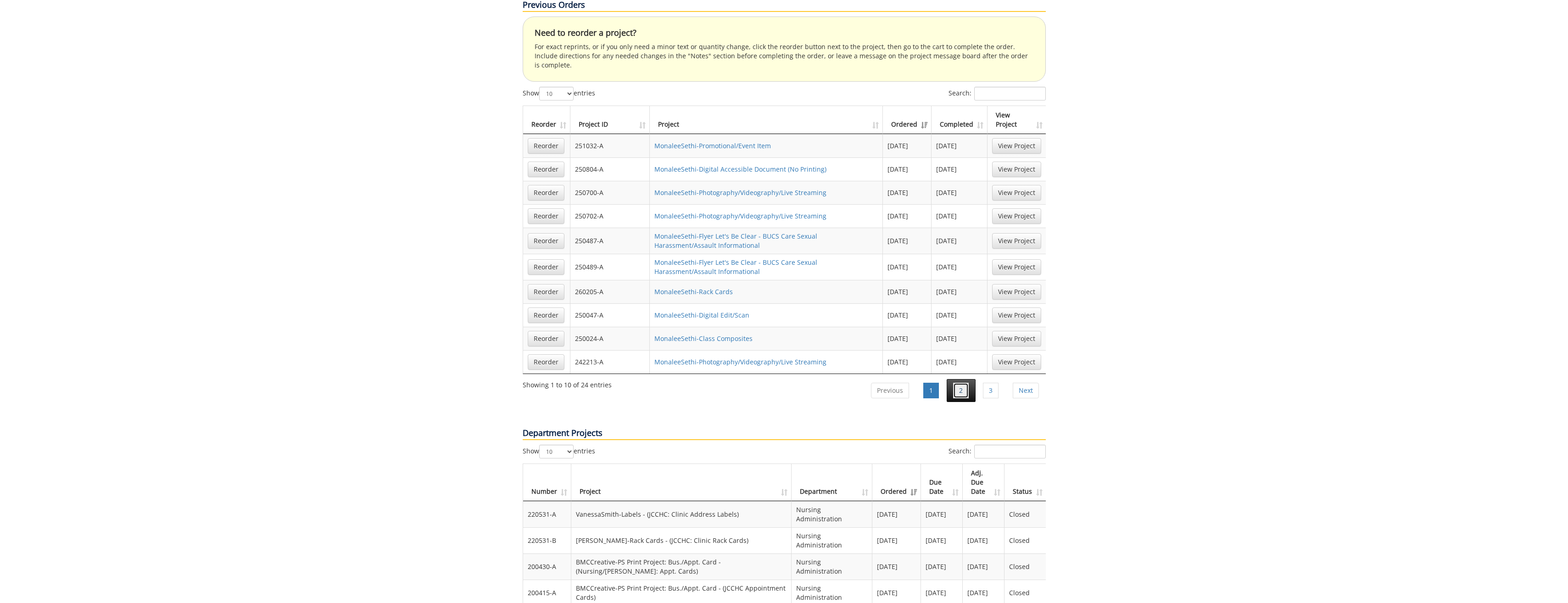
click at [964, 383] on link "2" at bounding box center [961, 391] width 16 height 16
click at [722, 141] on link "MonaleeSethi-Class Composites Digital Only" at bounding box center [722, 146] width 136 height 9
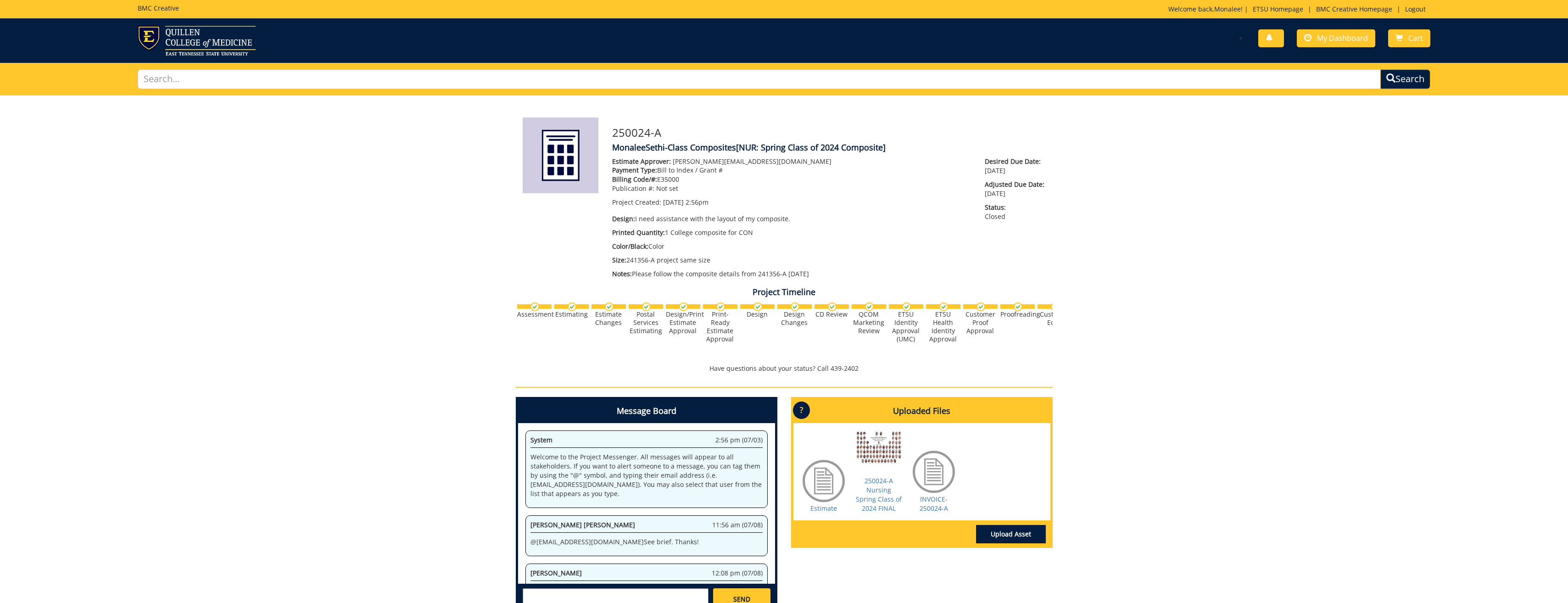
scroll to position [3471, 0]
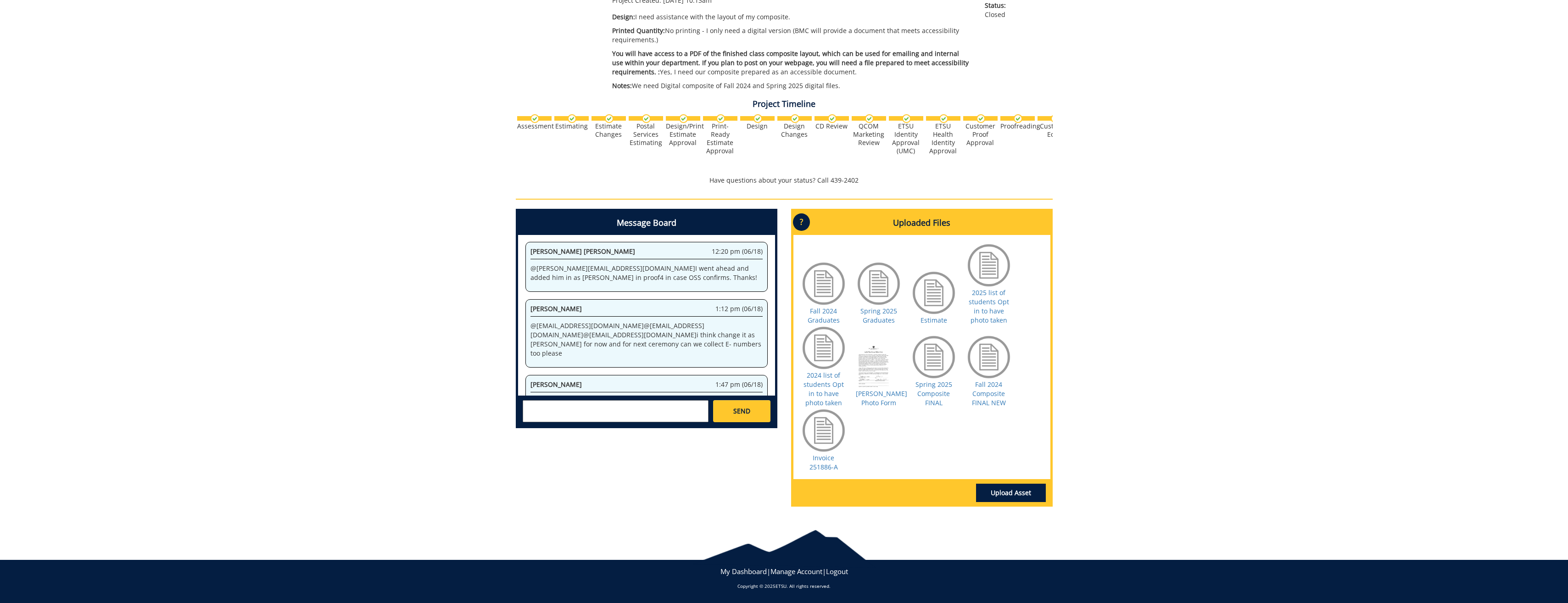
scroll to position [1492, 0]
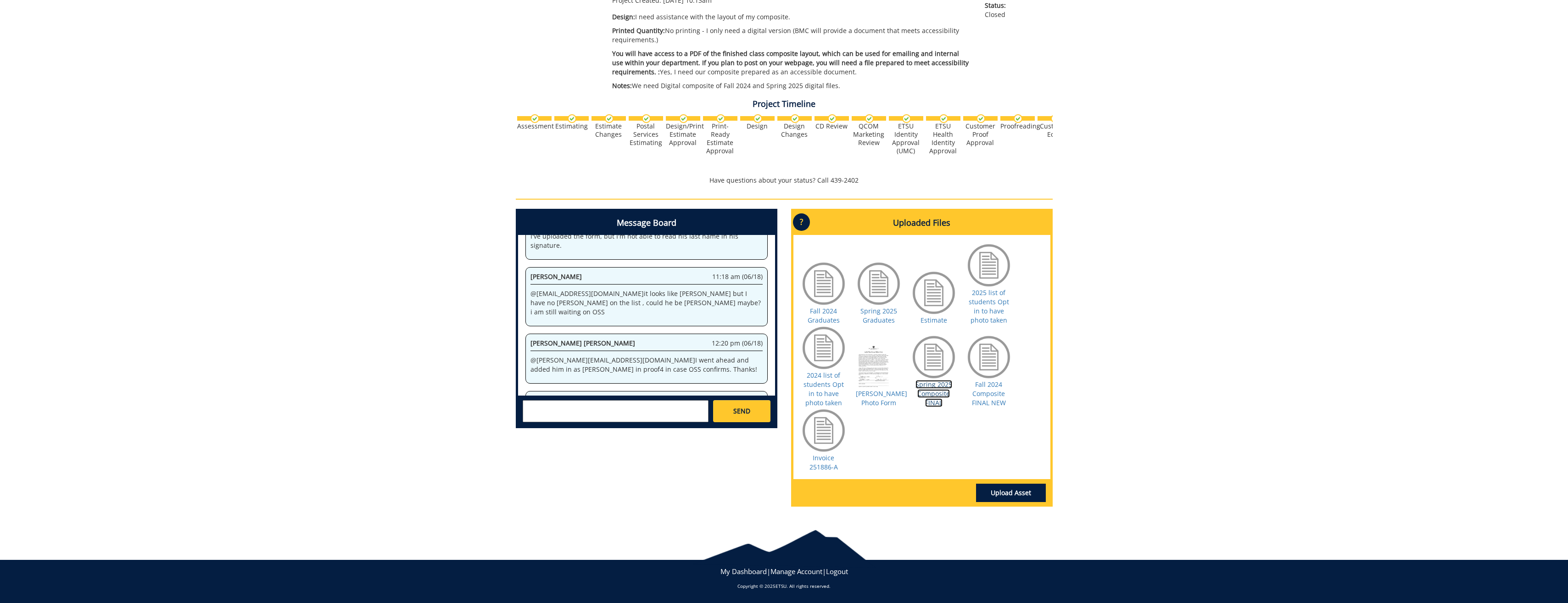
click at [921, 391] on link "Spring 2025 Composite FINAL" at bounding box center [933, 393] width 37 height 27
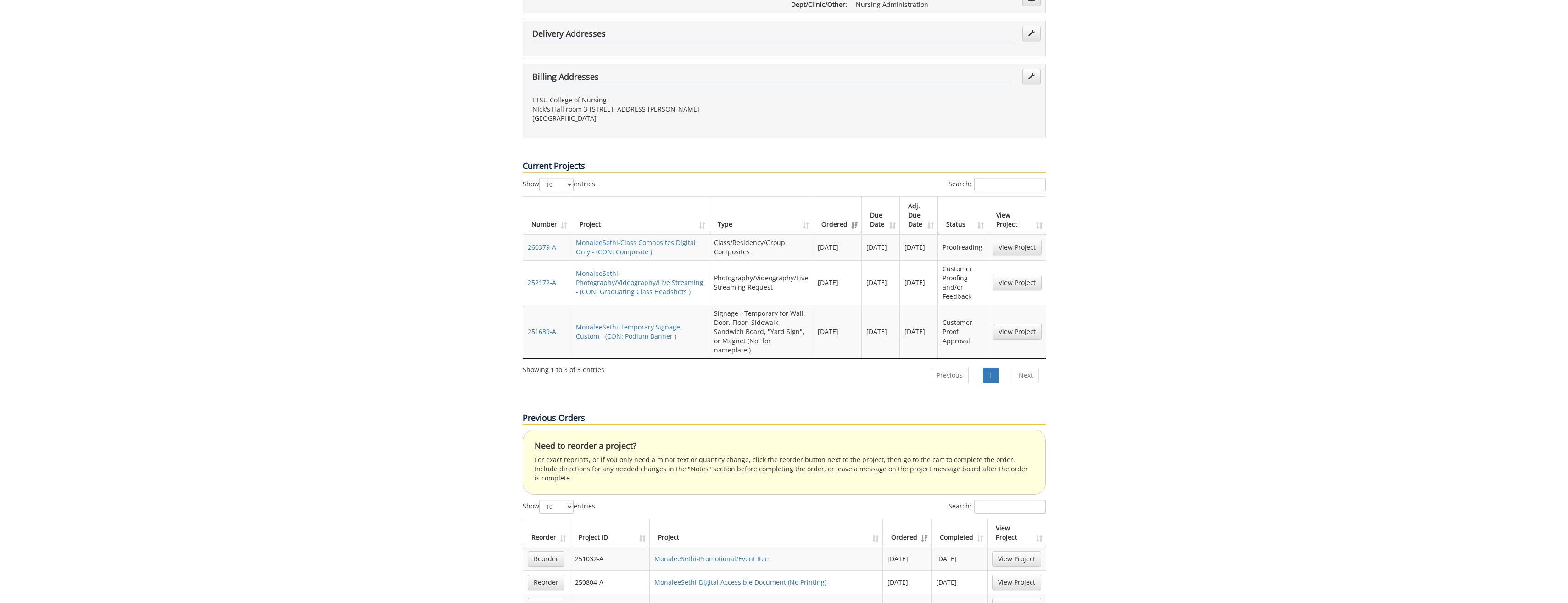
scroll to position [459, 0]
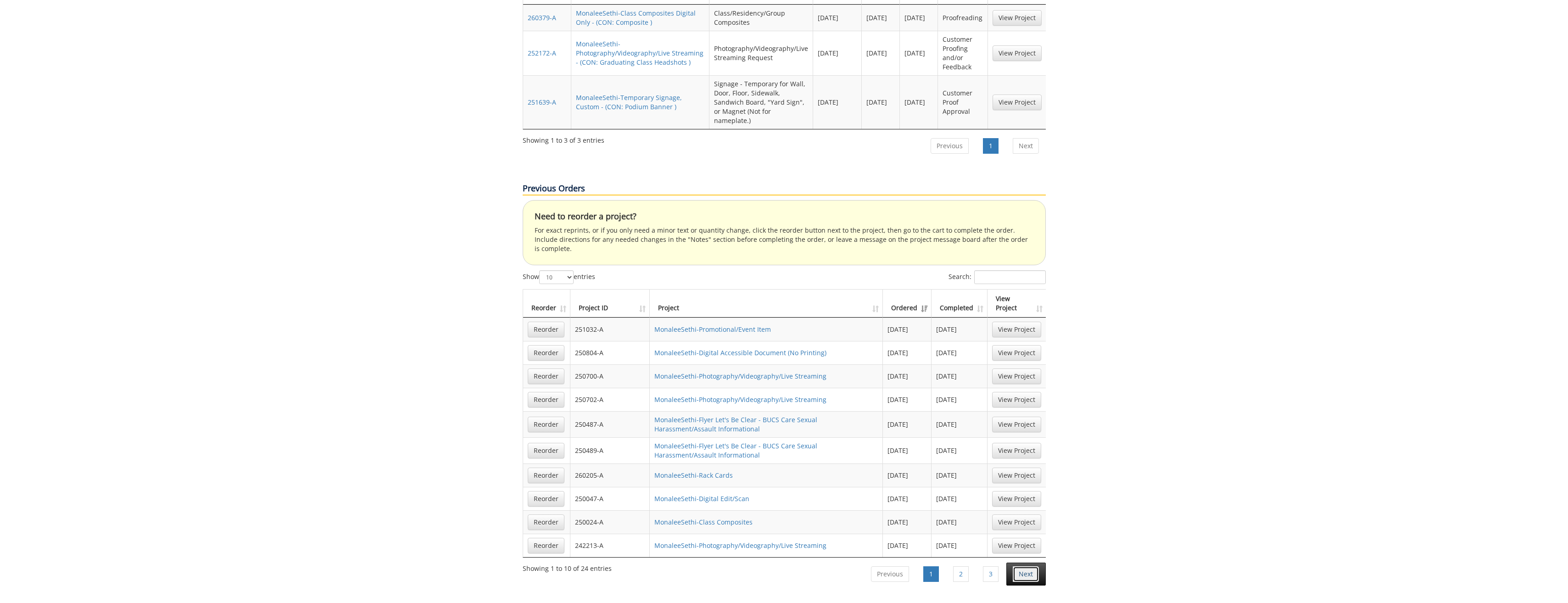
click at [1015, 566] on link "Next" at bounding box center [1026, 574] width 26 height 16
click at [712, 325] on link "MonaleeSethi-Class Composites Digital Only" at bounding box center [722, 329] width 136 height 9
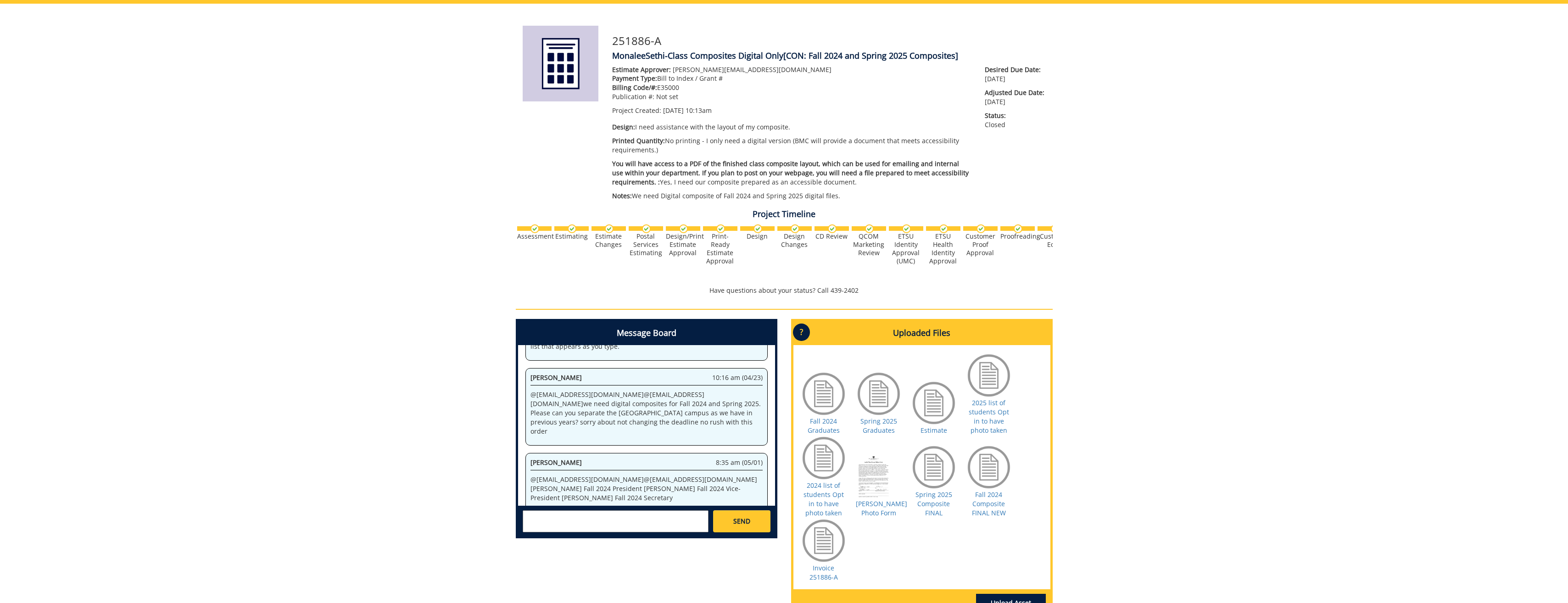
scroll to position [23, 0]
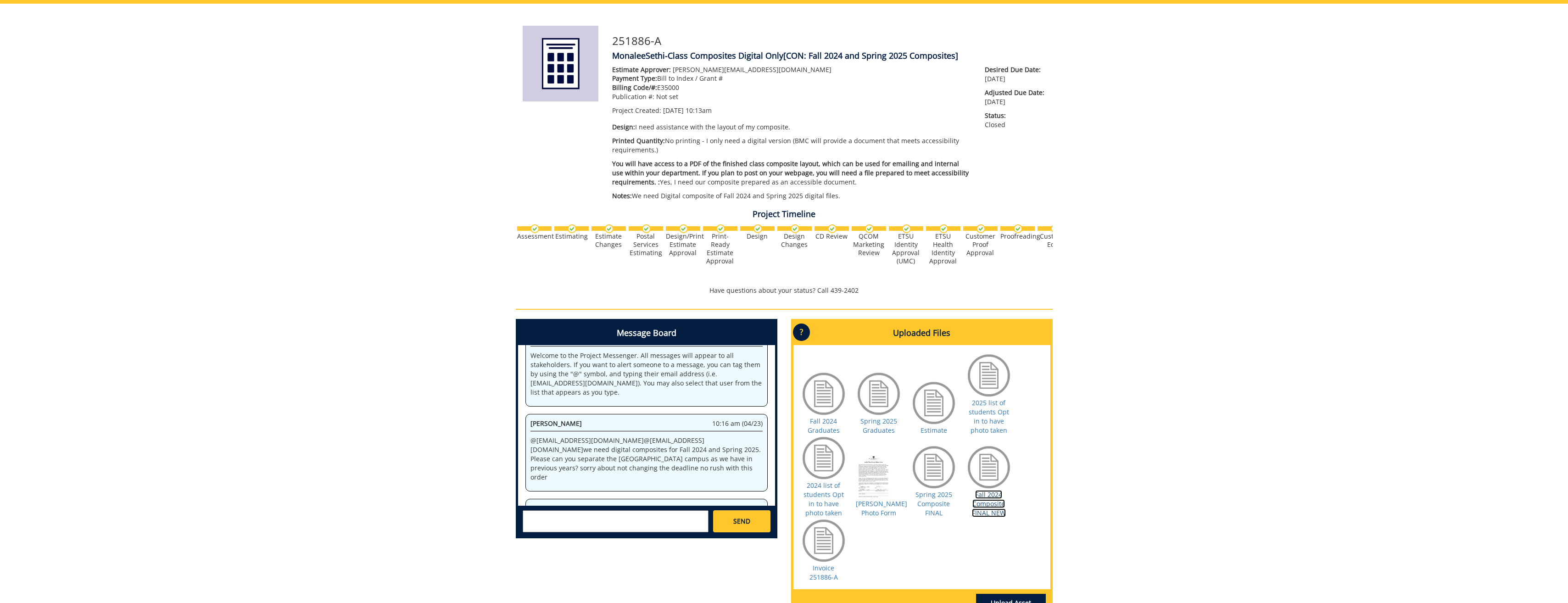
click at [980, 501] on link "Fall 2024 Composite FINAL NEW" at bounding box center [989, 504] width 34 height 27
